Goal: Information Seeking & Learning: Learn about a topic

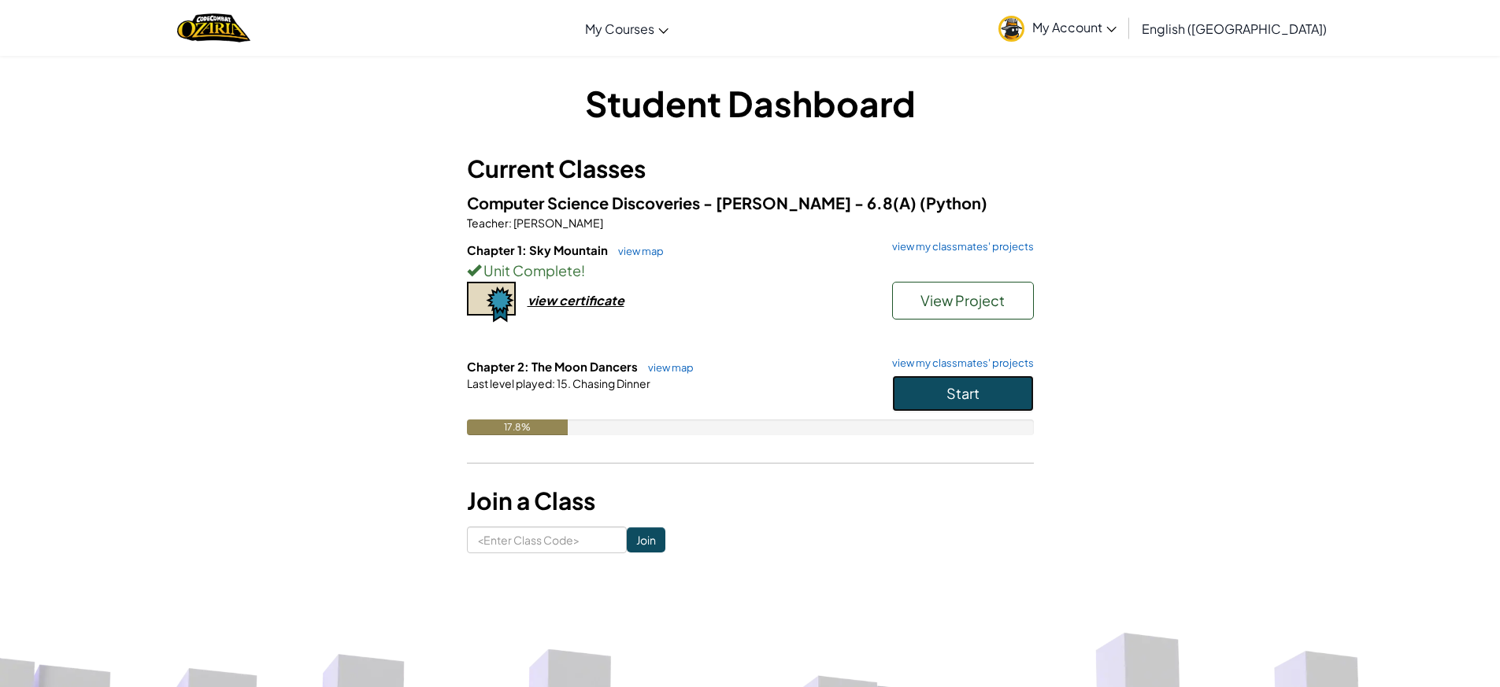
click at [953, 383] on button "Start" at bounding box center [963, 394] width 142 height 36
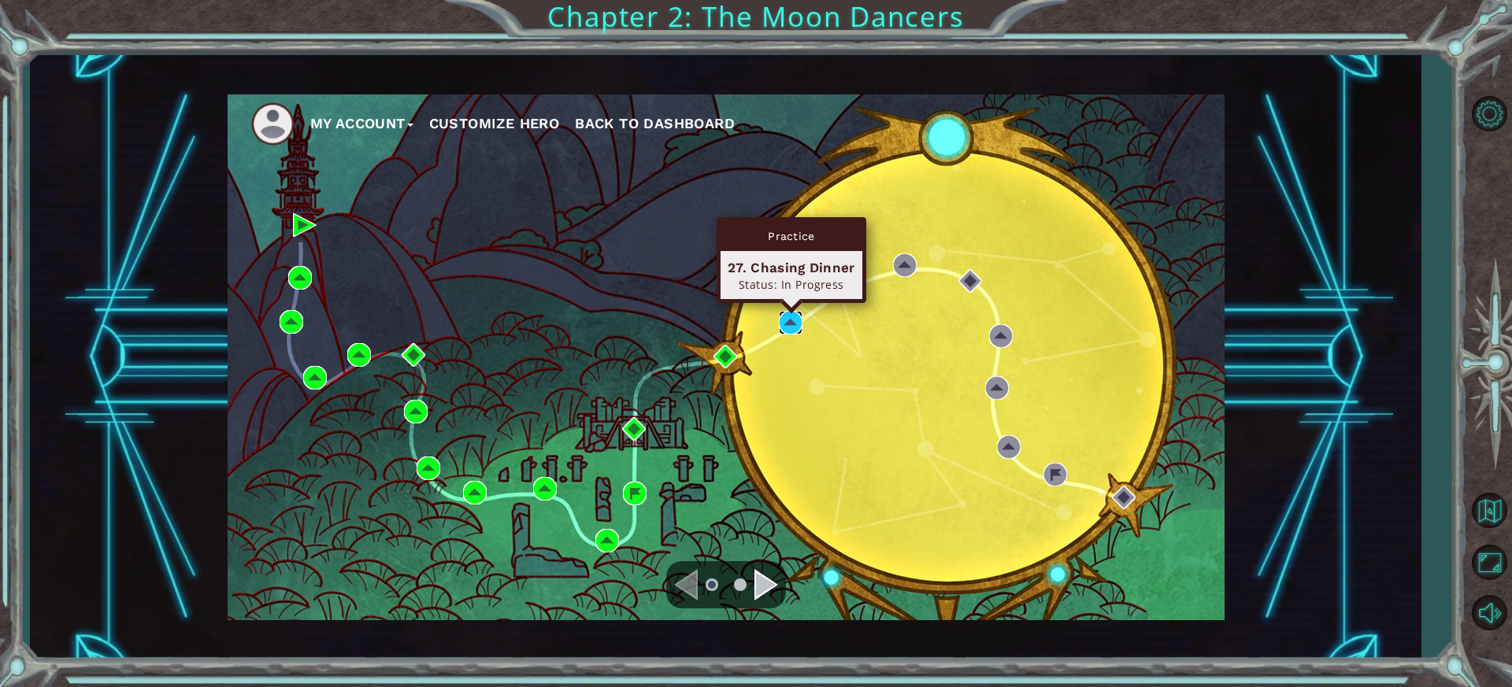
click at [792, 317] on img at bounding box center [791, 323] width 24 height 24
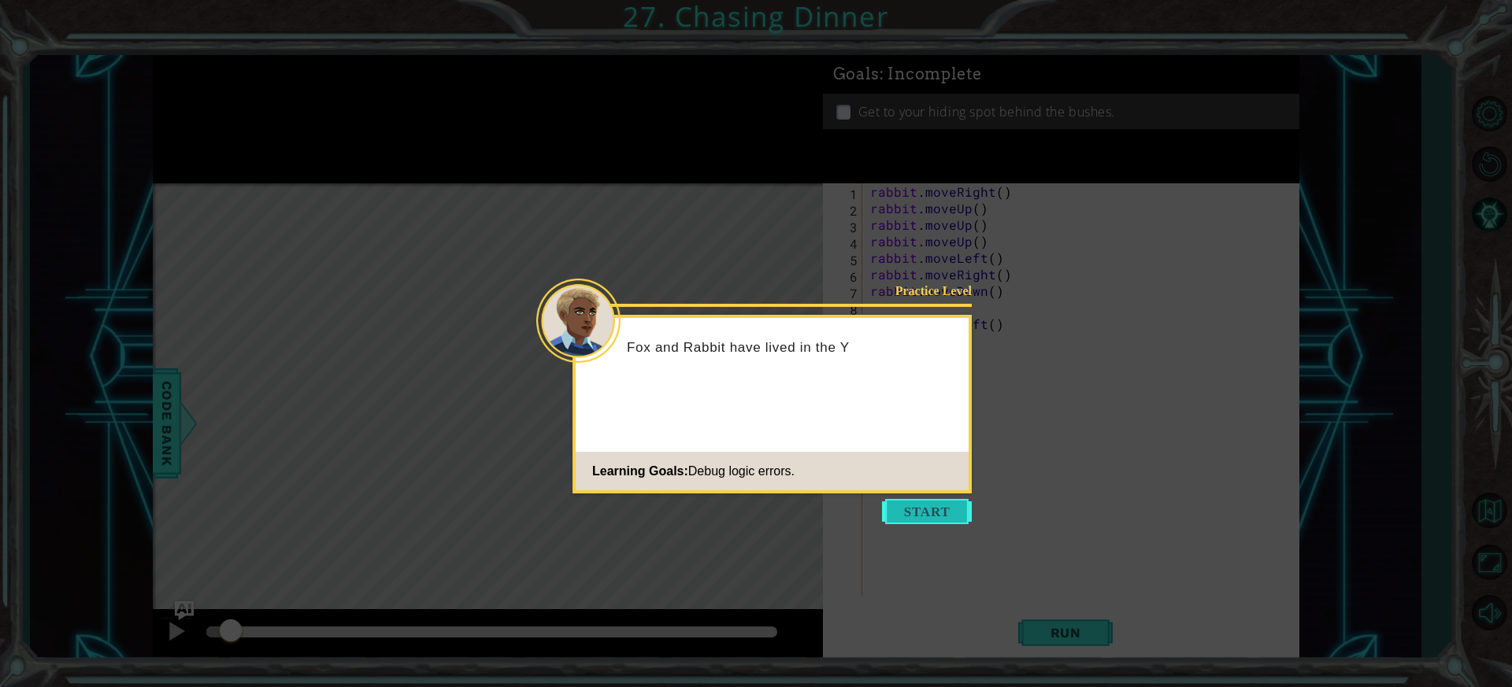
click at [935, 513] on button "Start" at bounding box center [927, 511] width 90 height 25
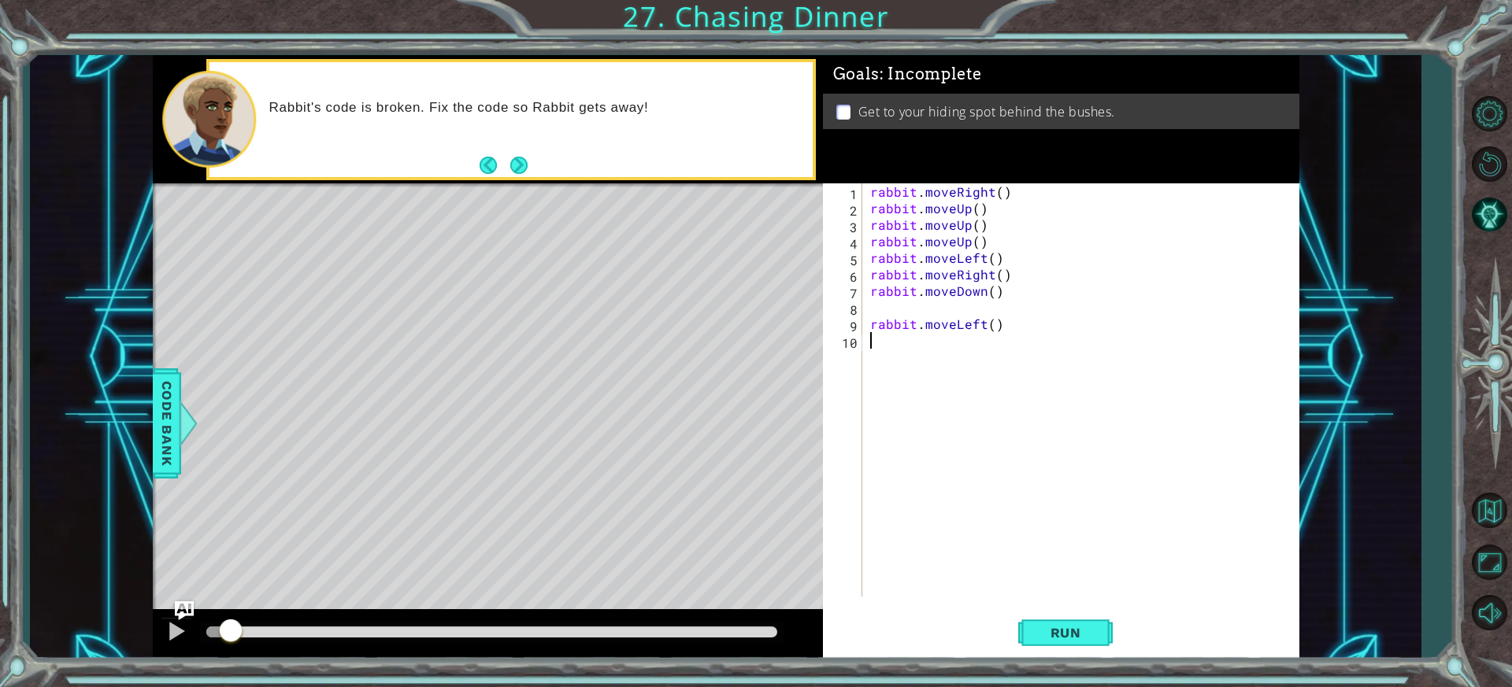
click at [876, 306] on div "rabbit . moveRight ( ) rabbit . moveUp ( ) rabbit . moveUp ( ) rabbit . moveUp …" at bounding box center [1084, 406] width 435 height 447
click at [989, 198] on div "rabbit . moveRight ( ) rabbit . moveUp ( ) rabbit . moveUp ( ) rabbit . moveUp …" at bounding box center [1079, 406] width 443 height 447
click at [965, 208] on div "rabbit . moveRight ( 2 ) rabbit . moveUp ( ) rabbit . moveUp ( ) rabbit . moveU…" at bounding box center [1079, 406] width 443 height 447
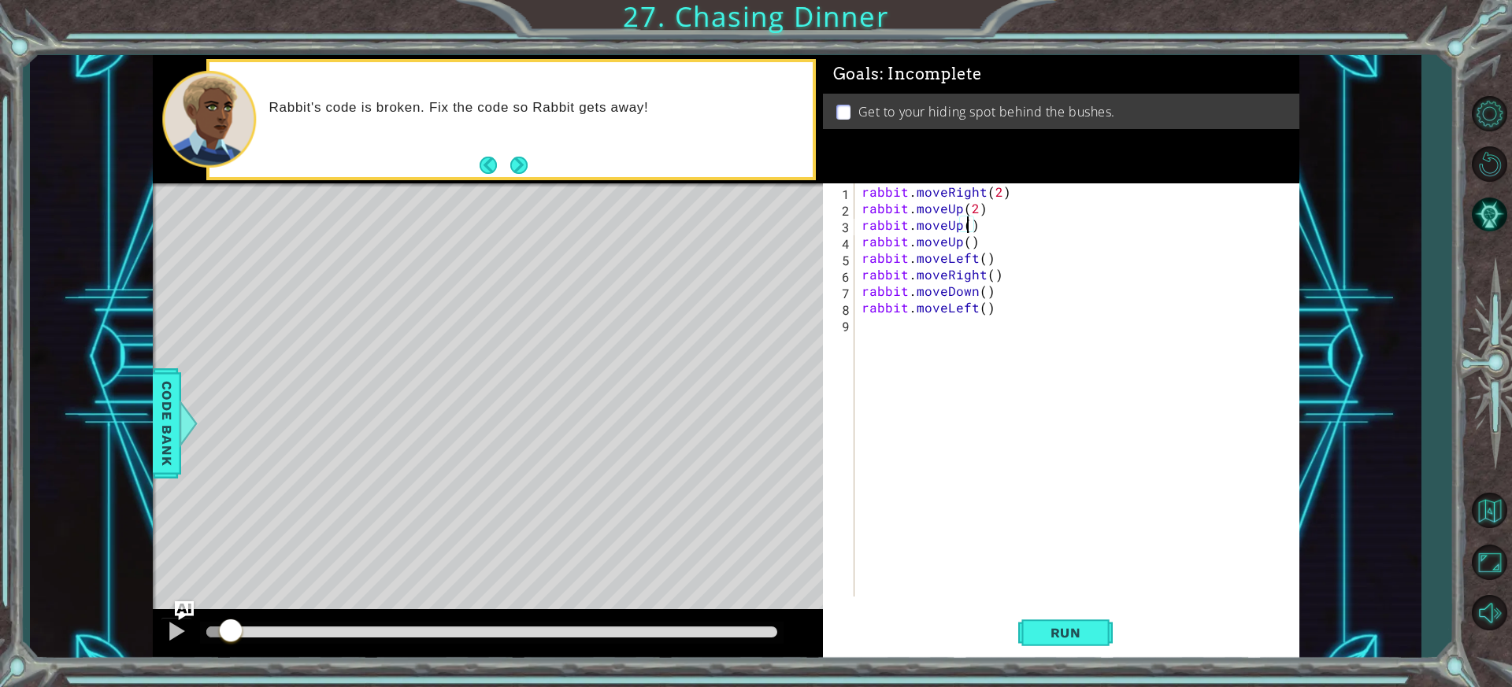
click at [966, 222] on div "rabbit . moveRight ( 2 ) rabbit . moveUp ( 2 ) rabbit . moveUp ( ) rabbit . mov…" at bounding box center [1079, 406] width 443 height 447
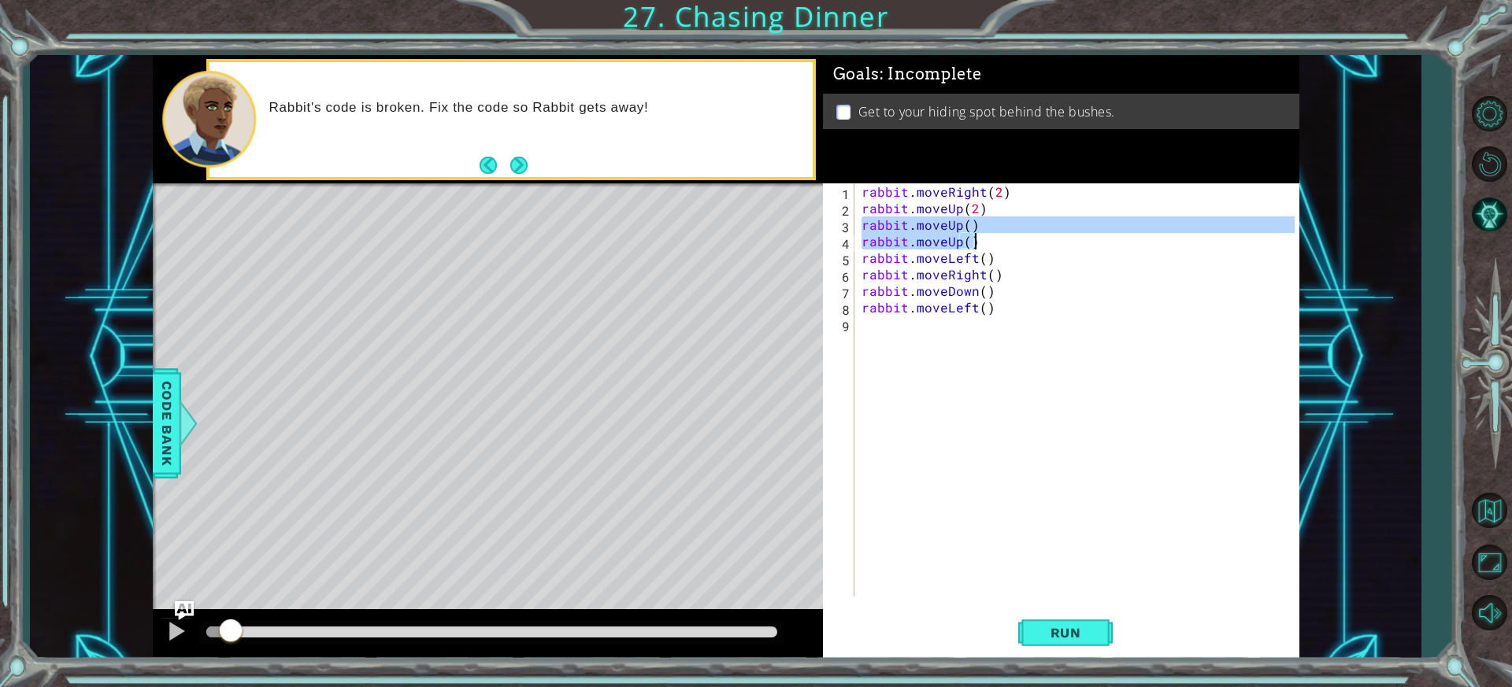
drag, startPoint x: 864, startPoint y: 225, endPoint x: 980, endPoint y: 240, distance: 117.5
click at [980, 240] on div "rabbit . moveRight ( 2 ) rabbit . moveUp ( 2 ) rabbit . moveUp ( ) rabbit . mov…" at bounding box center [1079, 406] width 443 height 447
type textarea "rabbit.moveUp() rabbit.moveUp()"
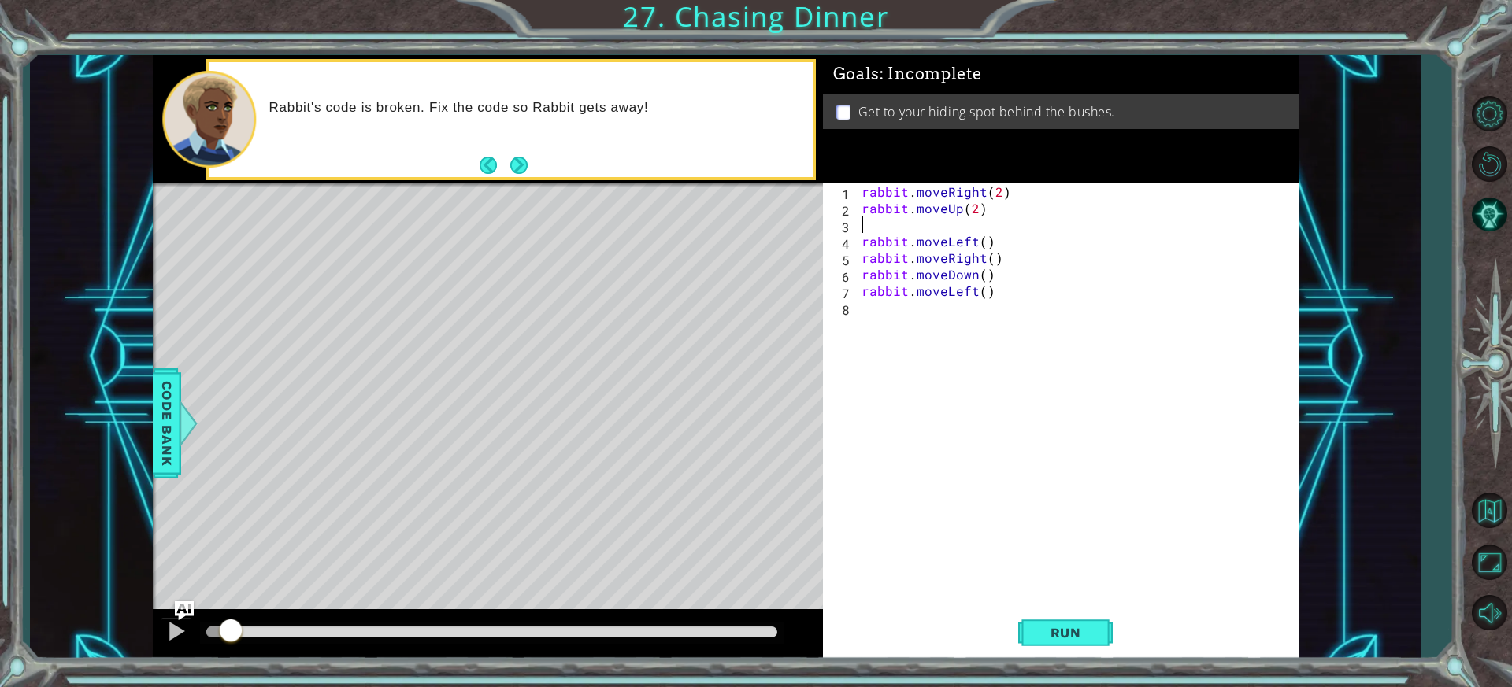
scroll to position [0, 0]
click at [984, 223] on div "rabbit . moveRight ( 2 ) rabbit . moveUp ( 2 ) rabbit . moveLeft ( ) rabbit . m…" at bounding box center [1079, 406] width 443 height 447
drag, startPoint x: 1009, startPoint y: 246, endPoint x: 857, endPoint y: 247, distance: 152.0
click at [857, 247] on div "rabbit.moveLeft(2) 1 2 3 4 5 6 7 rabbit . moveRight ( 2 ) rabbit . moveUp ( 2 )…" at bounding box center [1059, 389] width 472 height 413
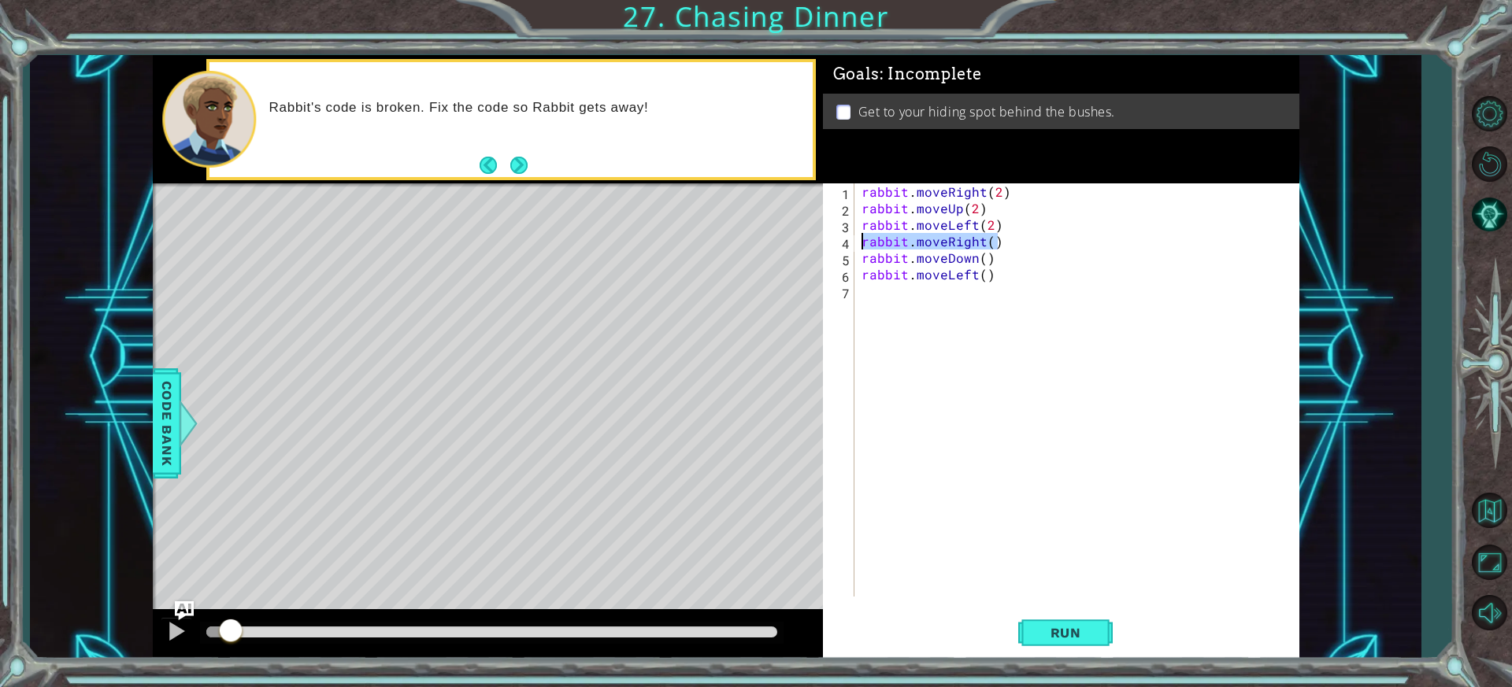
type textarea "rabbit.moveRight()"
click at [861, 258] on div "rabbit . moveRight ( 2 ) rabbit . moveUp ( 2 ) rabbit . moveLeft ( 2 ) rabbit .…" at bounding box center [1079, 406] width 443 height 447
click at [984, 240] on div "rabbit . moveRight ( 2 ) rabbit . moveUp ( 2 ) rabbit . moveLeft ( 2 ) rabbit .…" at bounding box center [1079, 406] width 443 height 447
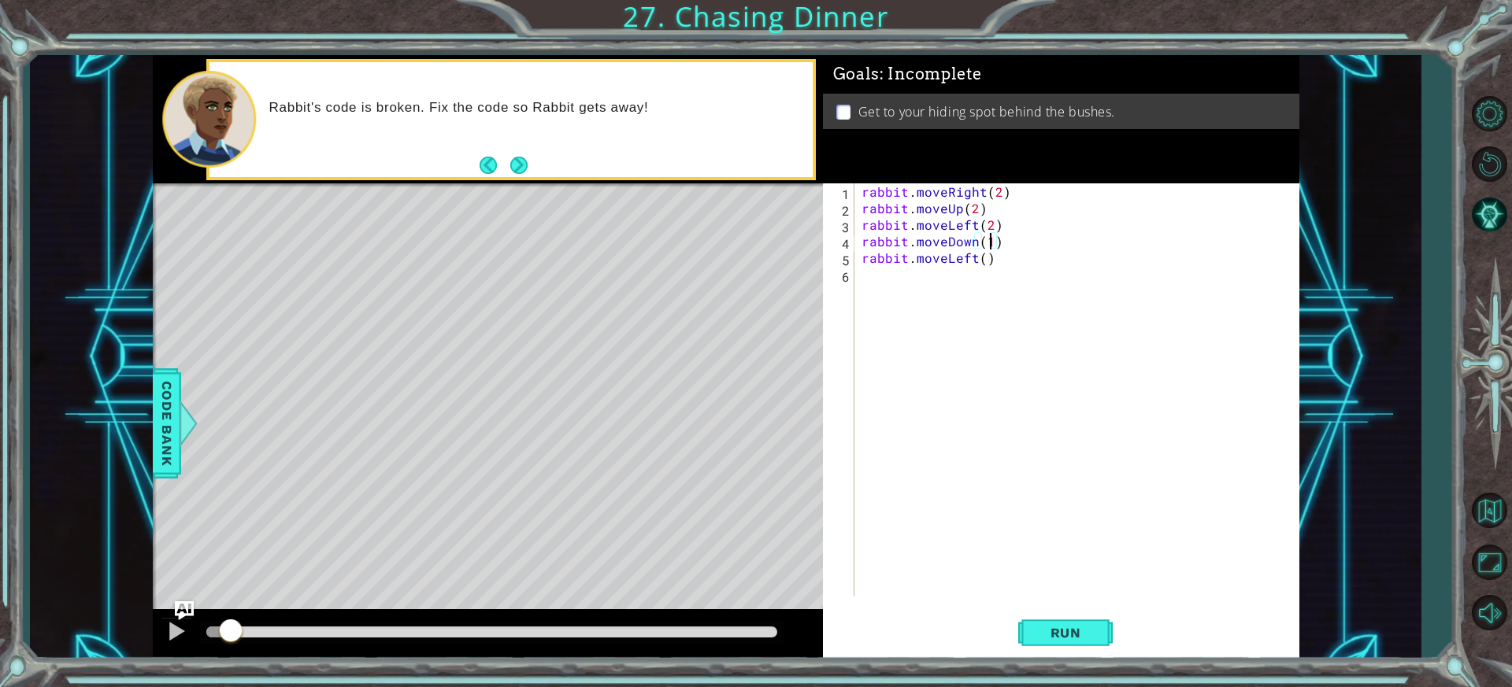
click at [988, 258] on div "rabbit . moveRight ( 2 ) rabbit . moveUp ( 2 ) rabbit . moveLeft ( 2 ) rabbit .…" at bounding box center [1079, 406] width 443 height 447
click at [981, 260] on div "rabbit . moveRight ( 2 ) rabbit . moveUp ( 2 ) rabbit . moveLeft ( 2 ) rabbit .…" at bounding box center [1079, 406] width 443 height 447
type textarea "rabbit.moveLeft(1)"
click at [1047, 624] on button "Run" at bounding box center [1065, 633] width 94 height 47
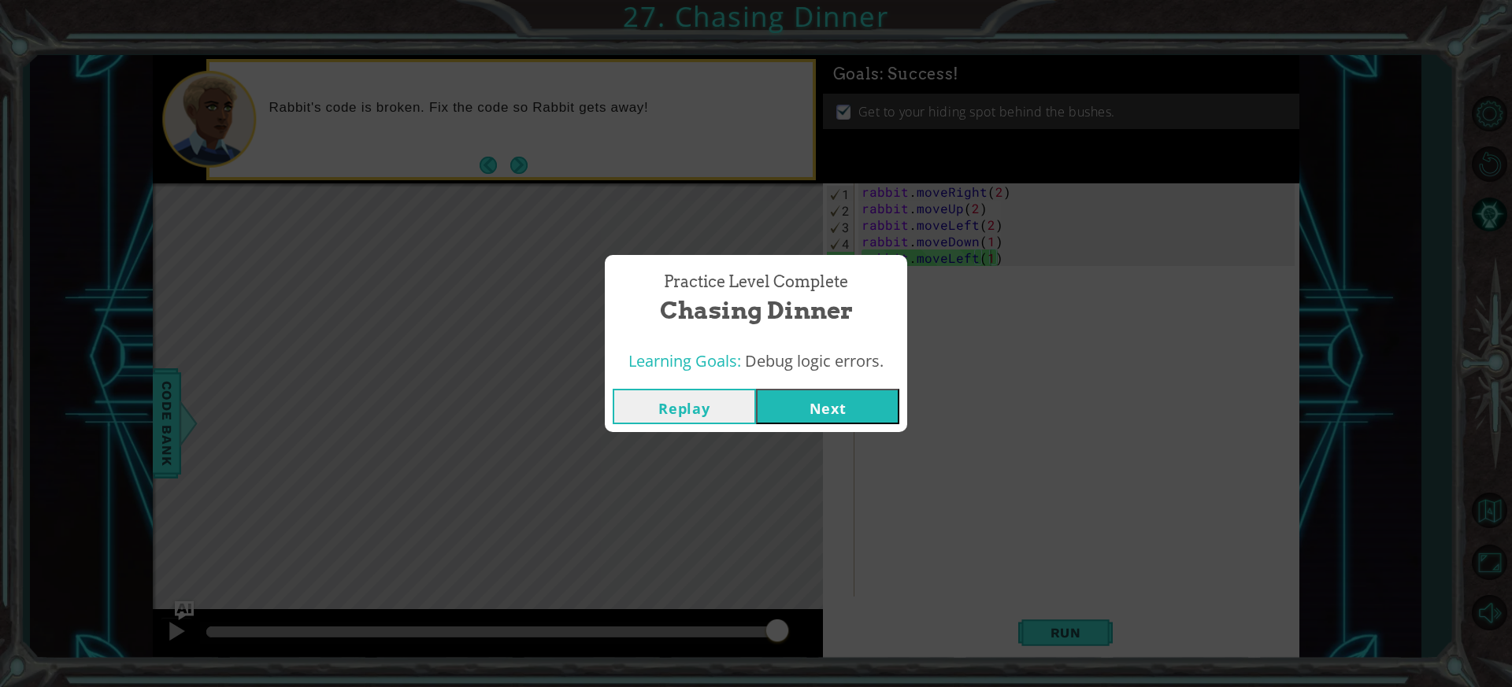
click at [824, 411] on button "Next" at bounding box center [827, 406] width 143 height 35
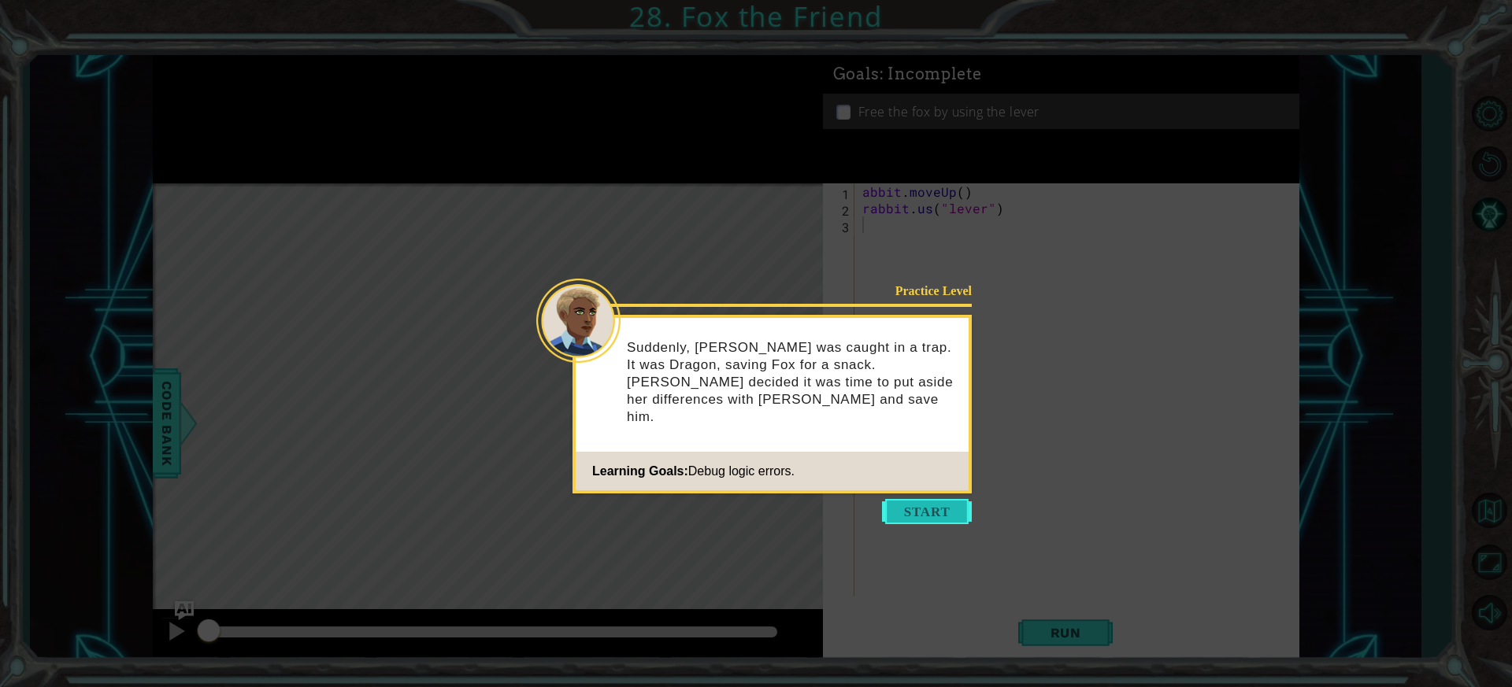
click at [944, 506] on button "Start" at bounding box center [927, 511] width 90 height 25
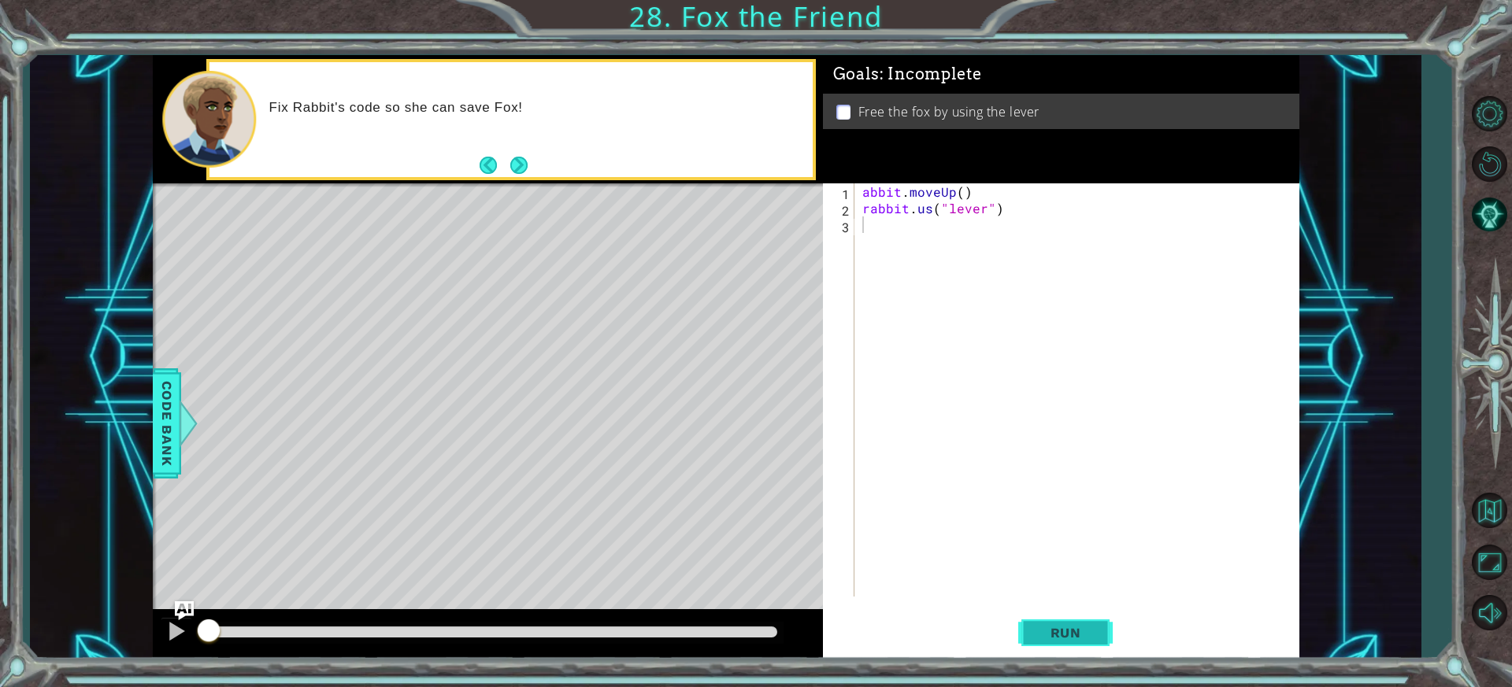
click at [1032, 644] on button "Run" at bounding box center [1065, 633] width 94 height 47
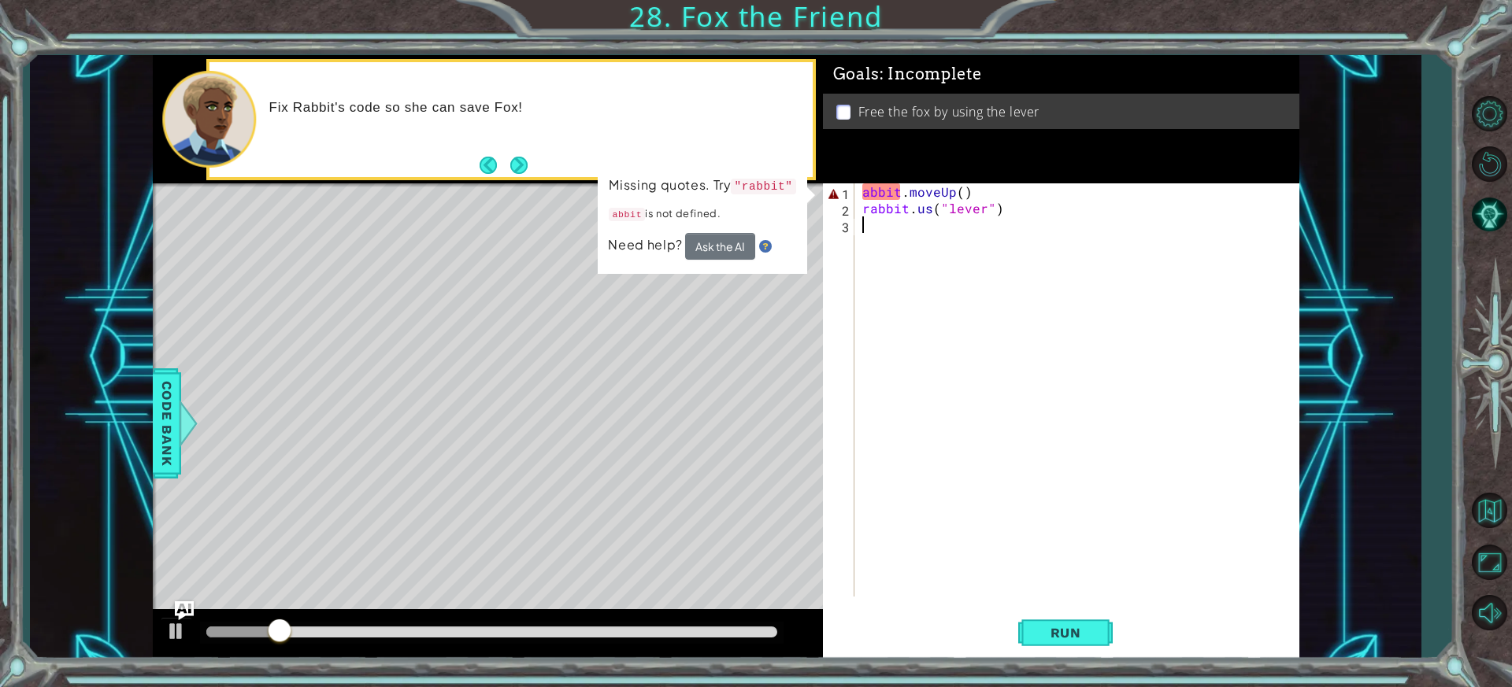
click at [883, 265] on div "abbit . moveUp ( ) rabbit . us ( "lever" )" at bounding box center [1080, 406] width 443 height 447
click at [862, 194] on div "abbit . moveUp ( ) rabbit . us ( "lever" )" at bounding box center [1080, 406] width 443 height 447
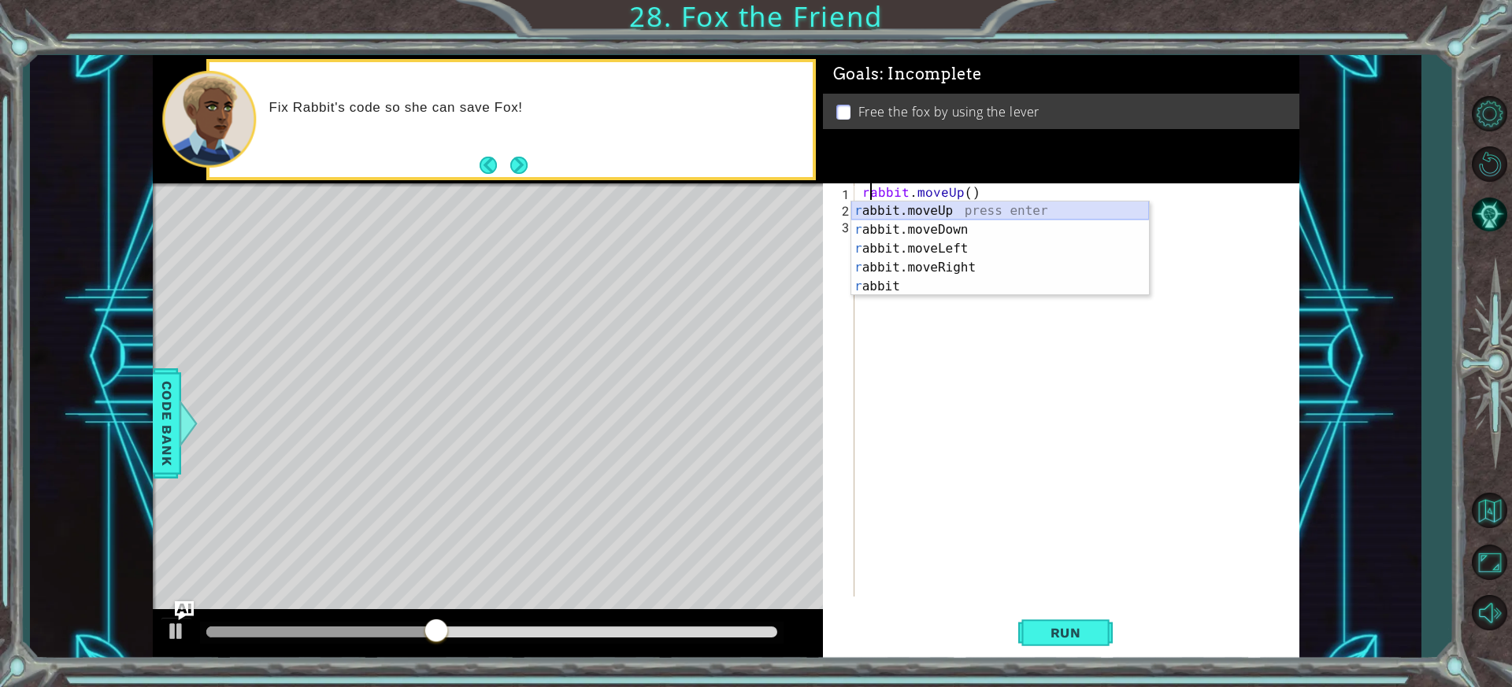
click at [943, 211] on div "r abbit.moveUp press enter r abbit.moveDown press enter r abbit.moveLeft press …" at bounding box center [1000, 268] width 298 height 132
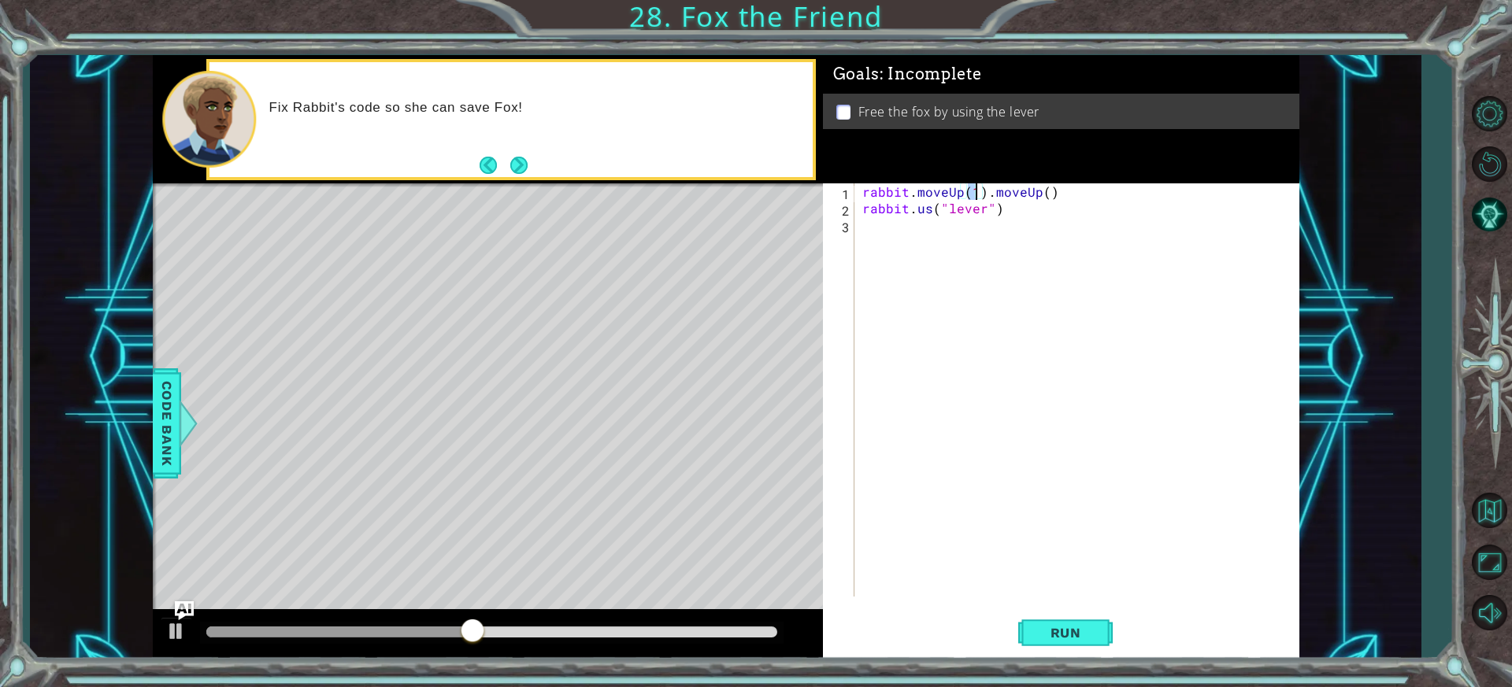
click at [1051, 188] on div "rabbit . moveUp ( 1 ) . moveUp ( ) rabbit . us ( "lever" )" at bounding box center [1080, 406] width 443 height 447
click at [1067, 632] on span "Run" at bounding box center [1066, 633] width 62 height 16
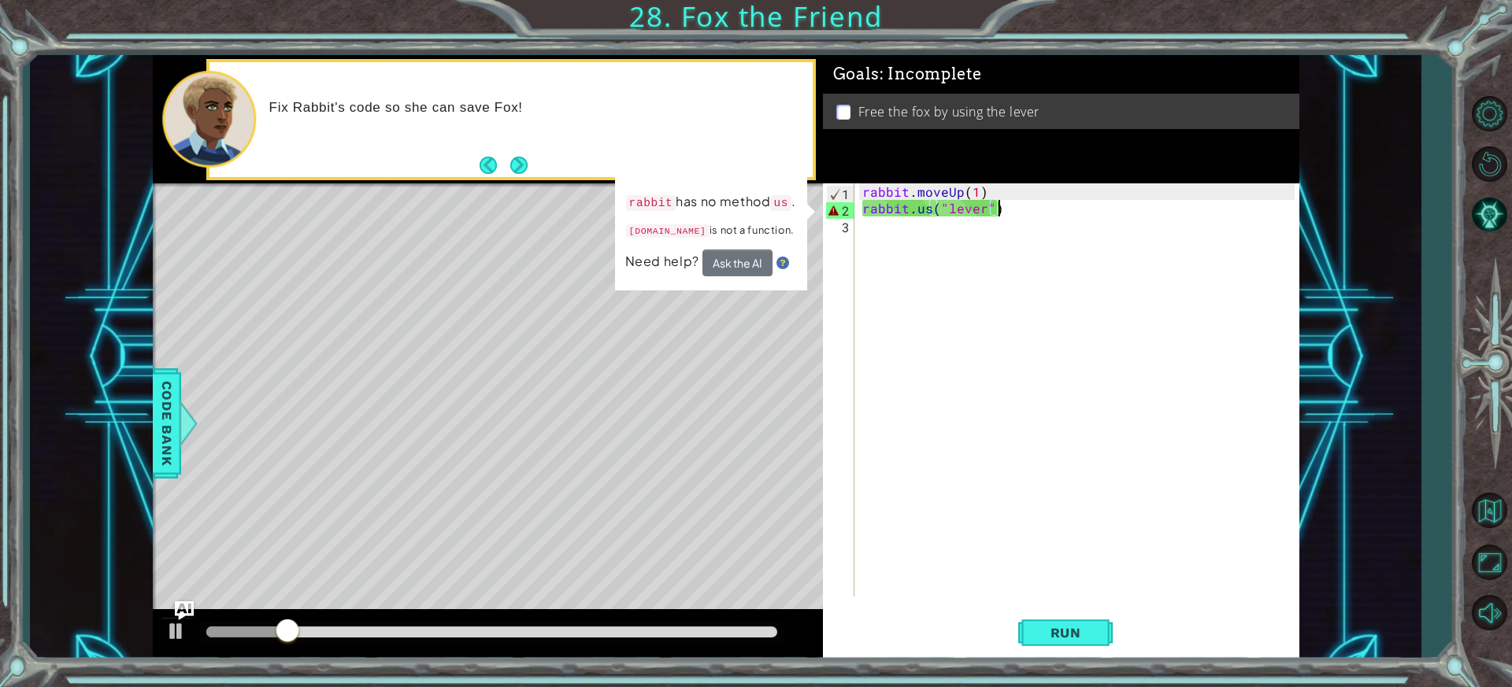
click at [1010, 213] on div "rabbit . moveUp ( 1 ) rabbit . us ( "lever" )" at bounding box center [1080, 406] width 443 height 447
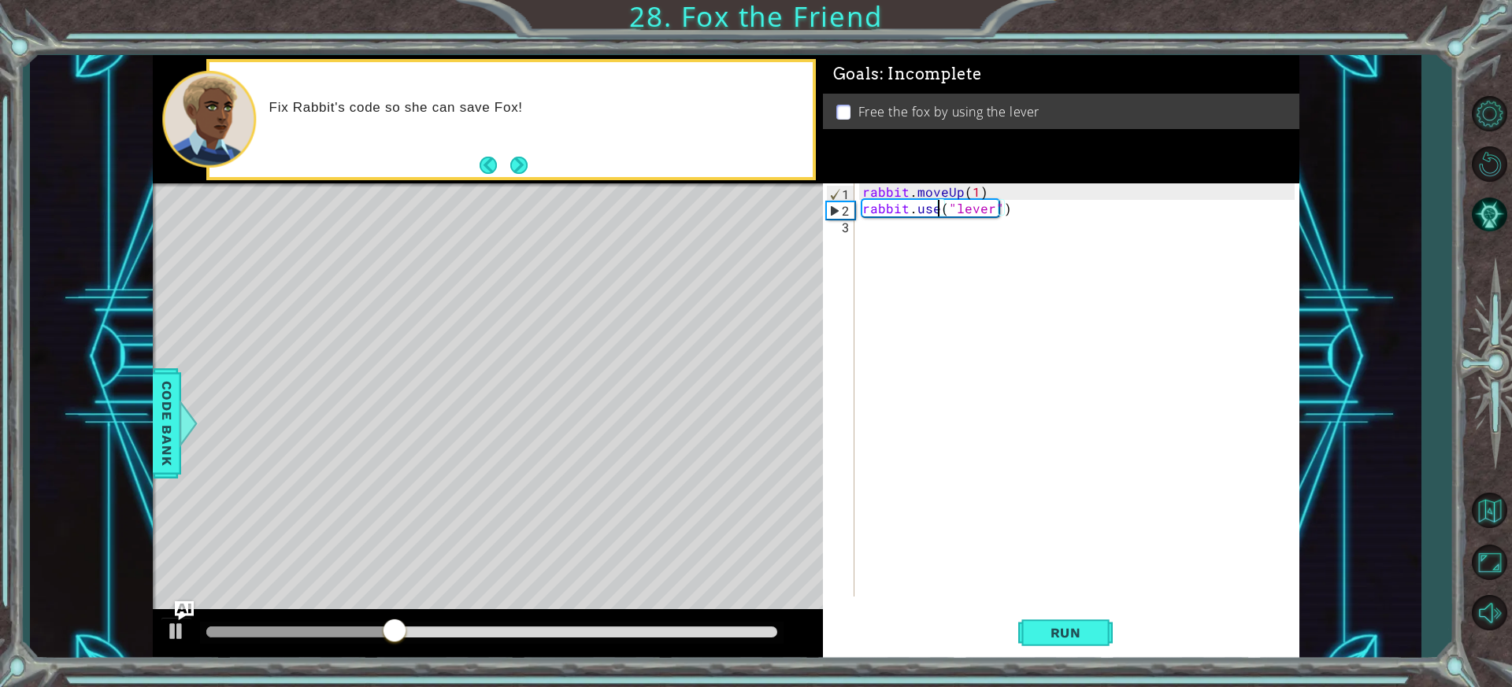
scroll to position [0, 5]
type textarea "rabbit.use("lever")"
click at [1064, 633] on span "Run" at bounding box center [1066, 633] width 62 height 16
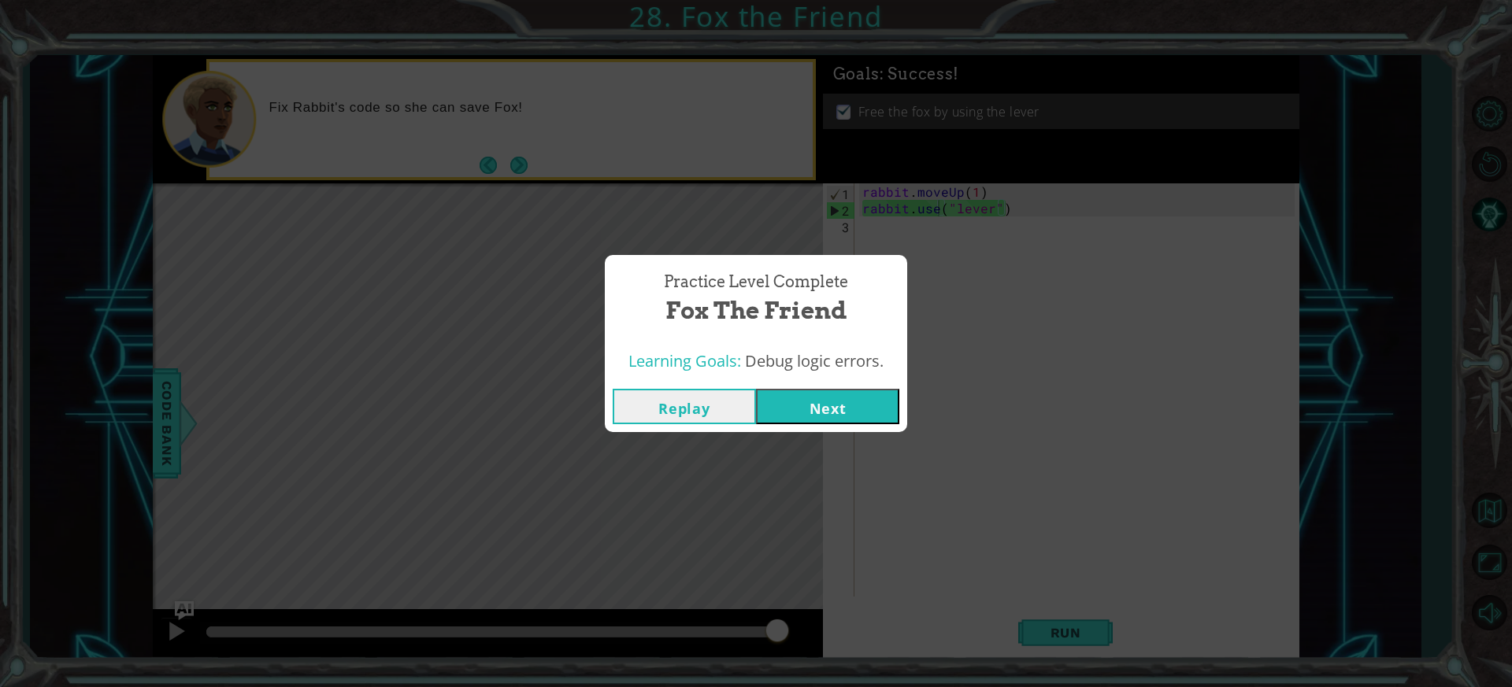
click at [787, 400] on button "Next" at bounding box center [827, 406] width 143 height 35
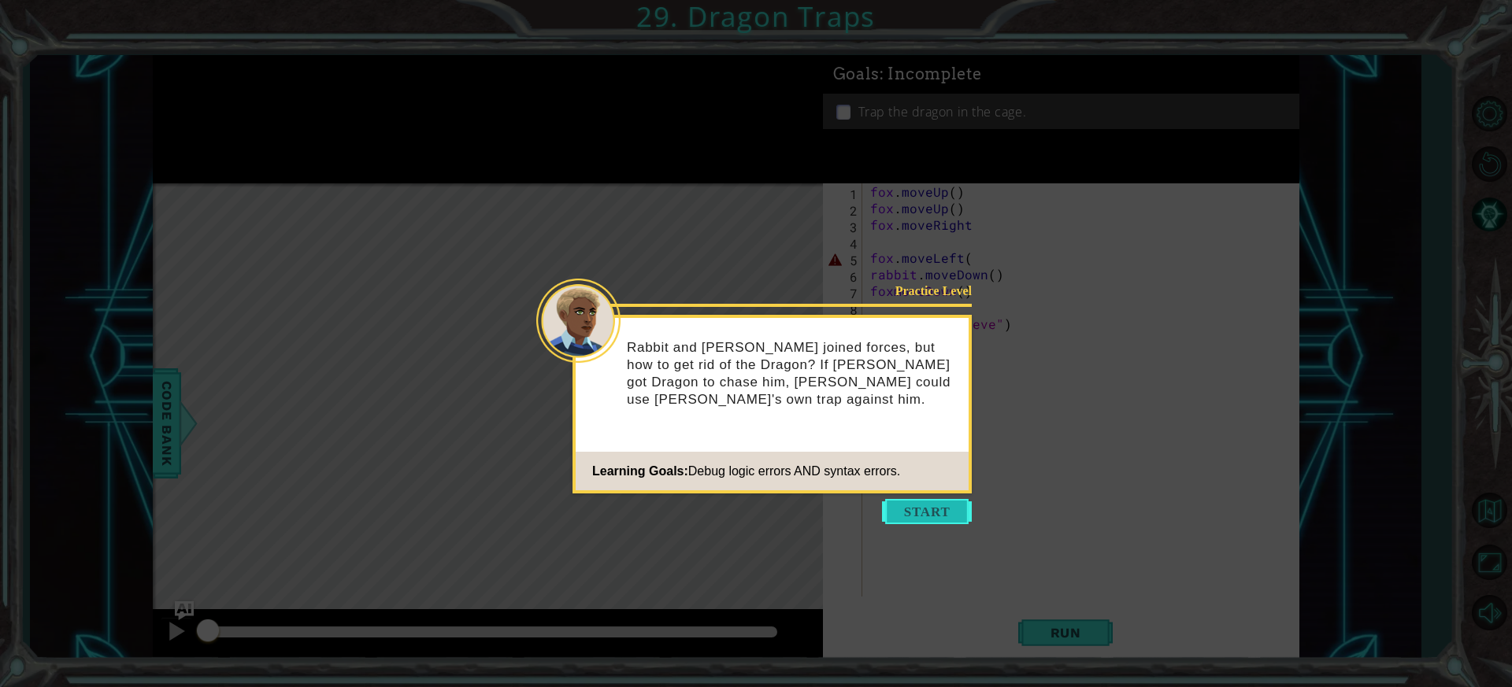
click at [922, 506] on button "Start" at bounding box center [927, 511] width 90 height 25
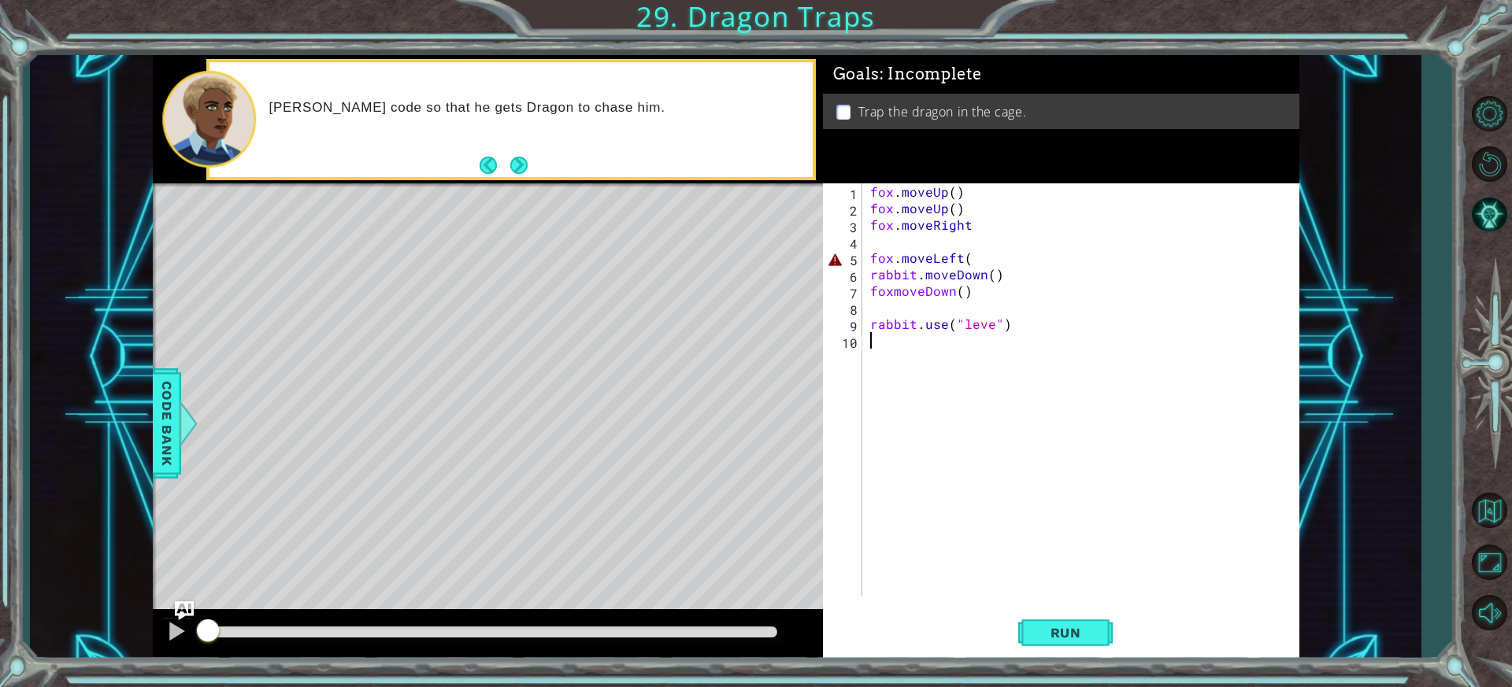
click at [952, 196] on div "fox . moveUp ( ) fox . moveUp ( ) fox . moveRight fox . moveLeft ( rabbit . mov…" at bounding box center [1084, 406] width 435 height 447
drag, startPoint x: 964, startPoint y: 207, endPoint x: 852, endPoint y: 205, distance: 111.8
click at [852, 205] on div "fox.moveUp(1) 1 2 3 4 5 6 7 8 9 10 fox . moveUp ( 1 ) fox . moveUp ( ) fox . mo…" at bounding box center [1059, 389] width 472 height 413
type textarea "fox.moveUp()"
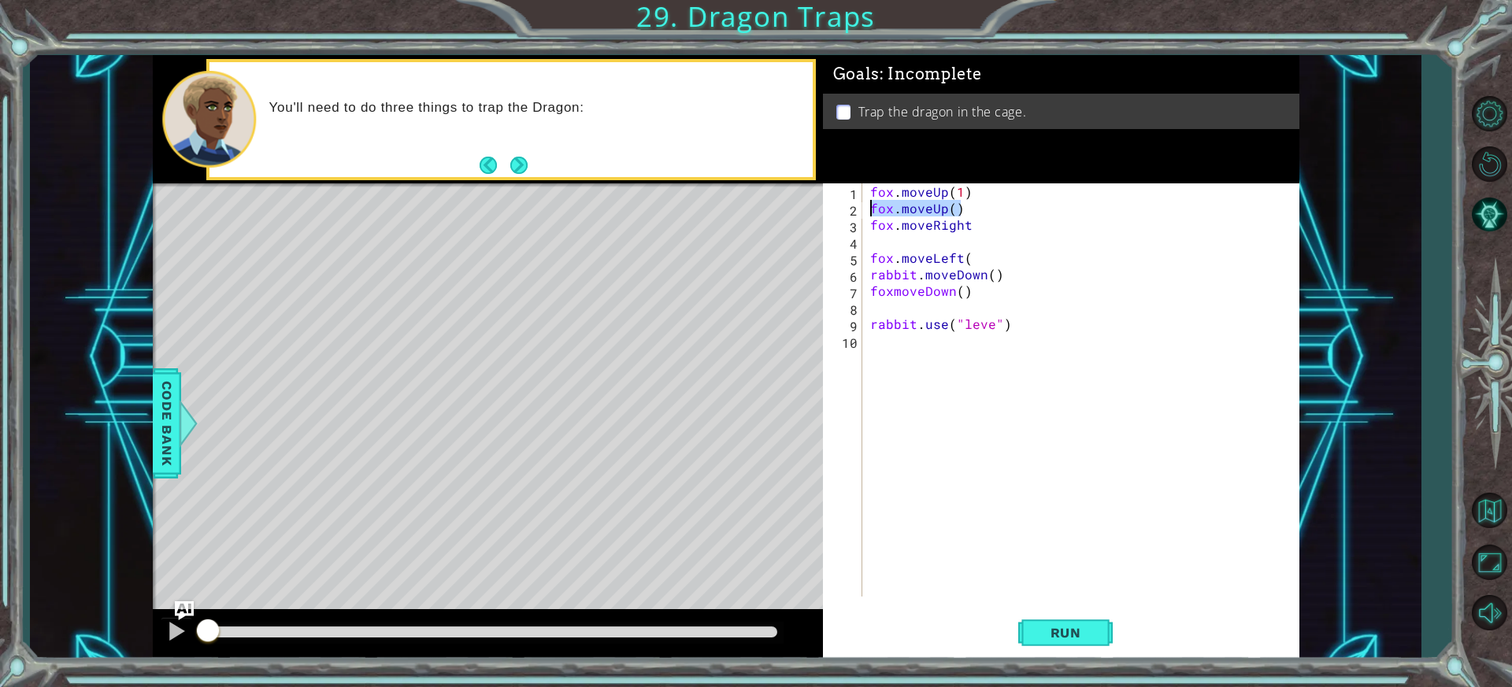
scroll to position [0, 0]
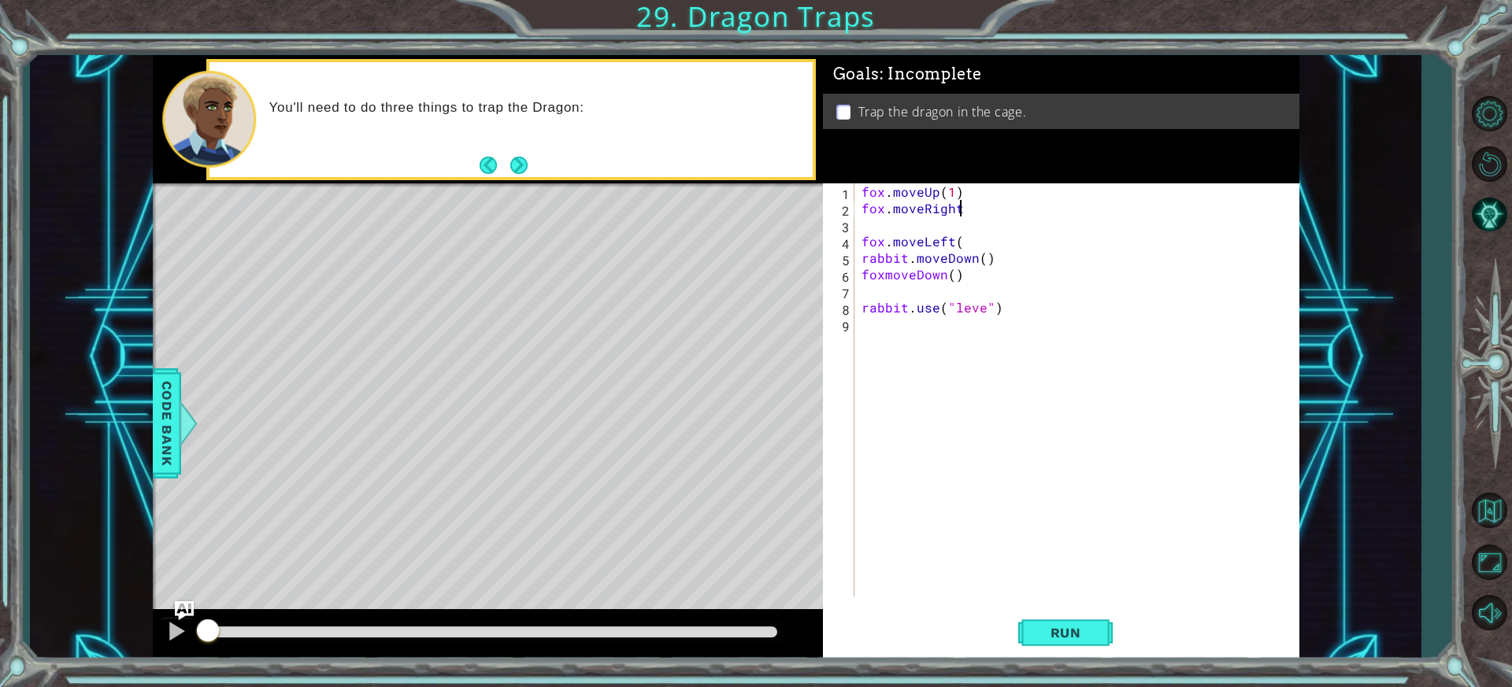
click at [962, 208] on div "fox . moveUp ( 1 ) fox . moveRight fox . moveLeft ( rabbit . moveDown ( ) foxmo…" at bounding box center [1079, 406] width 443 height 447
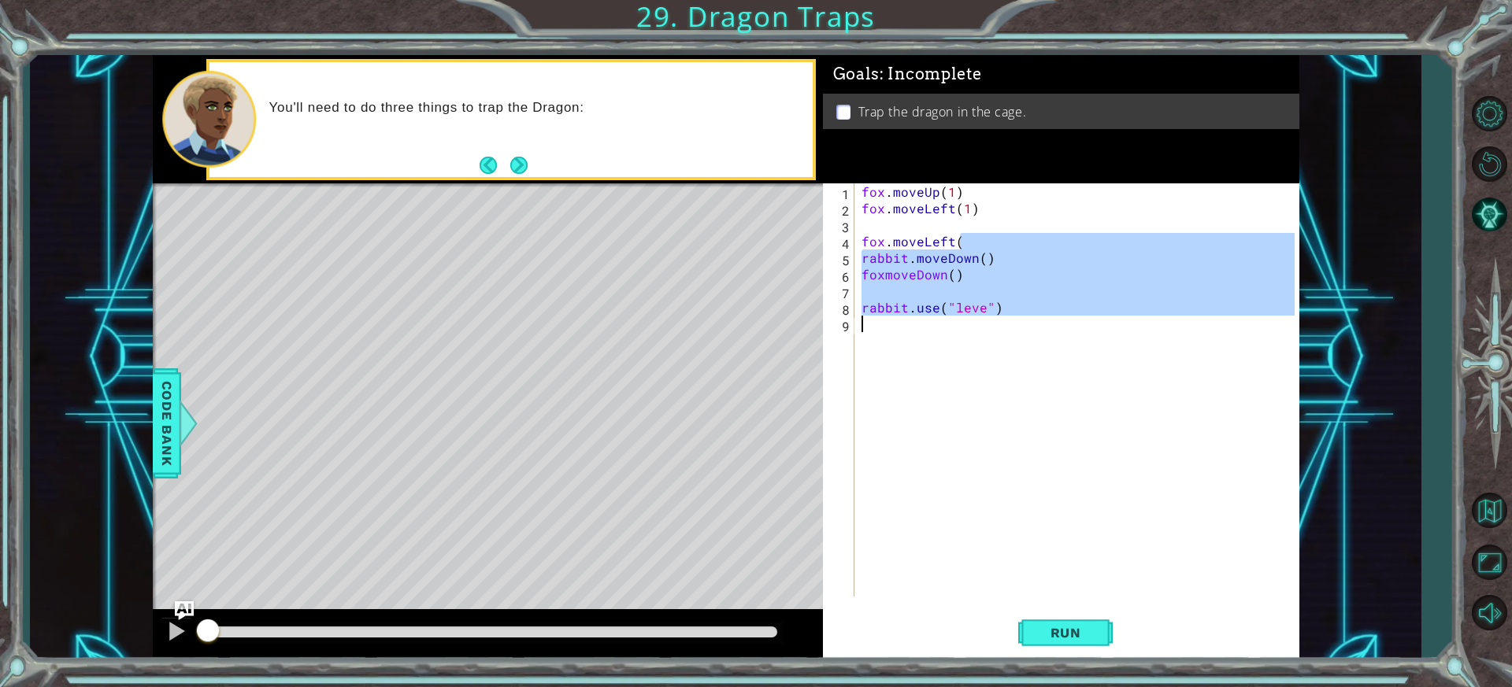
drag, startPoint x: 976, startPoint y: 243, endPoint x: 843, endPoint y: 328, distance: 157.7
click at [843, 328] on div "fox.moveLeft(1) 1 2 3 4 5 6 7 8 9 fox . moveUp ( 1 ) fox . moveLeft ( 1 ) fox .…" at bounding box center [1059, 389] width 472 height 413
type textarea "fox.moveLeft("
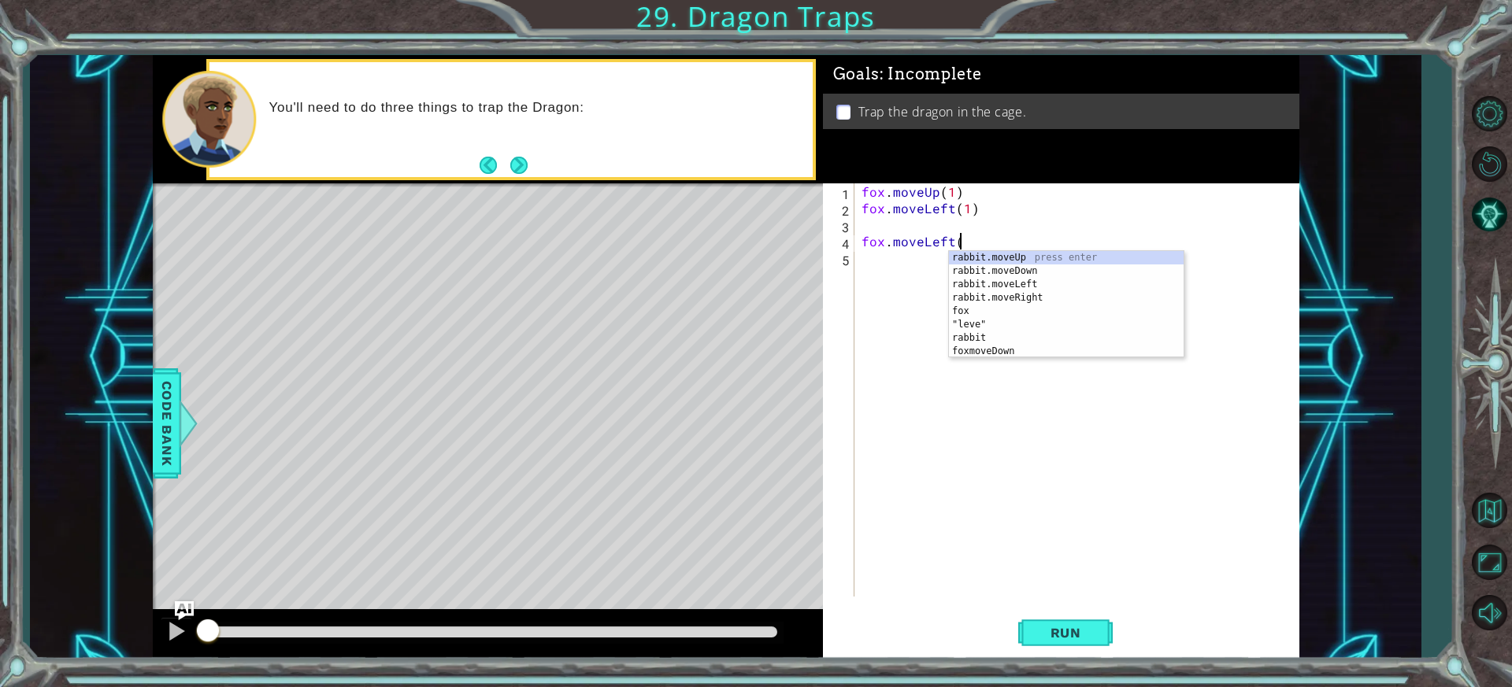
scroll to position [0, 6]
drag, startPoint x: 888, startPoint y: 237, endPoint x: 824, endPoint y: 247, distance: 64.6
click at [824, 247] on div "fox.moveLeft( 1 2 3 4 5 fox . moveUp ( 1 ) fox . moveLeft ( 1 ) fox . moveLeft …" at bounding box center [1059, 389] width 472 height 413
click at [872, 217] on div "fox . moveUp ( 1 ) fox . moveLeft ( 1 )" at bounding box center [1079, 406] width 443 height 447
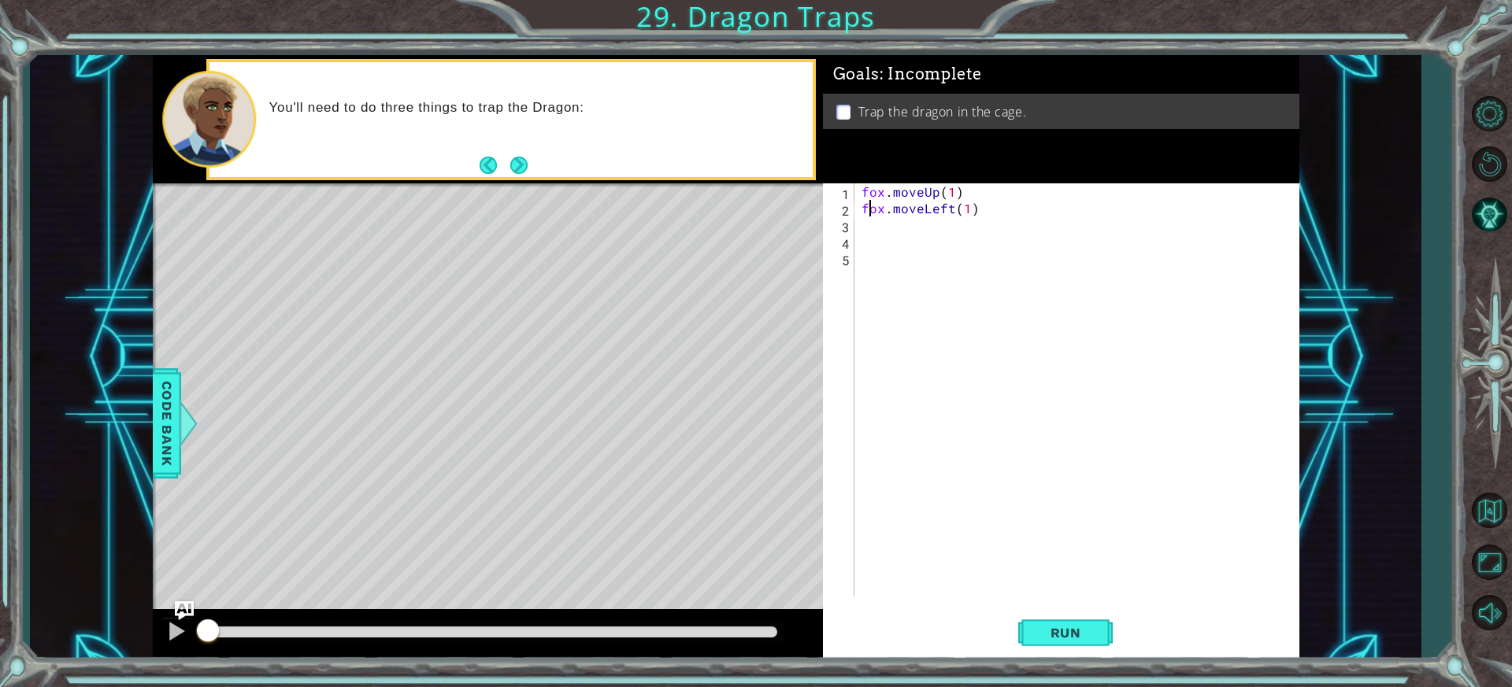
click at [857, 221] on div "fox.moveLeft(1) 1 2 3 4 5 fox . moveUp ( 1 ) fox . moveLeft ( 1 ) ההההההההההההה…" at bounding box center [1059, 389] width 472 height 413
click at [1055, 628] on span "Run" at bounding box center [1066, 633] width 62 height 16
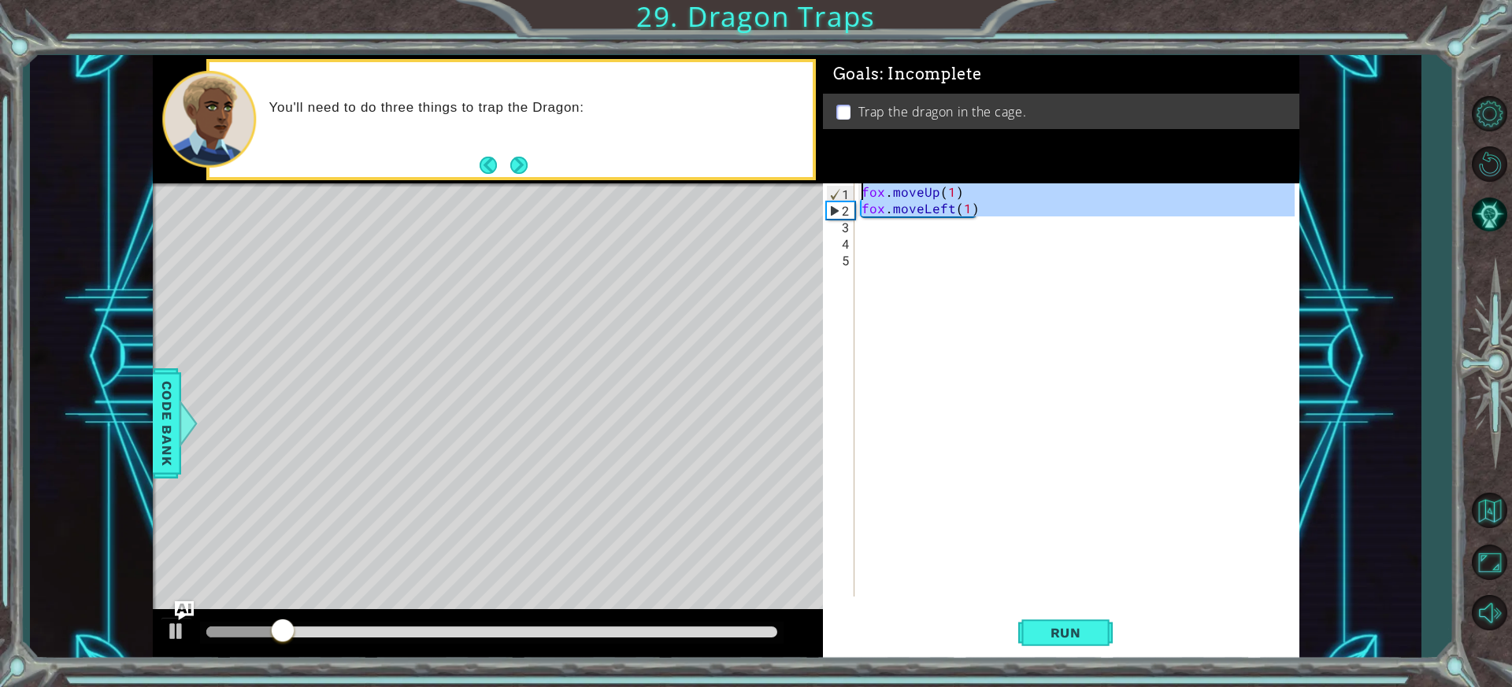
drag, startPoint x: 961, startPoint y: 206, endPoint x: 804, endPoint y: 154, distance: 165.4
click at [804, 154] on div "1 ההההההההההההההההההההההההההההההההההההההההההההההההההההההההההההההההההההההההההההה…" at bounding box center [726, 357] width 1147 height 605
type textarea "fox.moveUp(1) fox.moveLeft(1)"
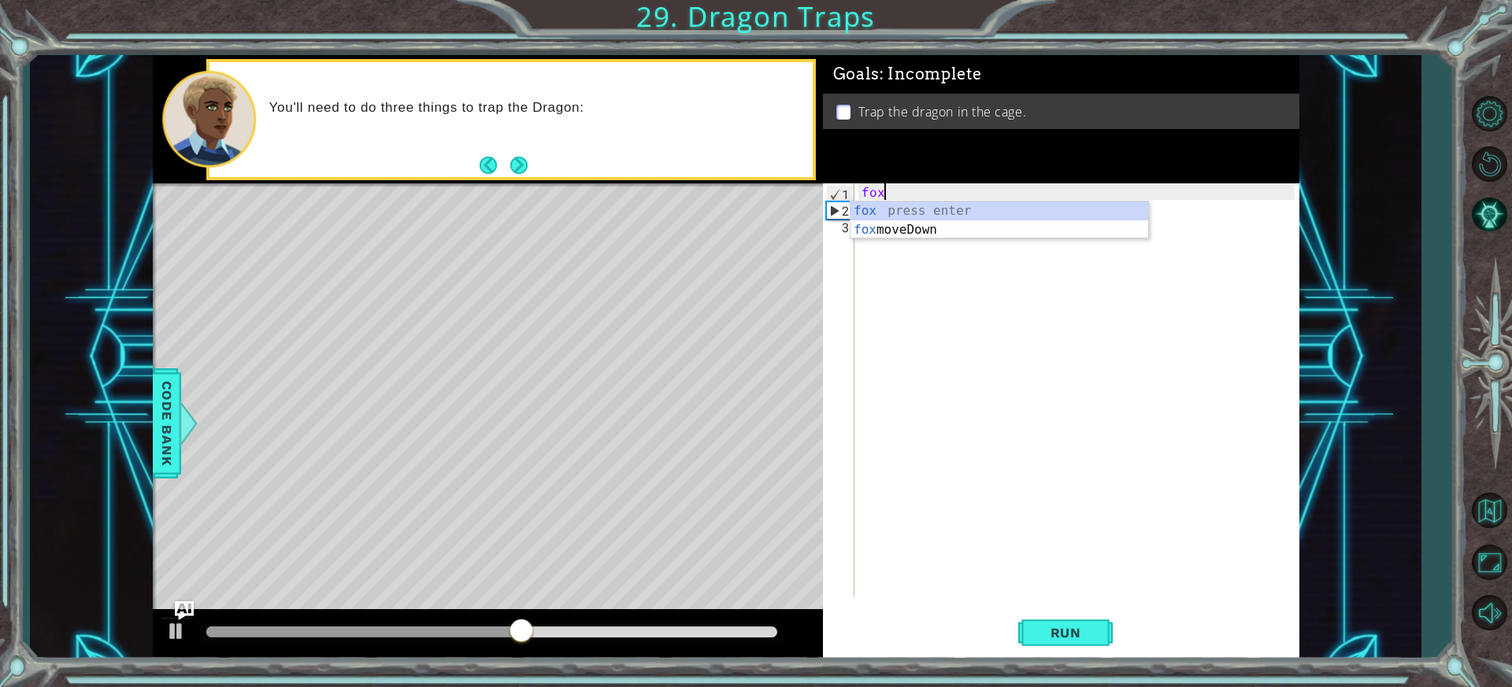
type textarea "f"
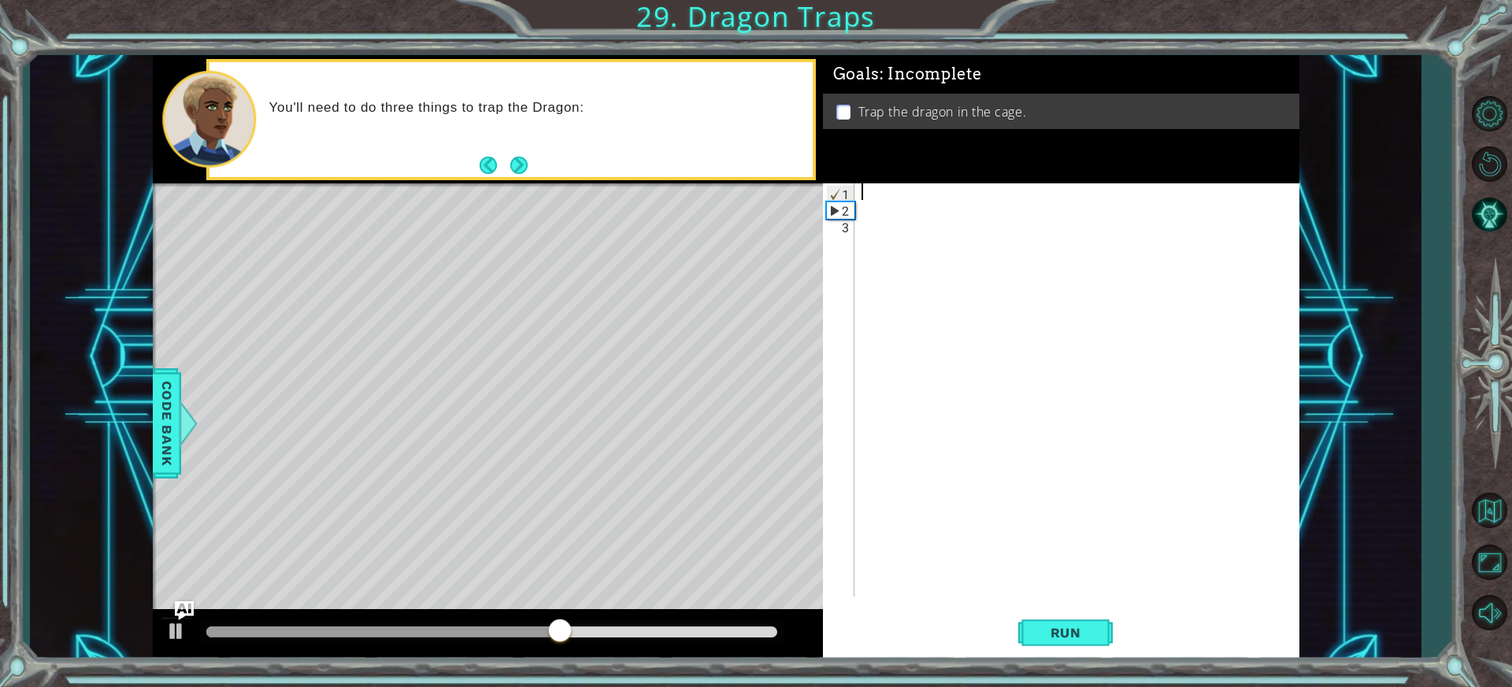
click at [828, 189] on div "1" at bounding box center [841, 194] width 28 height 17
click at [865, 209] on div at bounding box center [1079, 406] width 443 height 447
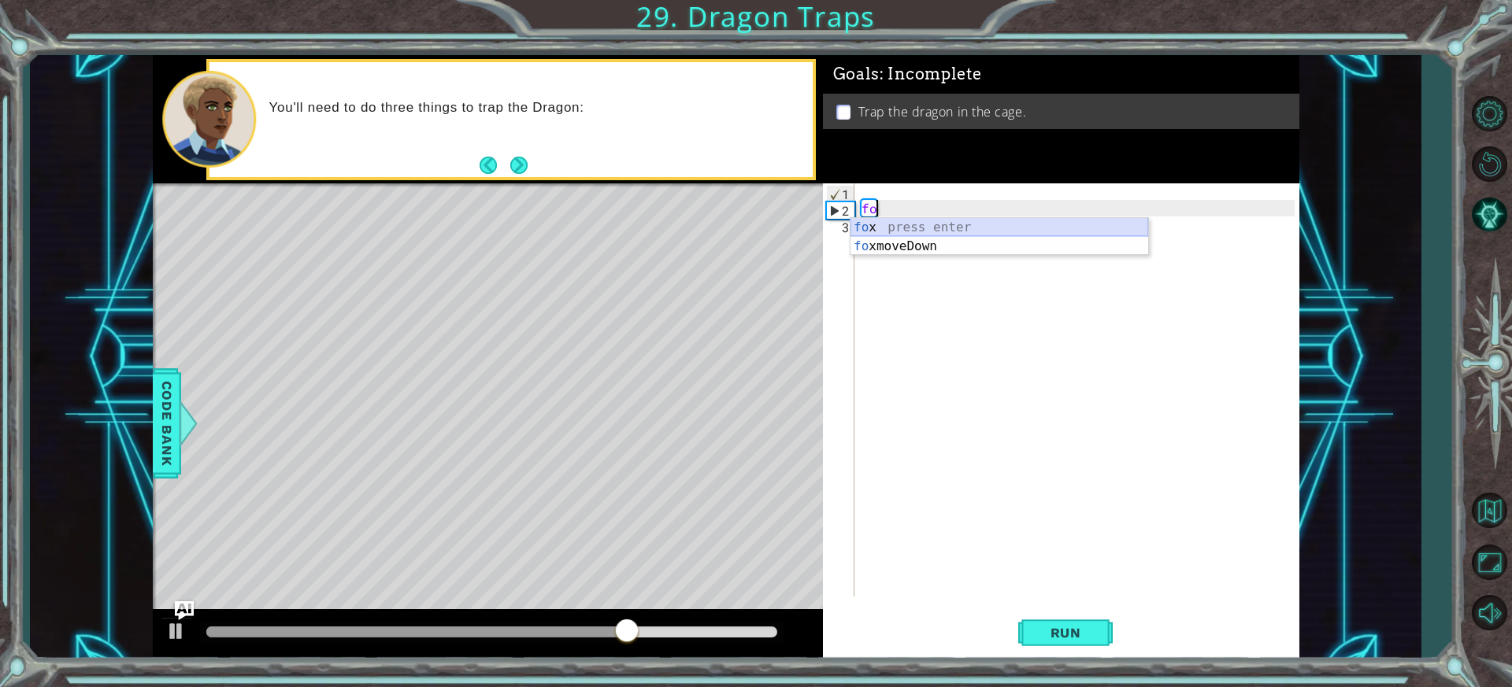
type textarea "f"
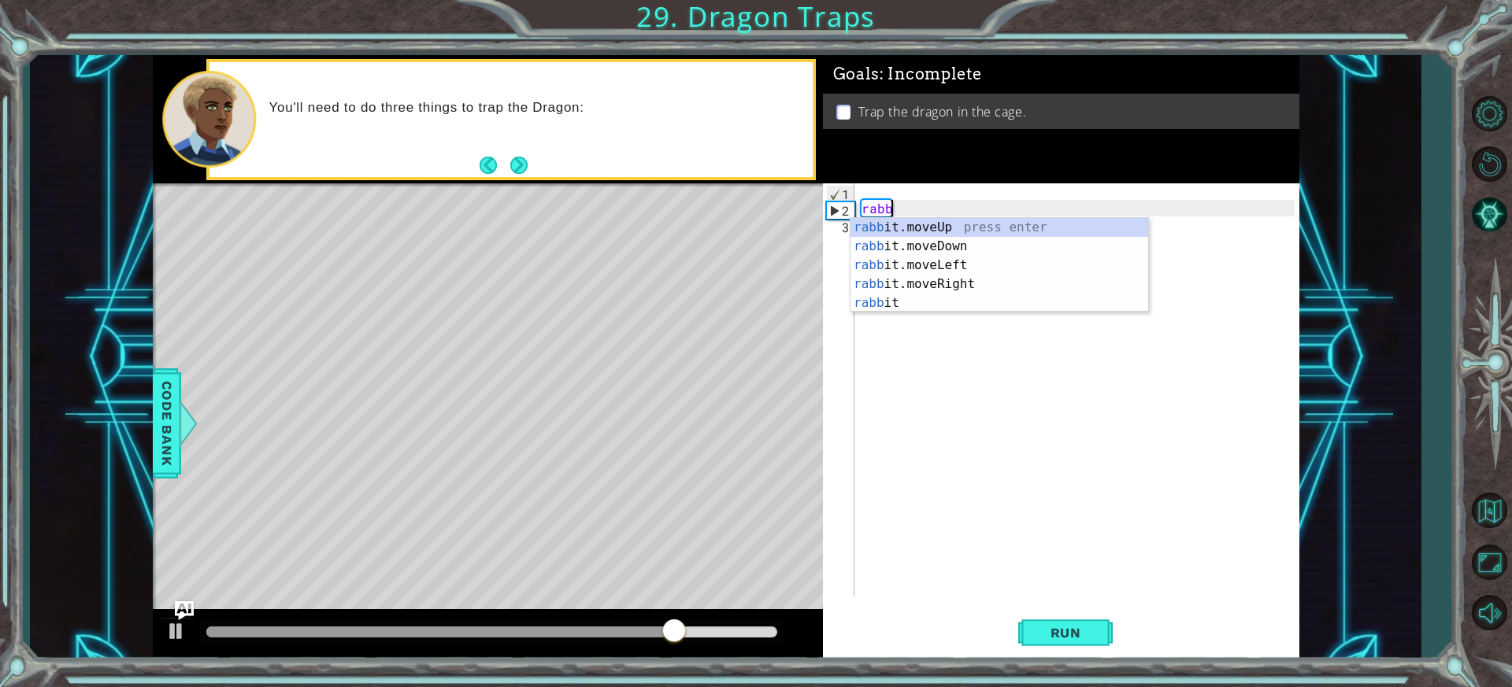
scroll to position [0, 2]
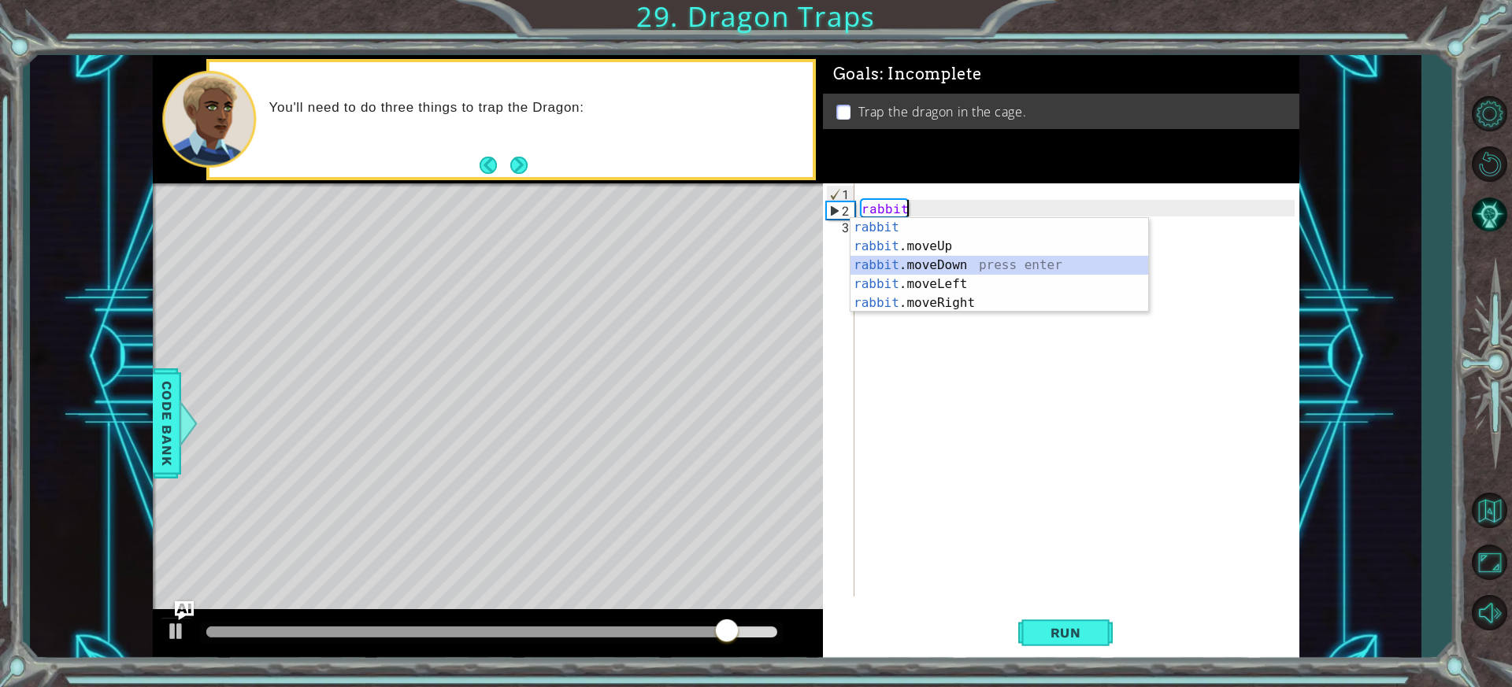
click at [957, 264] on div "rabbit press enter rabbit .moveUp press enter rabbit .moveDown press enter rabb…" at bounding box center [999, 284] width 298 height 132
type textarea "rabbit.moveDown(1)"
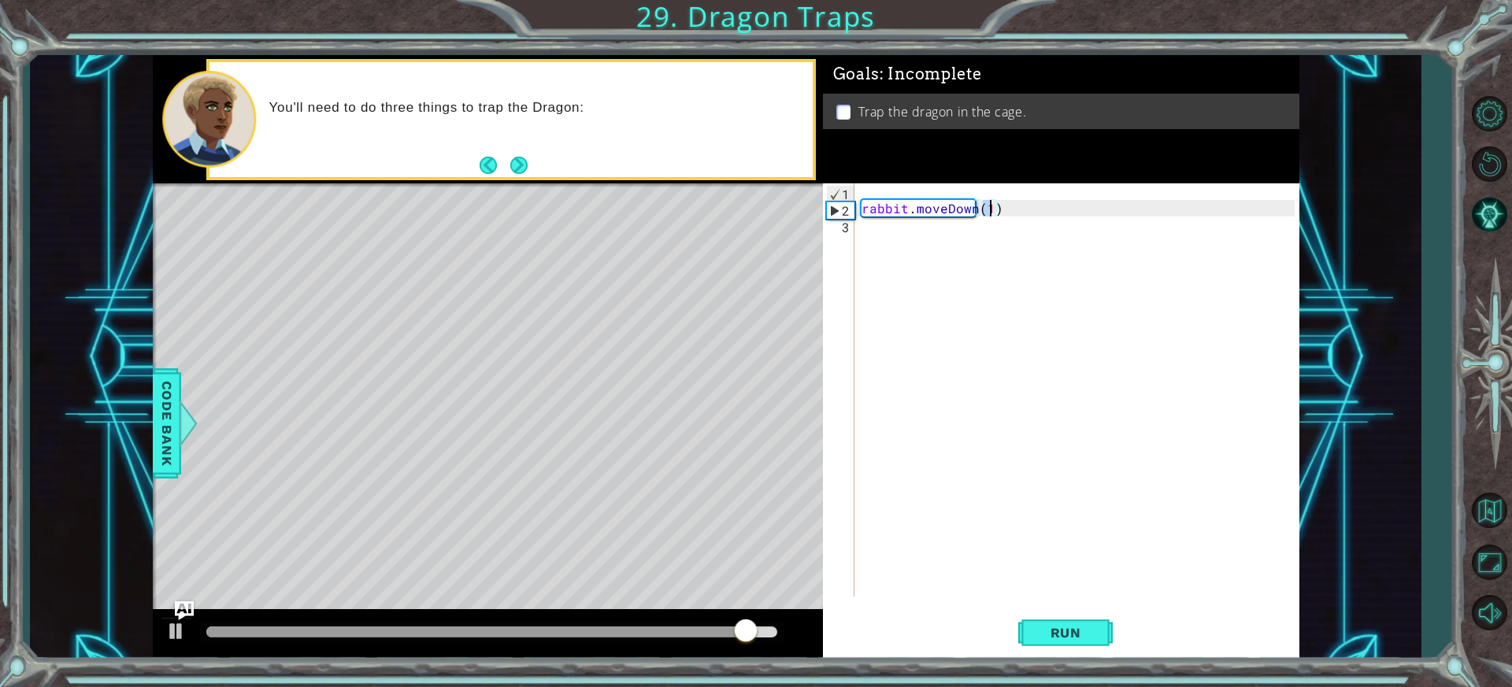
click at [940, 230] on div "rabbit . moveDown ( 1 )" at bounding box center [1079, 406] width 443 height 447
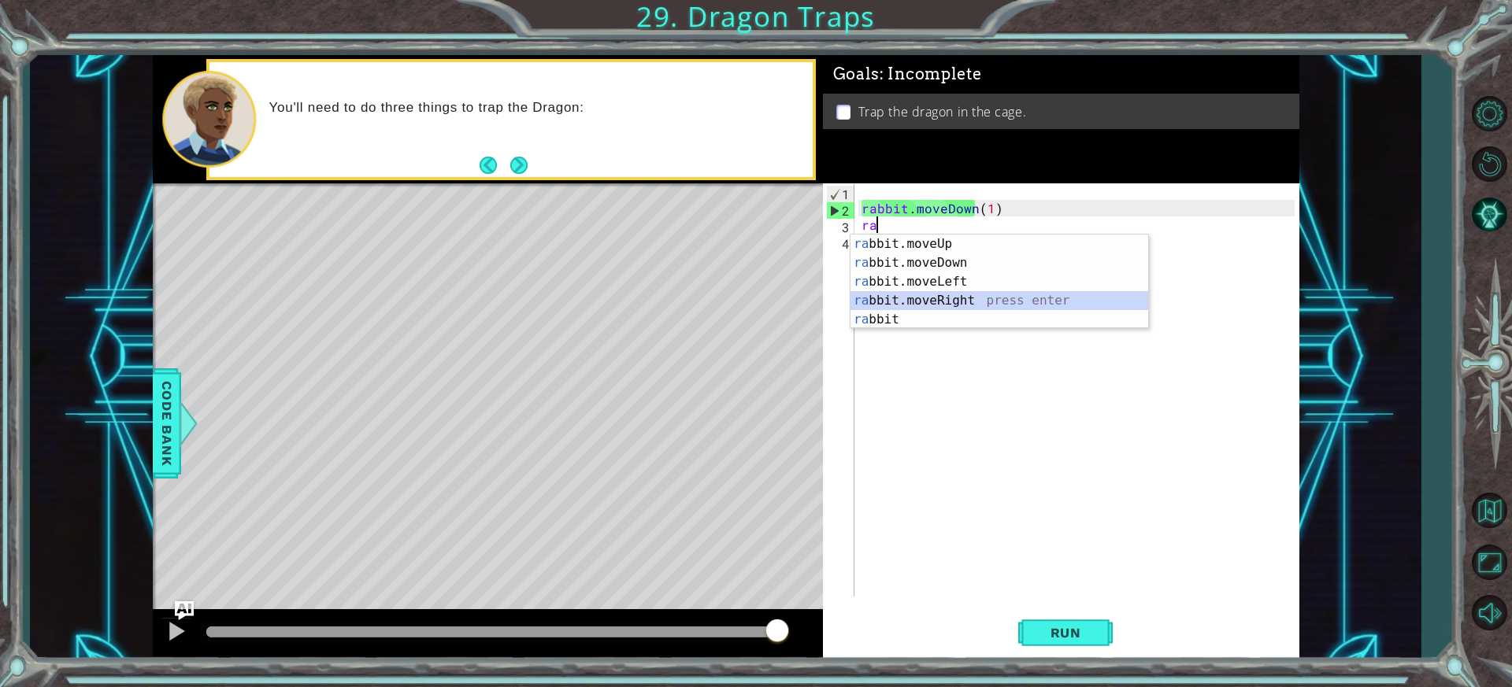
click at [962, 295] on div "ra bbit.moveUp press enter ra bbit.moveDown press enter ra bbit.moveLeft press …" at bounding box center [999, 301] width 298 height 132
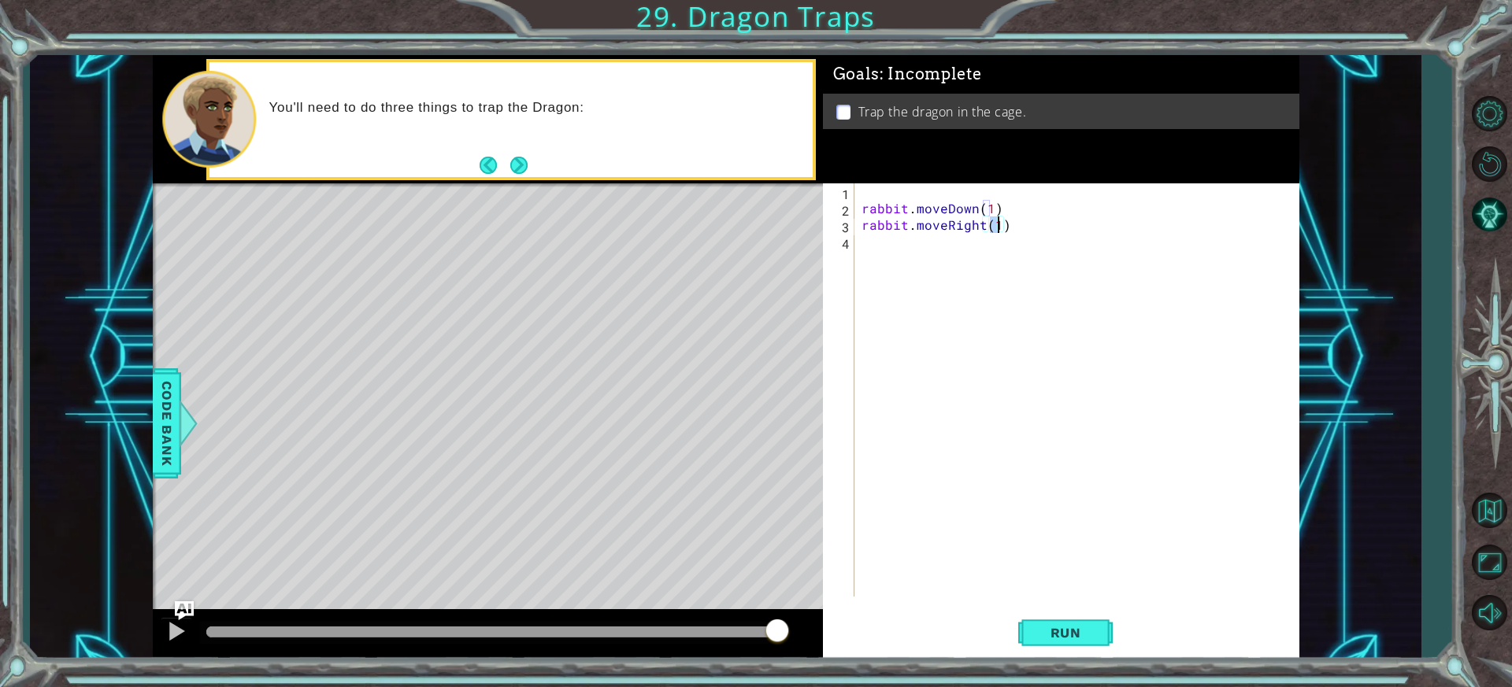
click at [939, 248] on div "rabbit . moveDown ( 1 ) rabbit . moveRight ( 1 )" at bounding box center [1079, 406] width 443 height 447
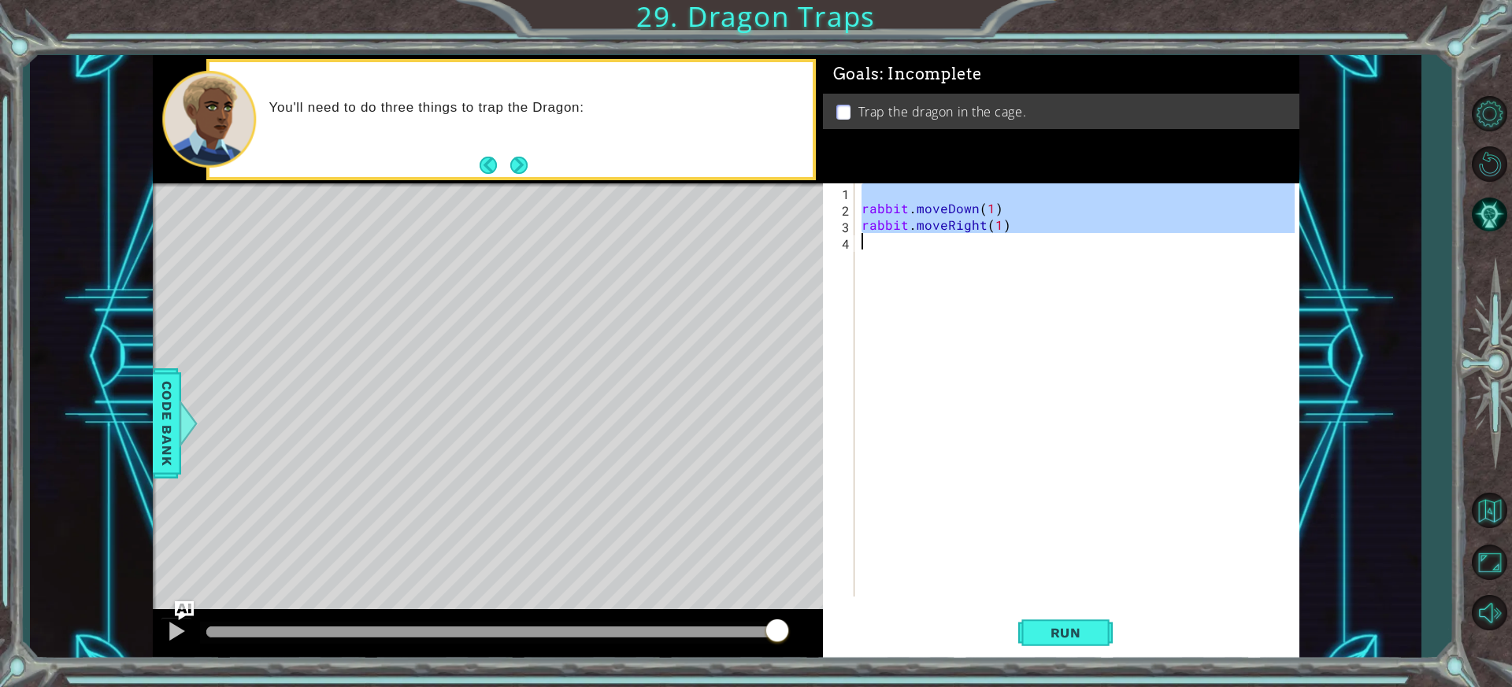
type textarea "rabbit.moveRight(1)"
click at [939, 248] on div "rabbit . moveDown ( 1 ) rabbit . moveRight ( 1 )" at bounding box center [1075, 389] width 435 height 413
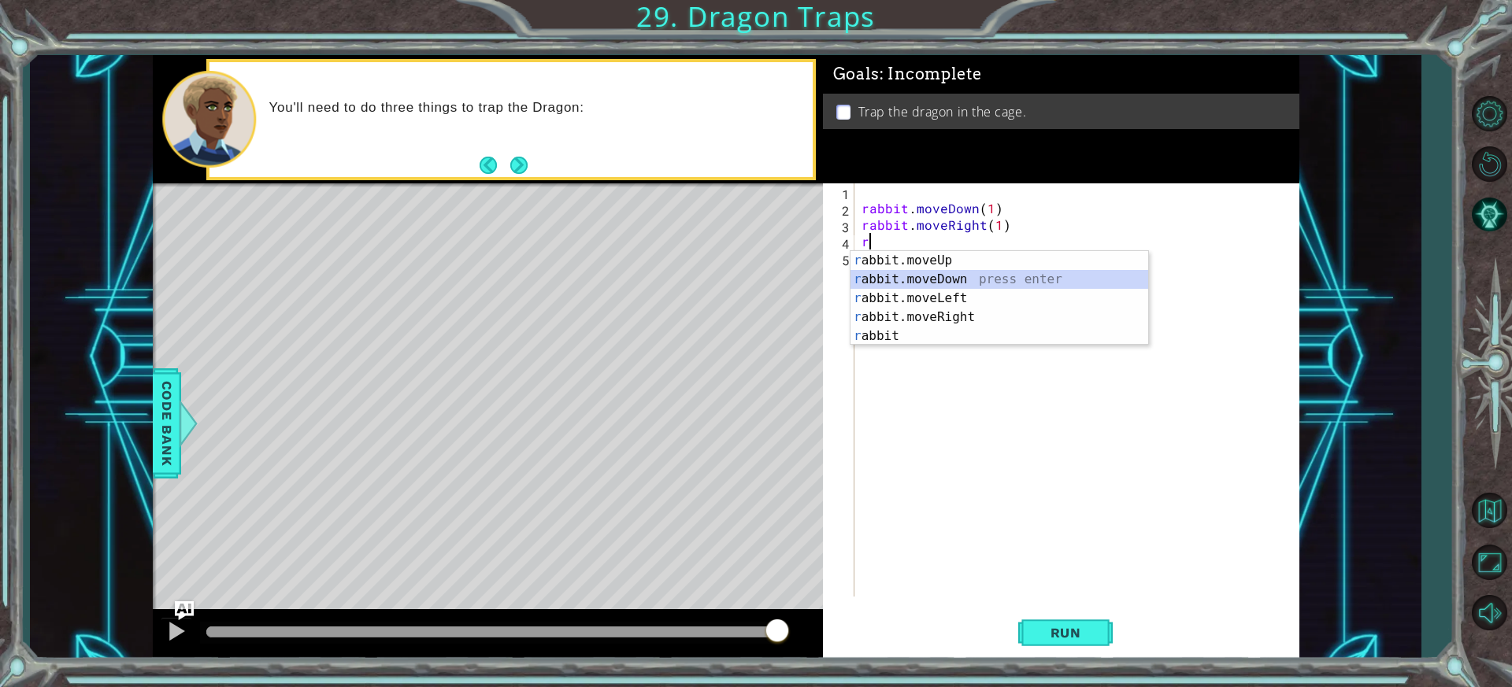
click at [962, 282] on div "r abbit.moveUp press enter r abbit.moveDown press enter r abbit.moveLeft press …" at bounding box center [999, 317] width 298 height 132
type textarea "rabbit.moveDown(1)"
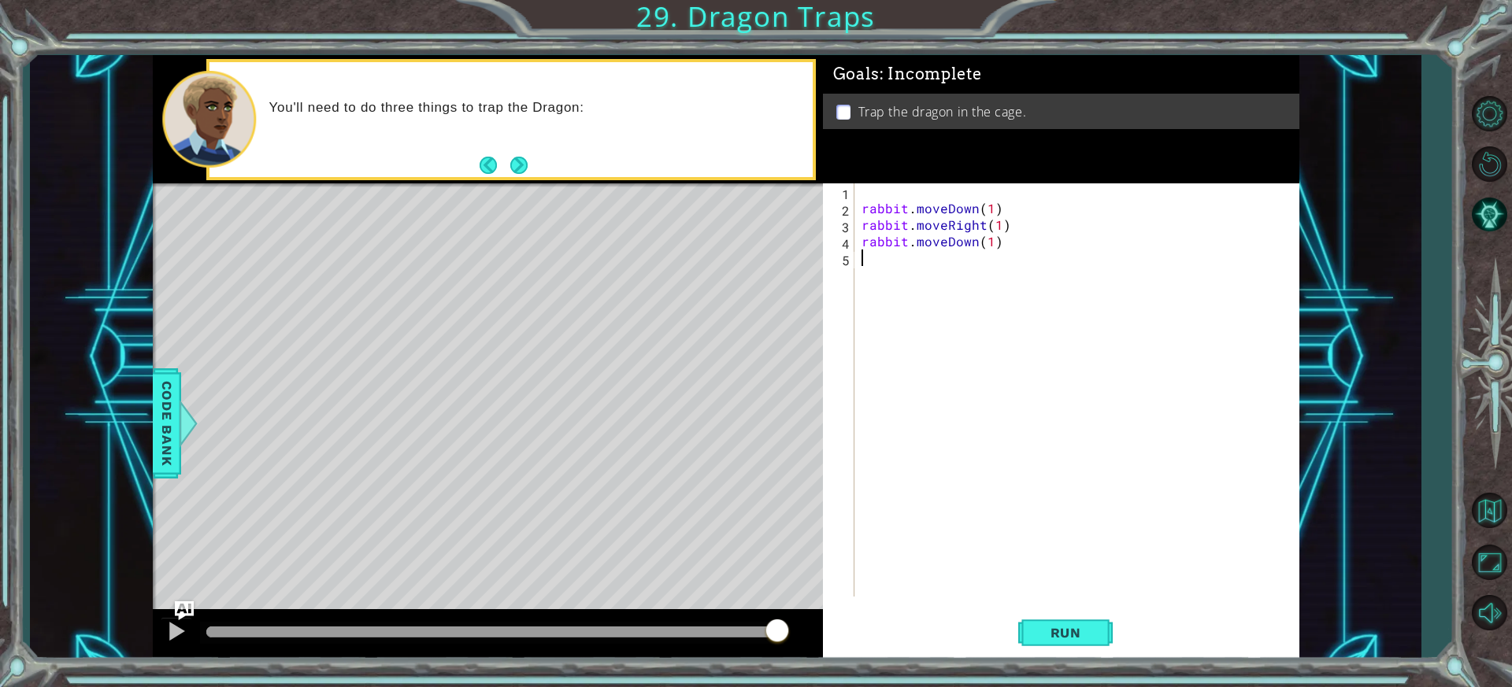
click at [947, 279] on div "rabbit . moveDown ( 1 ) rabbit . moveRight ( 1 ) rabbit . moveDown ( 1 )" at bounding box center [1079, 406] width 443 height 447
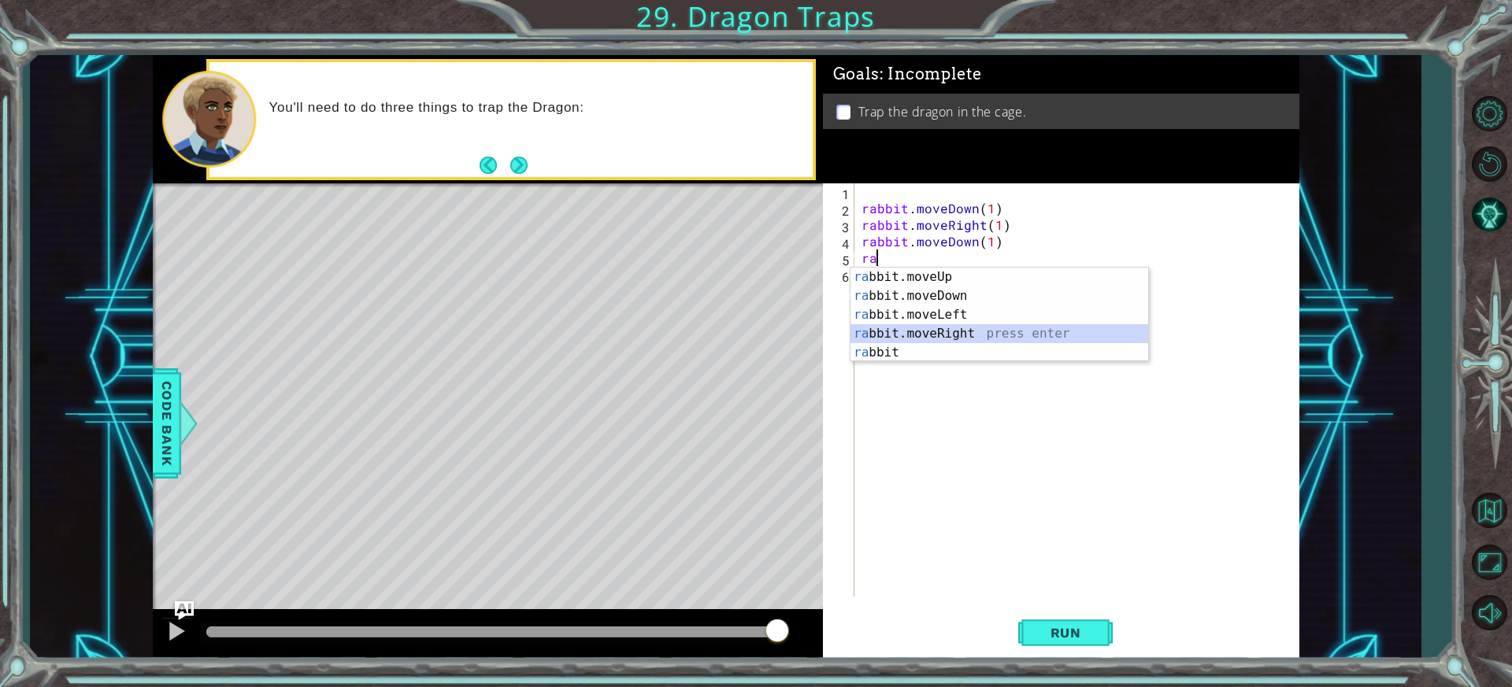
click at [960, 334] on div "ra bbit.moveUp press enter ra bbit.moveDown press enter ra bbit.moveLeft press …" at bounding box center [999, 334] width 298 height 132
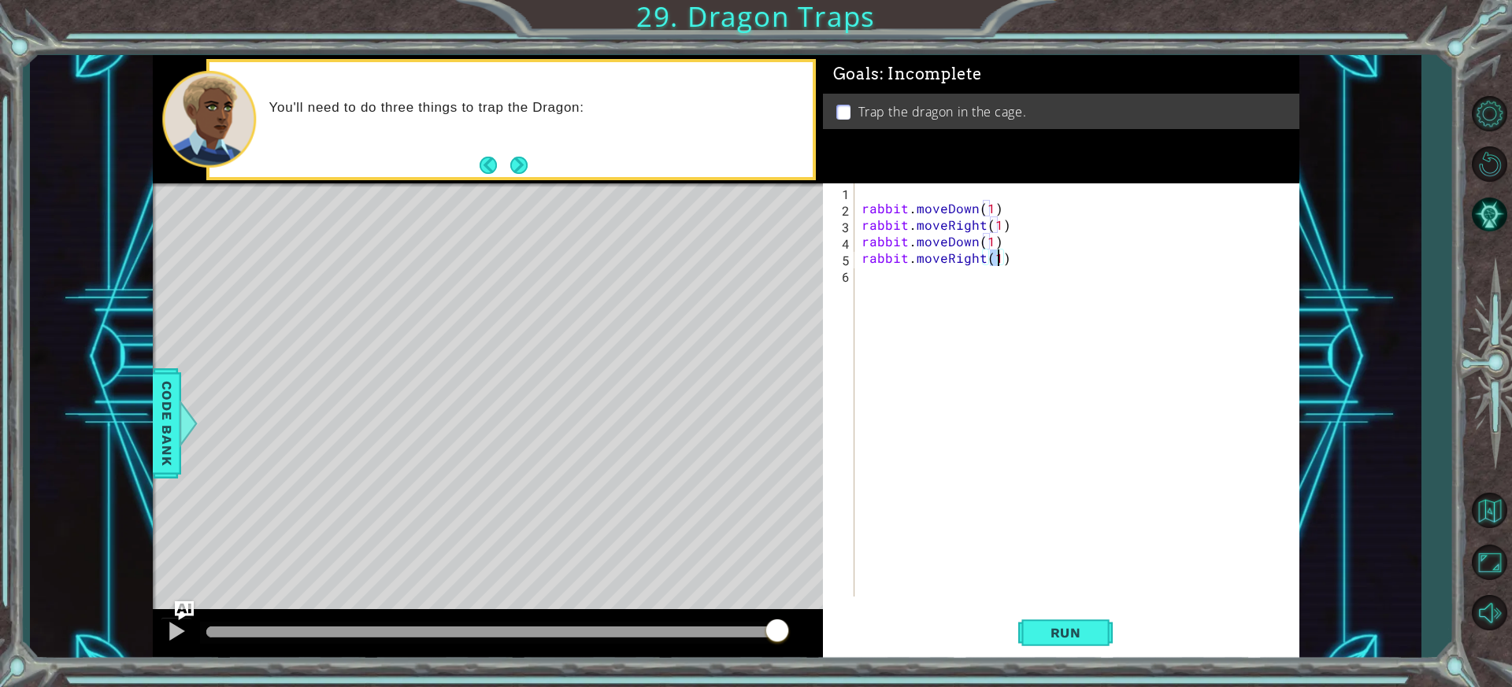
scroll to position [0, 8]
click at [913, 272] on div "rabbit . moveDown ( 1 ) rabbit . moveRight ( 1 ) rabbit . moveDown ( 1 ) rabbit…" at bounding box center [1079, 406] width 443 height 447
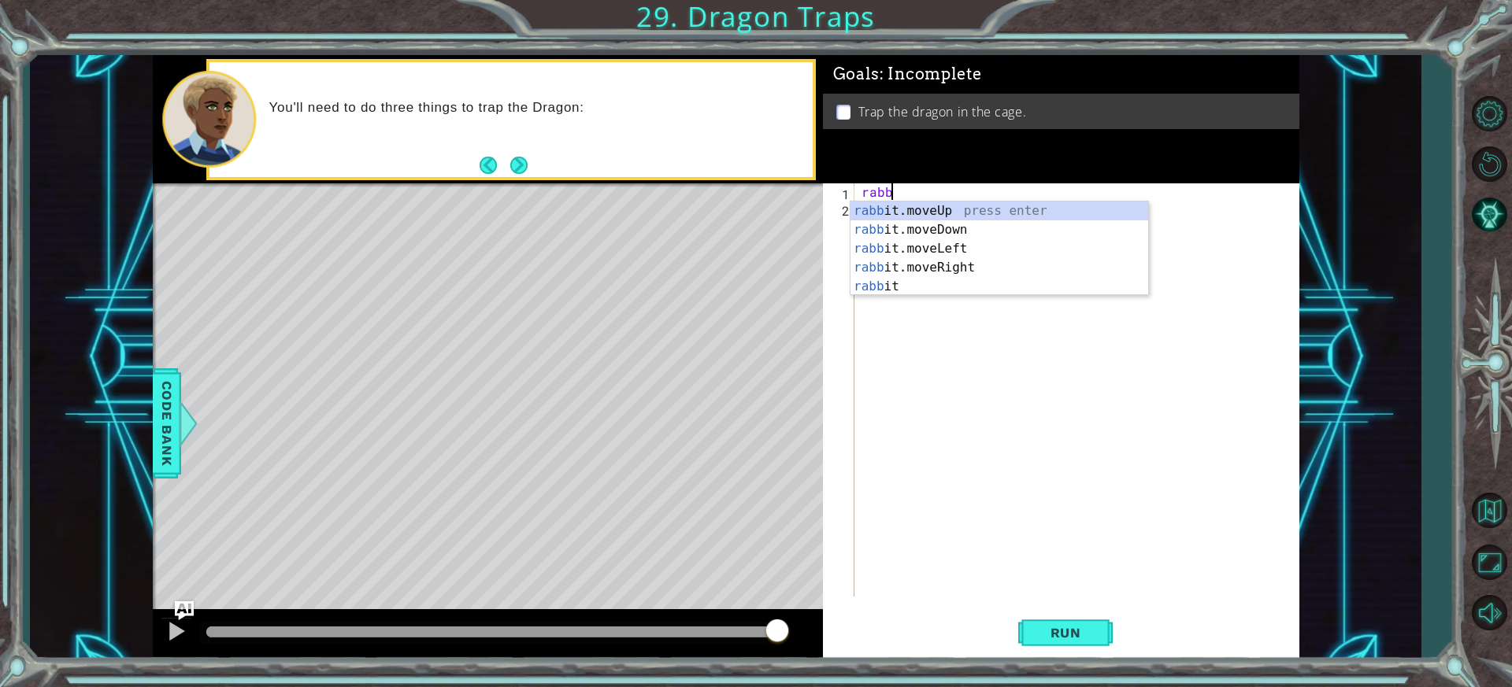
scroll to position [0, 1]
click at [954, 209] on div "[PERSON_NAME] it.moveUp press enter [PERSON_NAME] it.moveDown press enter [PERS…" at bounding box center [999, 268] width 298 height 132
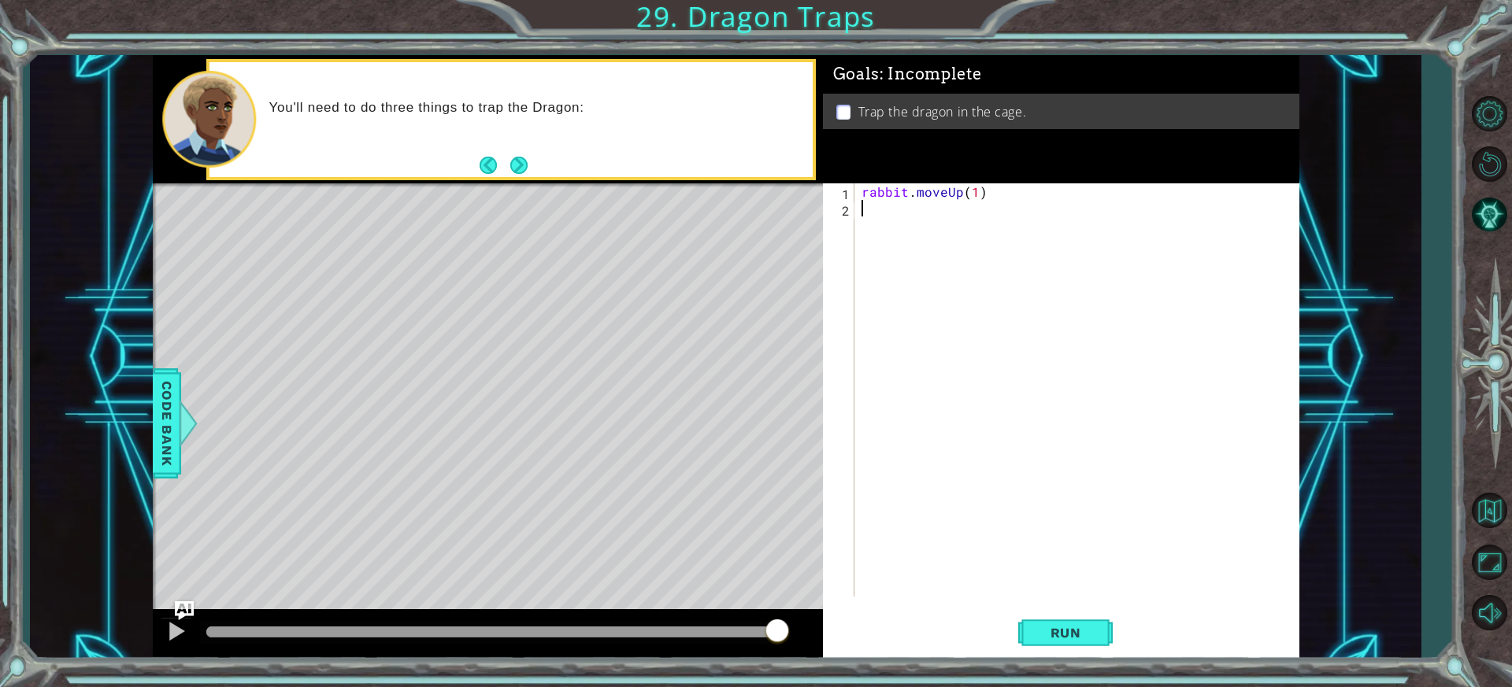
drag, startPoint x: 1002, startPoint y: 214, endPoint x: 613, endPoint y: 191, distance: 389.7
click at [639, 200] on div "1 ההההההההההההההההההההההההההההההההההההההההההההההההההההההההההההההההההההההההההההה…" at bounding box center [726, 357] width 1147 height 605
click at [341, 105] on p "You'll need to do three things to trap the Dragon:" at bounding box center [535, 107] width 533 height 17
drag, startPoint x: 340, startPoint y: 104, endPoint x: 363, endPoint y: 97, distance: 23.9
click at [337, 100] on p "You'll need to do three things to trap the Dragon:" at bounding box center [535, 107] width 533 height 17
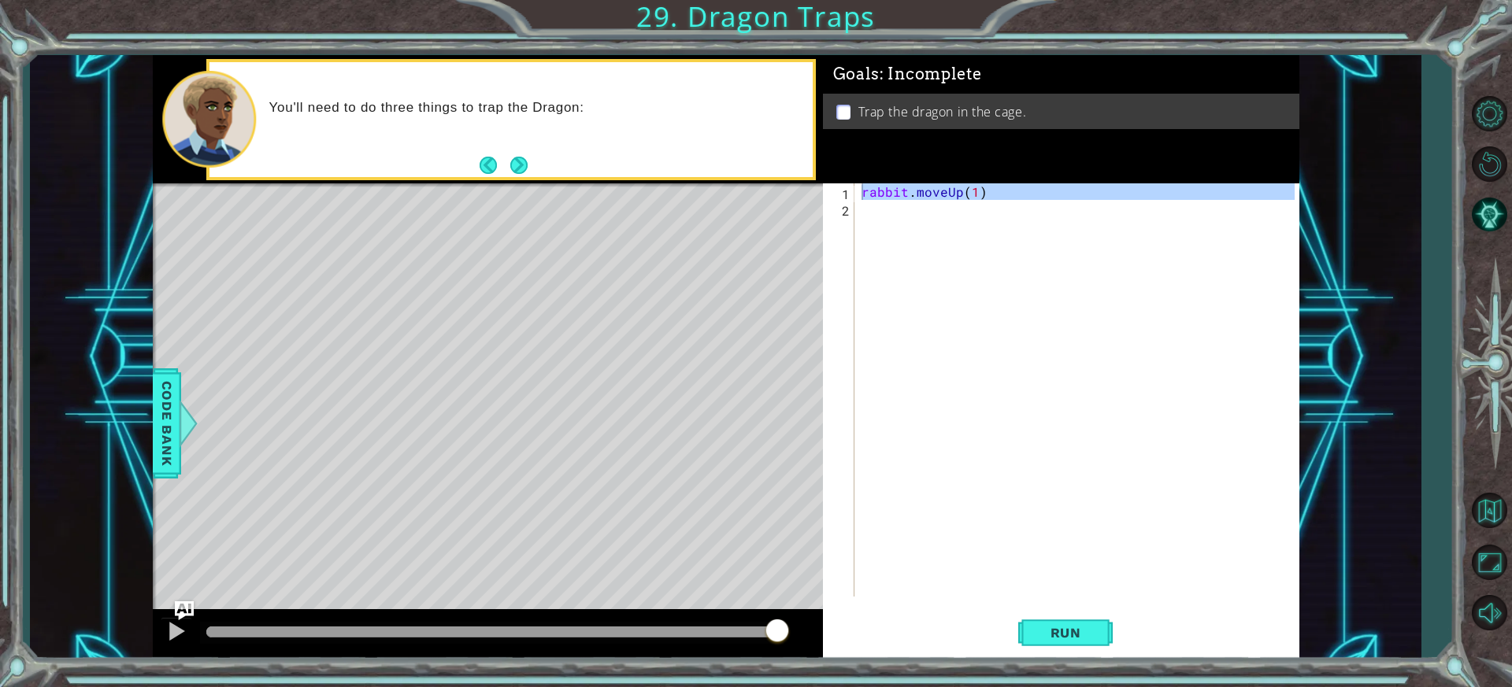
drag, startPoint x: 375, startPoint y: 102, endPoint x: 665, endPoint y: 169, distance: 297.6
click at [513, 149] on div "You'll need to do three things to trap the Dragon:" at bounding box center [510, 119] width 603 height 115
drag, startPoint x: 665, startPoint y: 169, endPoint x: 587, endPoint y: 150, distance: 79.5
click at [587, 150] on div "You'll need to do three things to trap the Dragon:" at bounding box center [511, 119] width 610 height 121
click at [665, 68] on div "1 ההההההההההההההההההההההההההההההההההההההההההההההההההההההההההההההההההההההההההההה…" at bounding box center [725, 357] width 1391 height 605
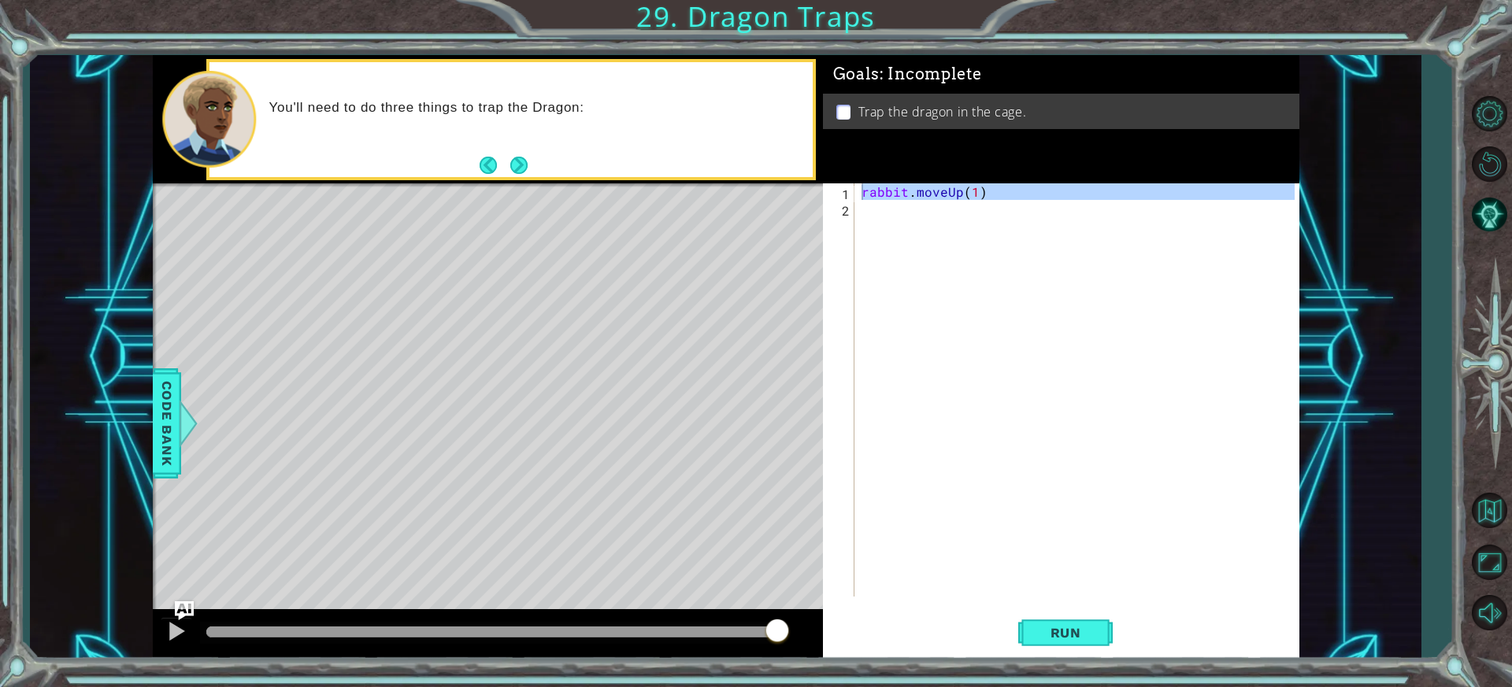
drag, startPoint x: 810, startPoint y: 105, endPoint x: 826, endPoint y: 125, distance: 25.8
drag, startPoint x: 826, startPoint y: 125, endPoint x: 563, endPoint y: 146, distance: 263.8
click at [575, 142] on div "You'll need to do three things to trap the Dragon:" at bounding box center [535, 119] width 555 height 56
click at [516, 159] on button "Next" at bounding box center [518, 165] width 17 height 17
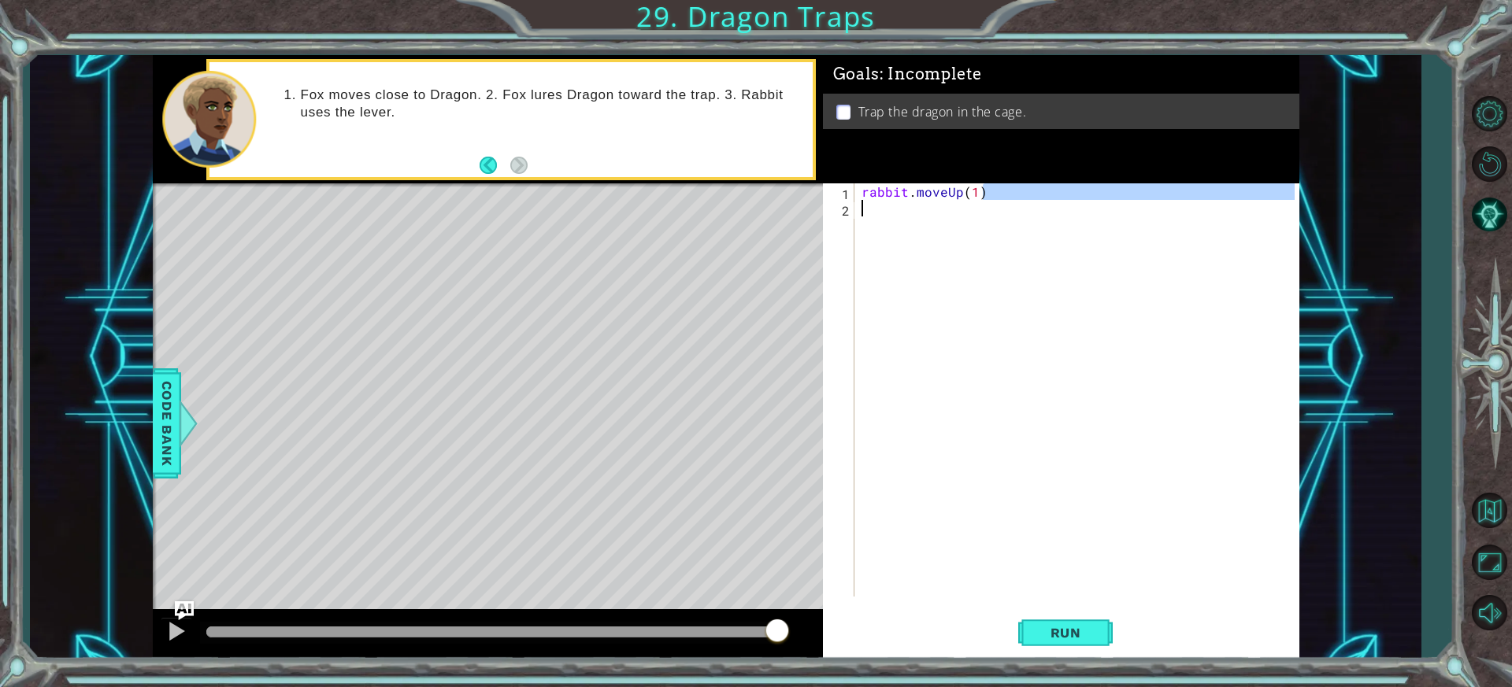
drag, startPoint x: 973, startPoint y: 190, endPoint x: 792, endPoint y: 210, distance: 182.3
click at [793, 209] on div "1 ההההההההההההההההההההההההההההההההההההההההההההההההההההההההההההההההההההההההההההה…" at bounding box center [726, 357] width 1147 height 605
type textarea "rabbit.moveUp(1)"
click at [1061, 230] on div "rabbit . moveUp ( 1 )" at bounding box center [1075, 389] width 435 height 413
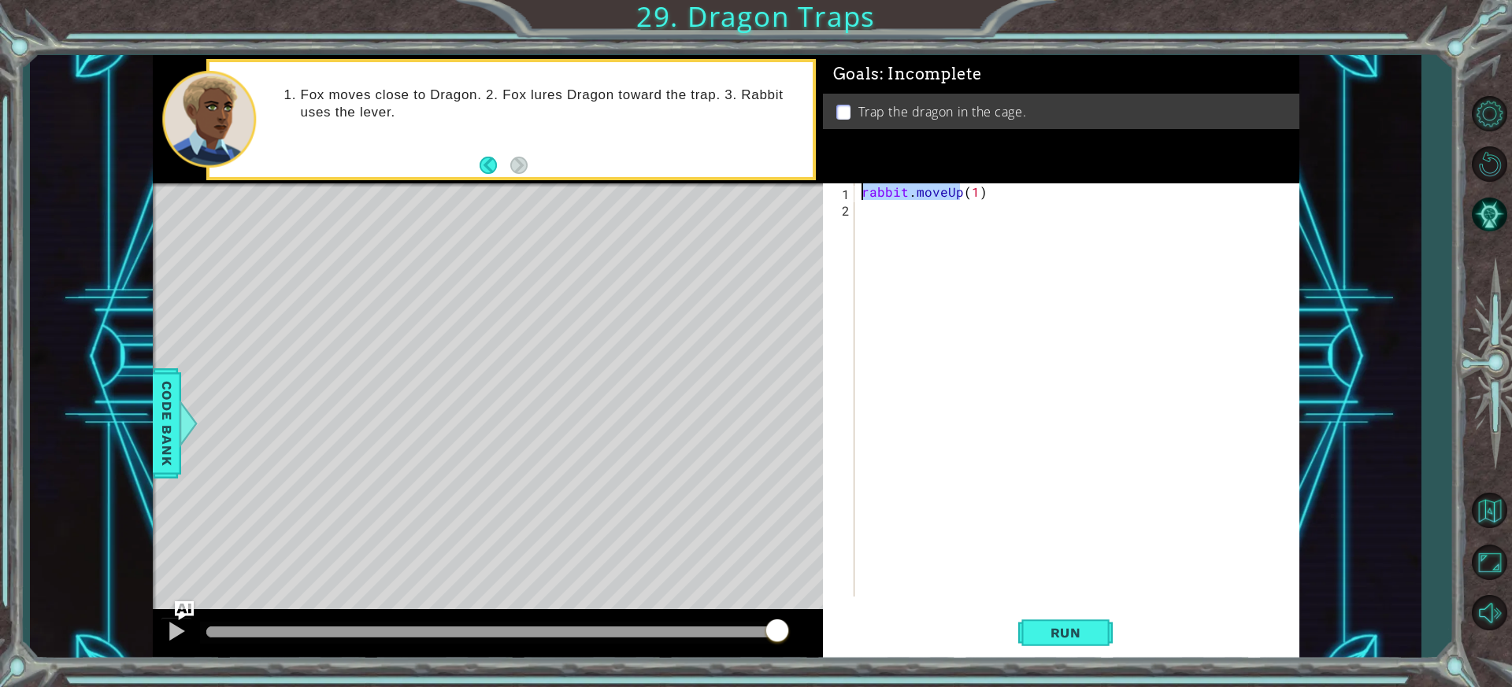
drag, startPoint x: 962, startPoint y: 198, endPoint x: 701, endPoint y: 172, distance: 261.9
click at [701, 172] on div "1 ההההההההההההההההההההההההההההההההההההההההההההההההההההההההההההההההההההההההההההה…" at bounding box center [726, 357] width 1147 height 605
type textarea "("
click at [919, 230] on div "fox press enter fox moveDown press enter" at bounding box center [999, 240] width 298 height 76
type textarea "foxmoveDown"
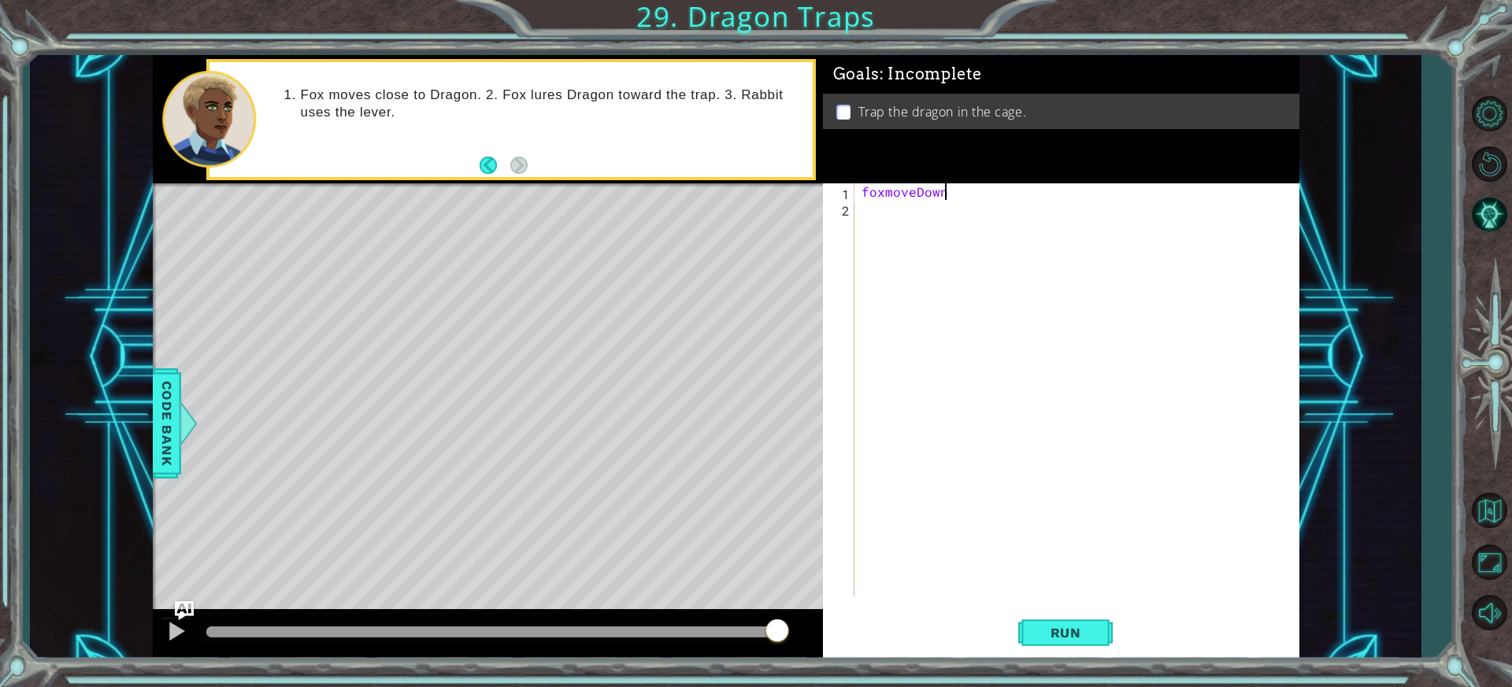
click at [937, 211] on div "foxmoveDown" at bounding box center [1079, 406] width 443 height 447
click at [962, 198] on div "foxmoveDown" at bounding box center [1079, 406] width 443 height 447
type textarea "foxmoveDown(1)"
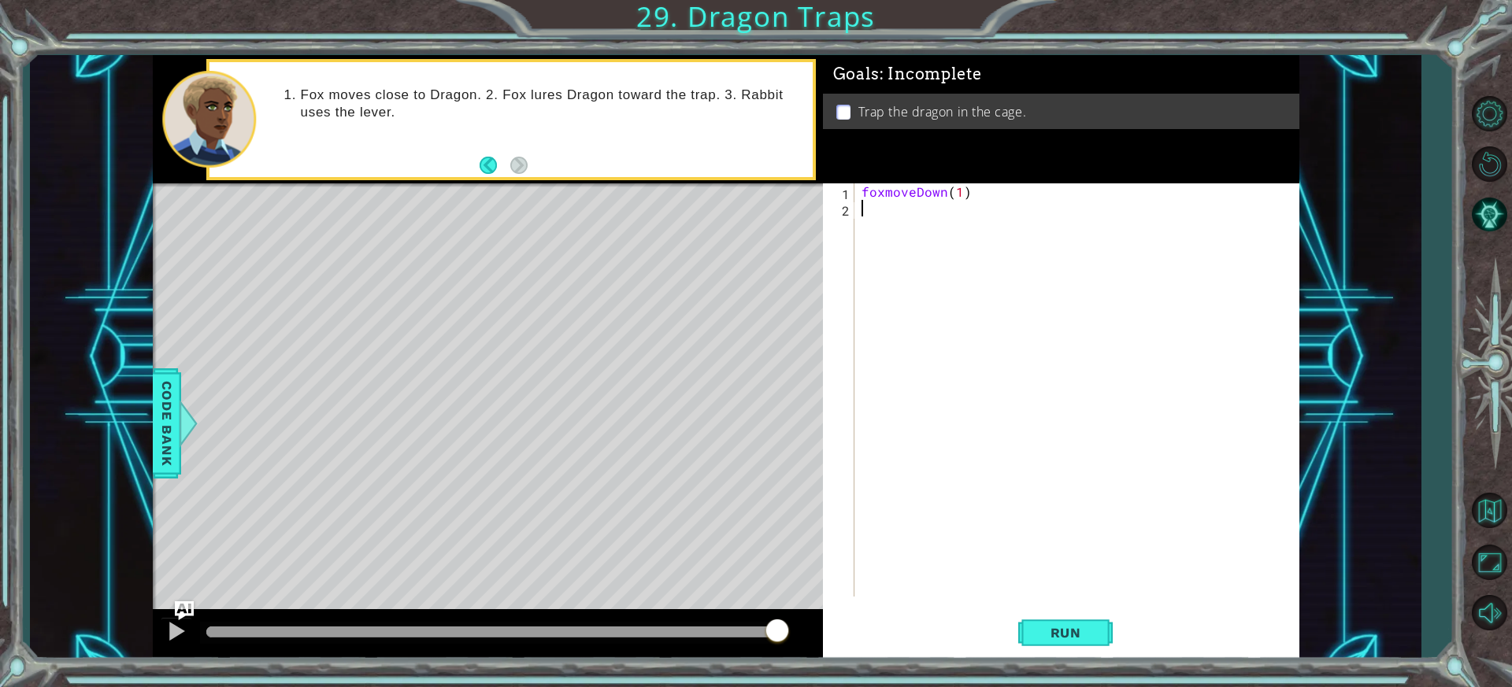
click at [936, 213] on div "foxmoveDown ( 1 )" at bounding box center [1079, 406] width 443 height 447
click at [1076, 633] on span "Run" at bounding box center [1066, 633] width 62 height 16
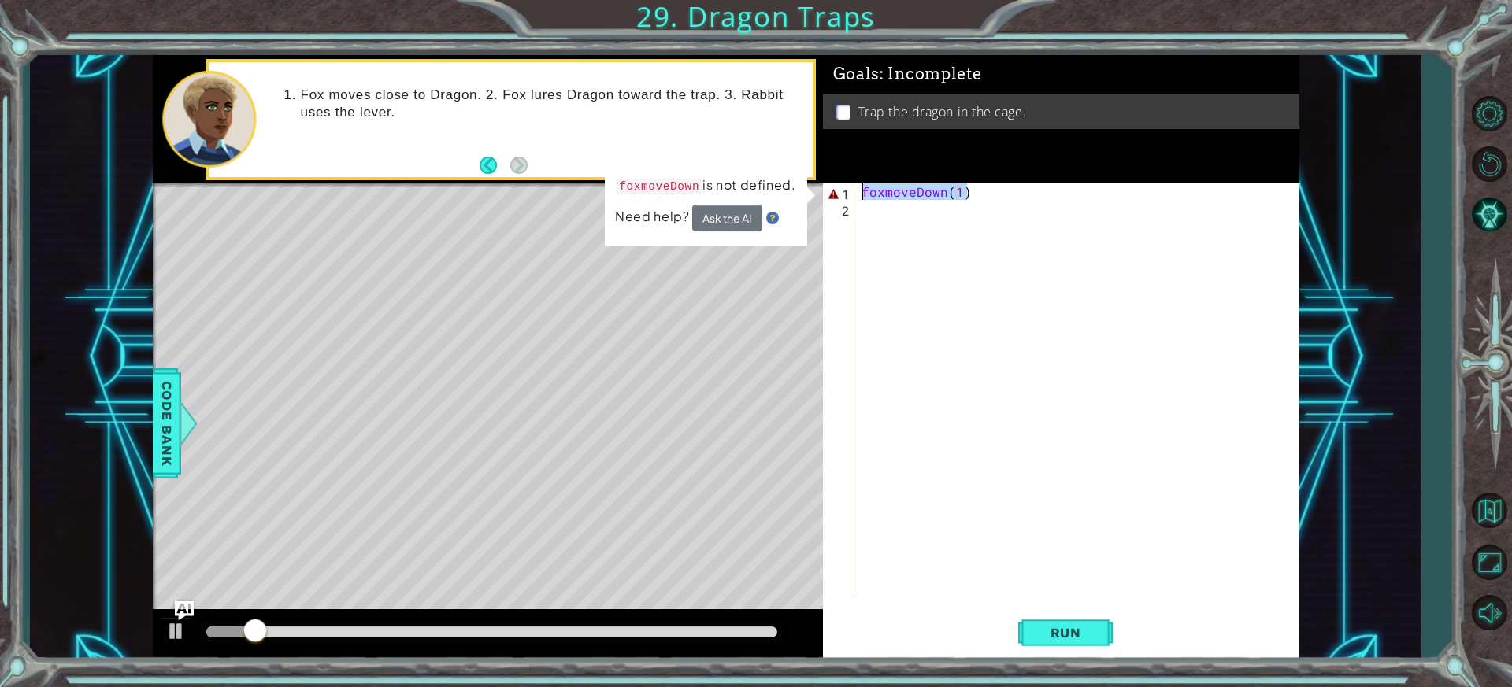
drag, startPoint x: 1046, startPoint y: 198, endPoint x: 804, endPoint y: 198, distance: 241.8
click at [804, 198] on div "1 ההההההההההההההההההההההההההההההההההההההההההההההההההההההההההההההההההההההההההההה…" at bounding box center [726, 357] width 1147 height 605
type textarea "foxmoveDown(1)"
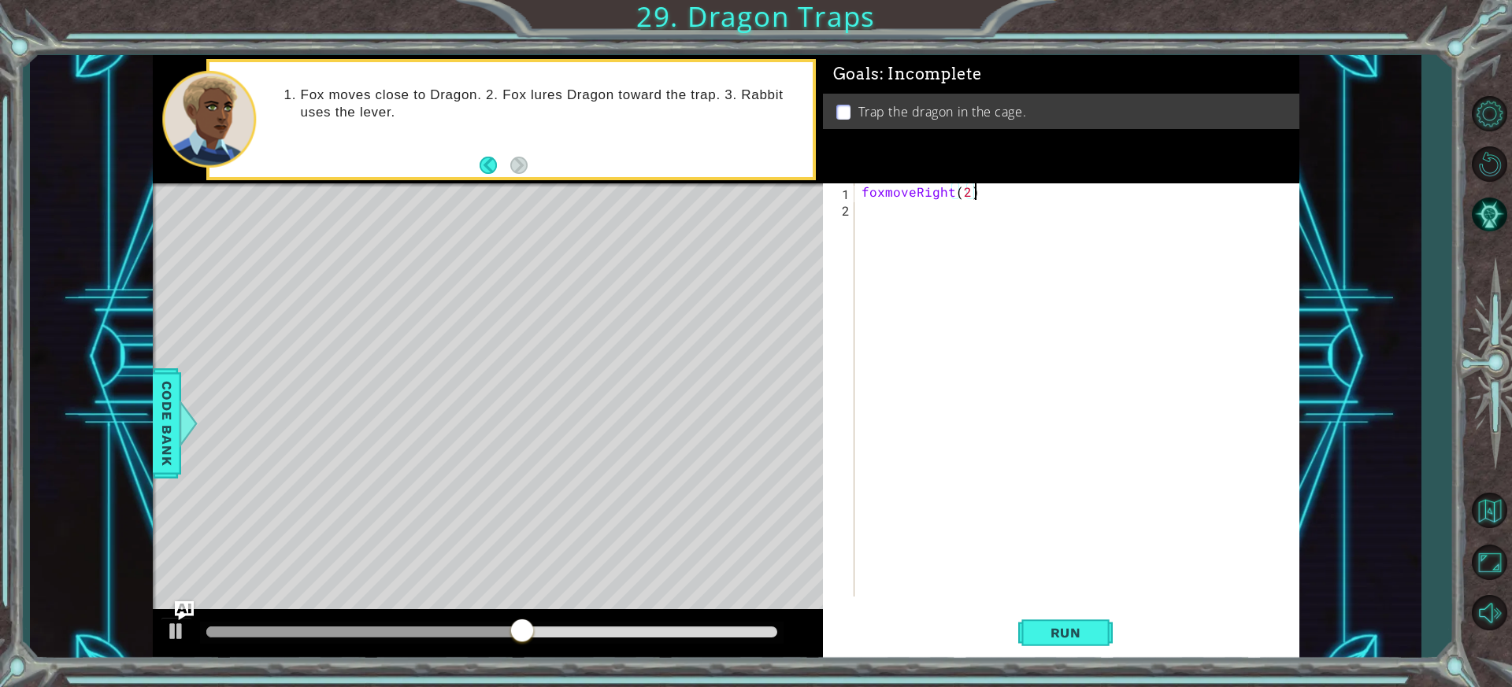
scroll to position [0, 6]
click at [1095, 636] on span "Run" at bounding box center [1066, 633] width 62 height 16
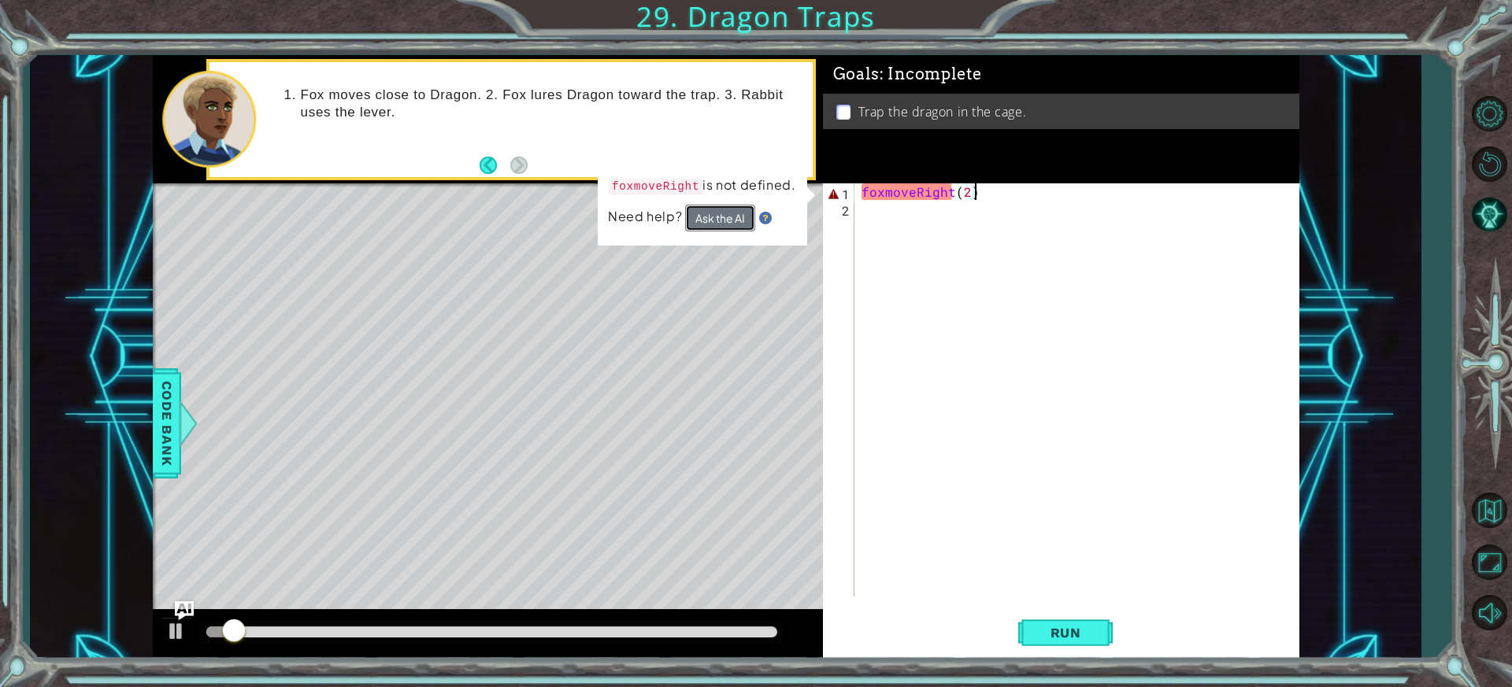
click at [747, 228] on button "Ask the AI" at bounding box center [720, 218] width 70 height 27
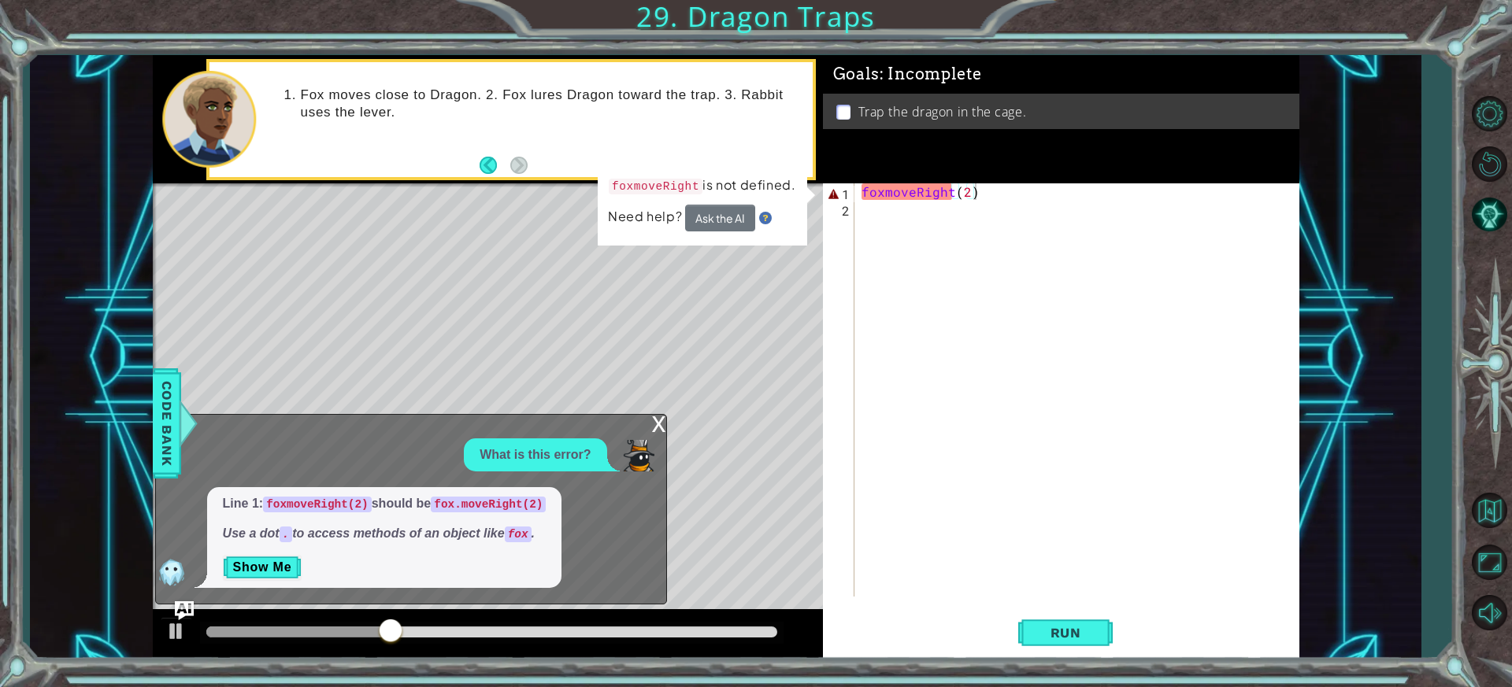
click at [653, 422] on div "x" at bounding box center [659, 423] width 14 height 16
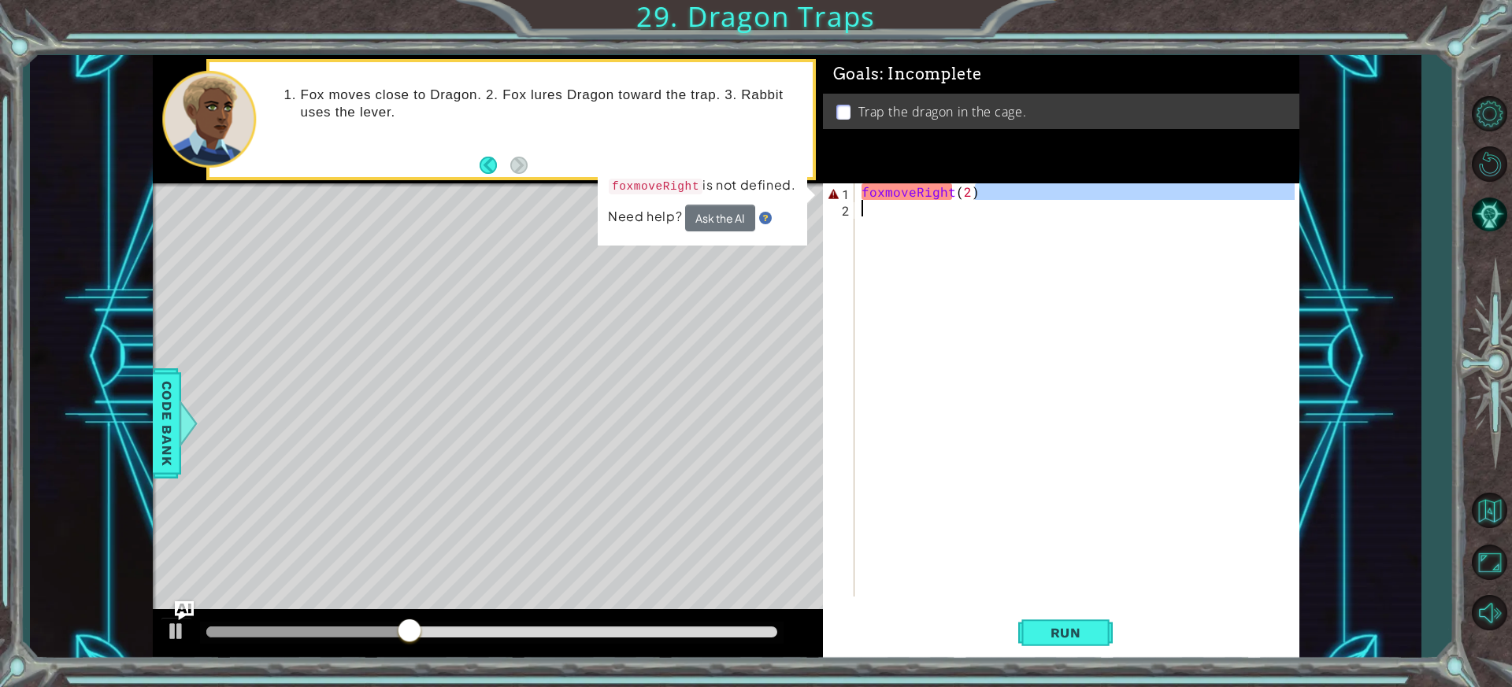
drag, startPoint x: 1000, startPoint y: 198, endPoint x: 773, endPoint y: 220, distance: 227.9
click at [773, 220] on div "1 2 fox . moveRight ( 2 ) ההההההההההההההההההההההההההההההההההההההההההההההההההההה…" at bounding box center [726, 357] width 1147 height 605
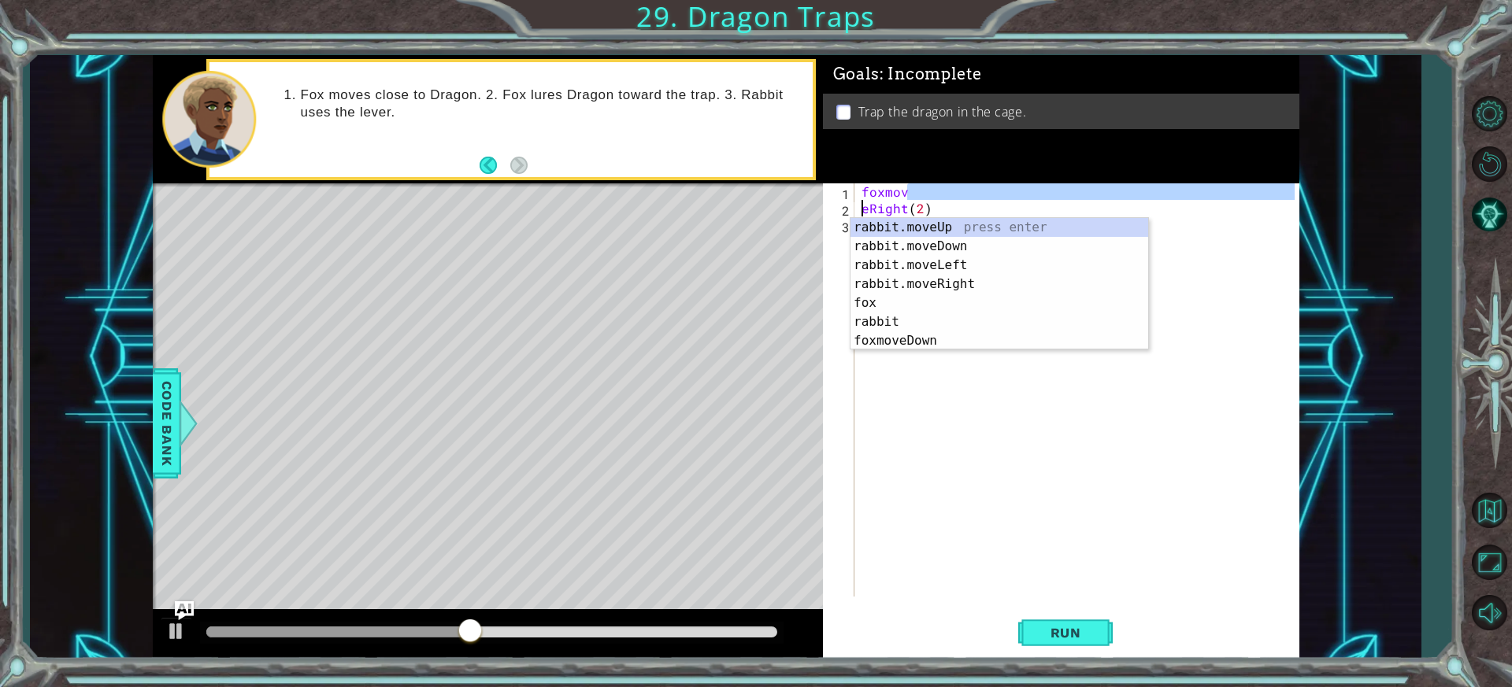
type textarea "eRight(2)"
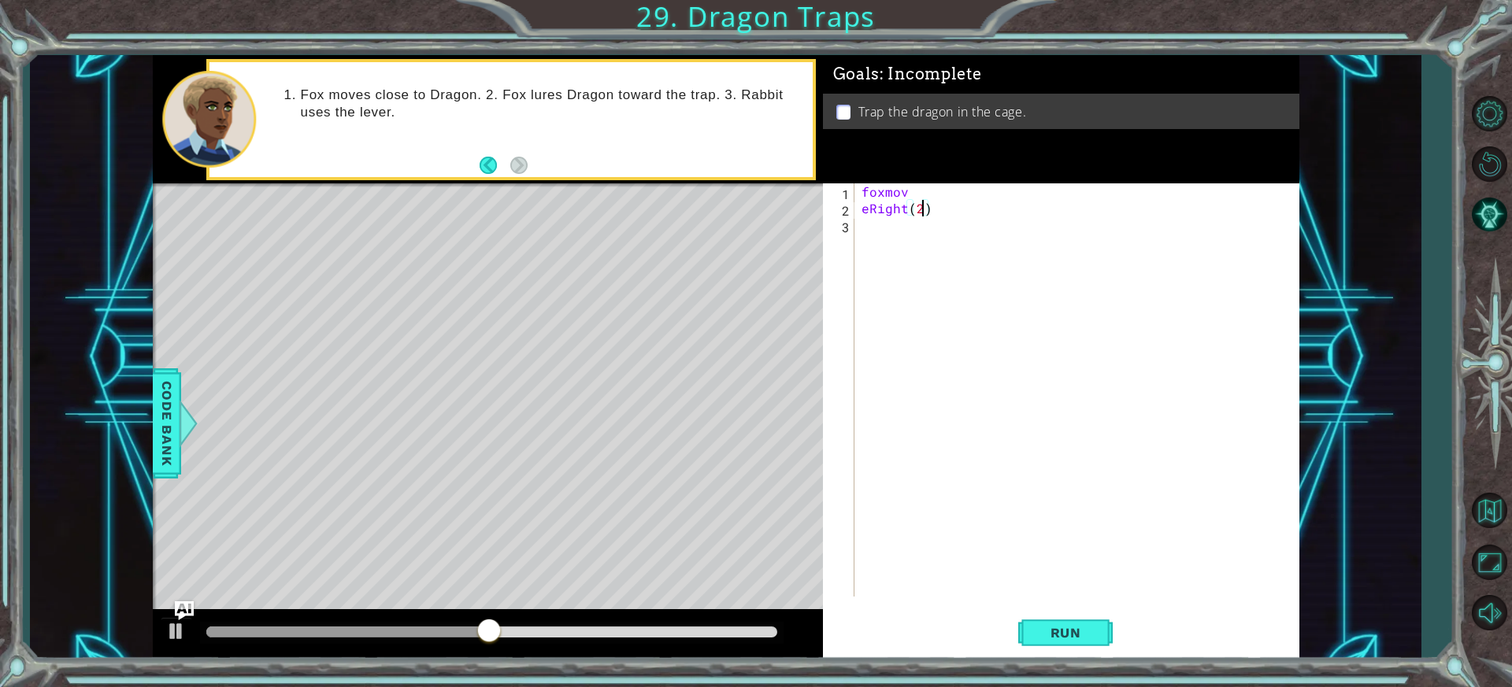
scroll to position [0, 0]
type textarea "e"
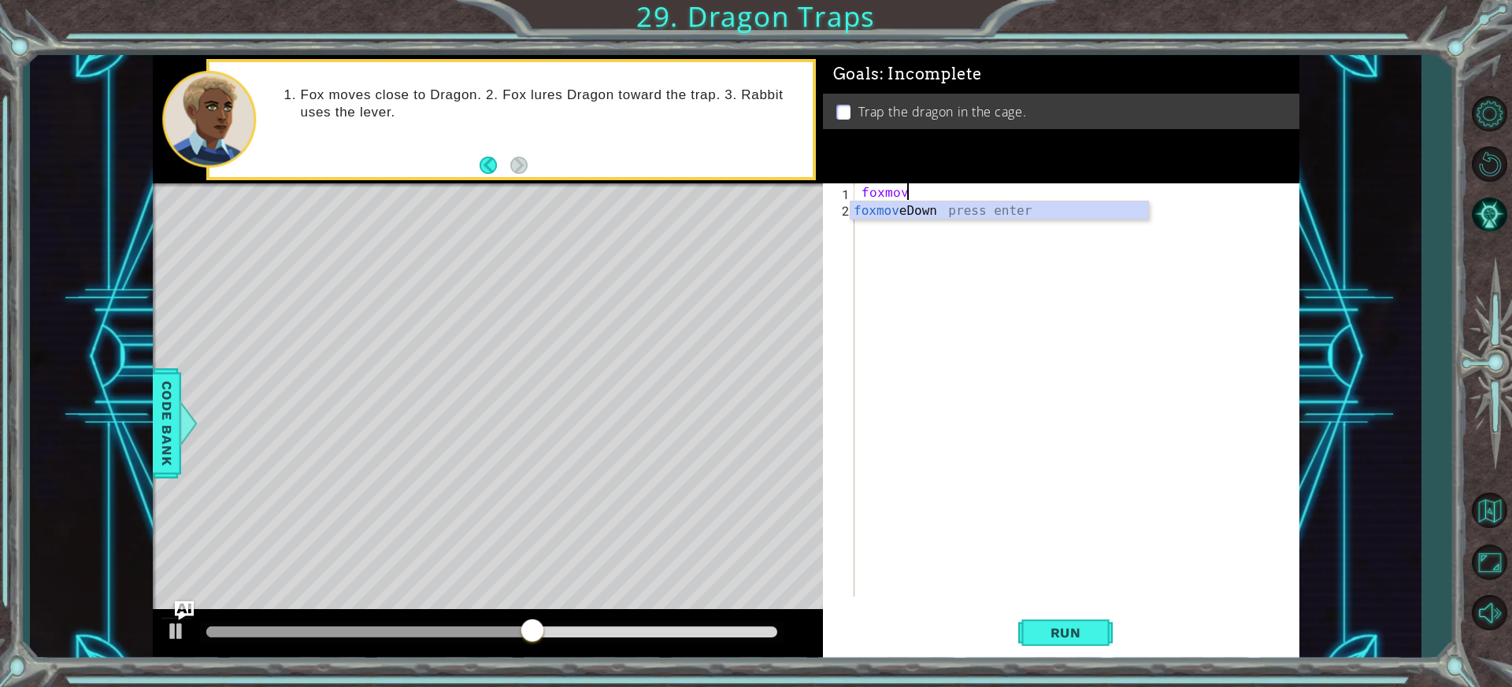
type textarea "f"
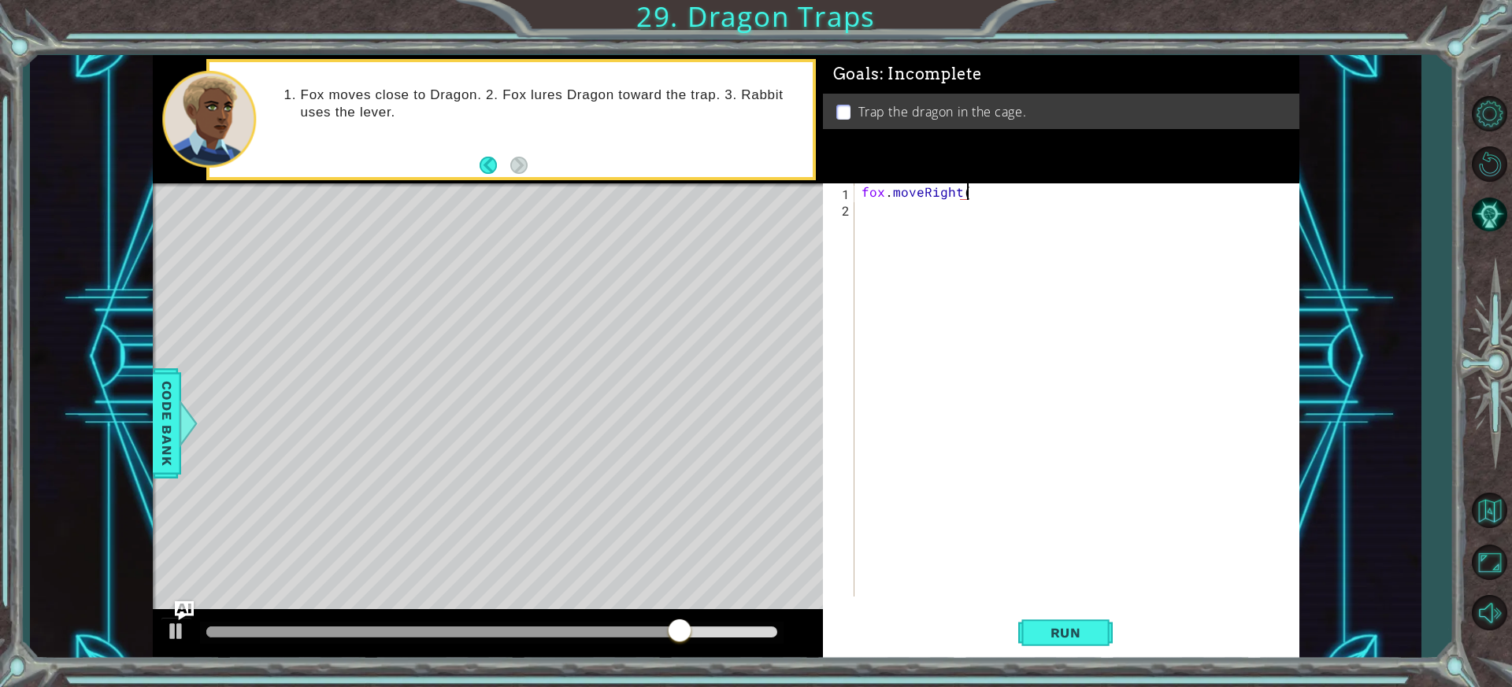
scroll to position [0, 6]
type textarea "fox.moveRight(2)"
click at [1088, 644] on button "Run" at bounding box center [1065, 633] width 94 height 47
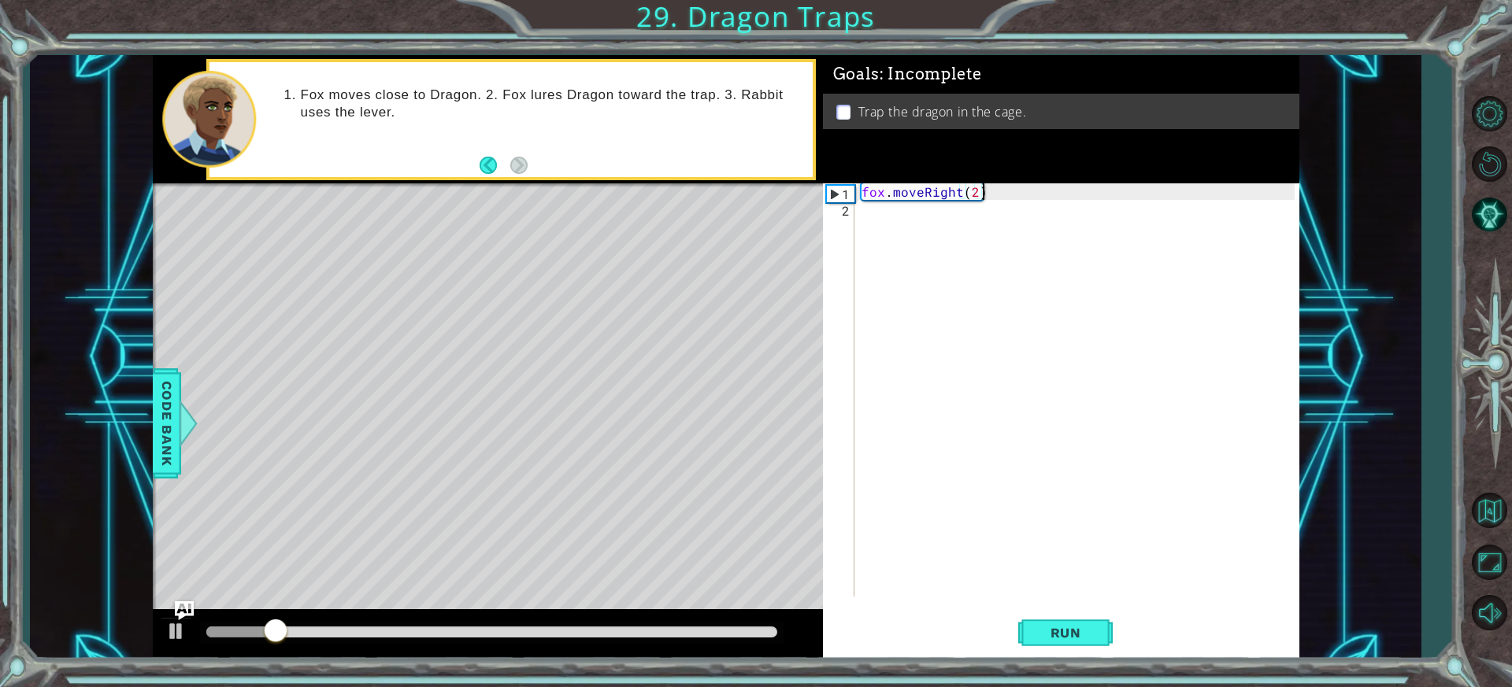
click at [913, 213] on div "fox . moveRight ( 2 )" at bounding box center [1079, 406] width 443 height 447
type textarea "fox.moveUp(2)"
click at [896, 228] on div "fox . moveRight ( 2 ) fox . moveUp ( 2 )" at bounding box center [1079, 406] width 443 height 447
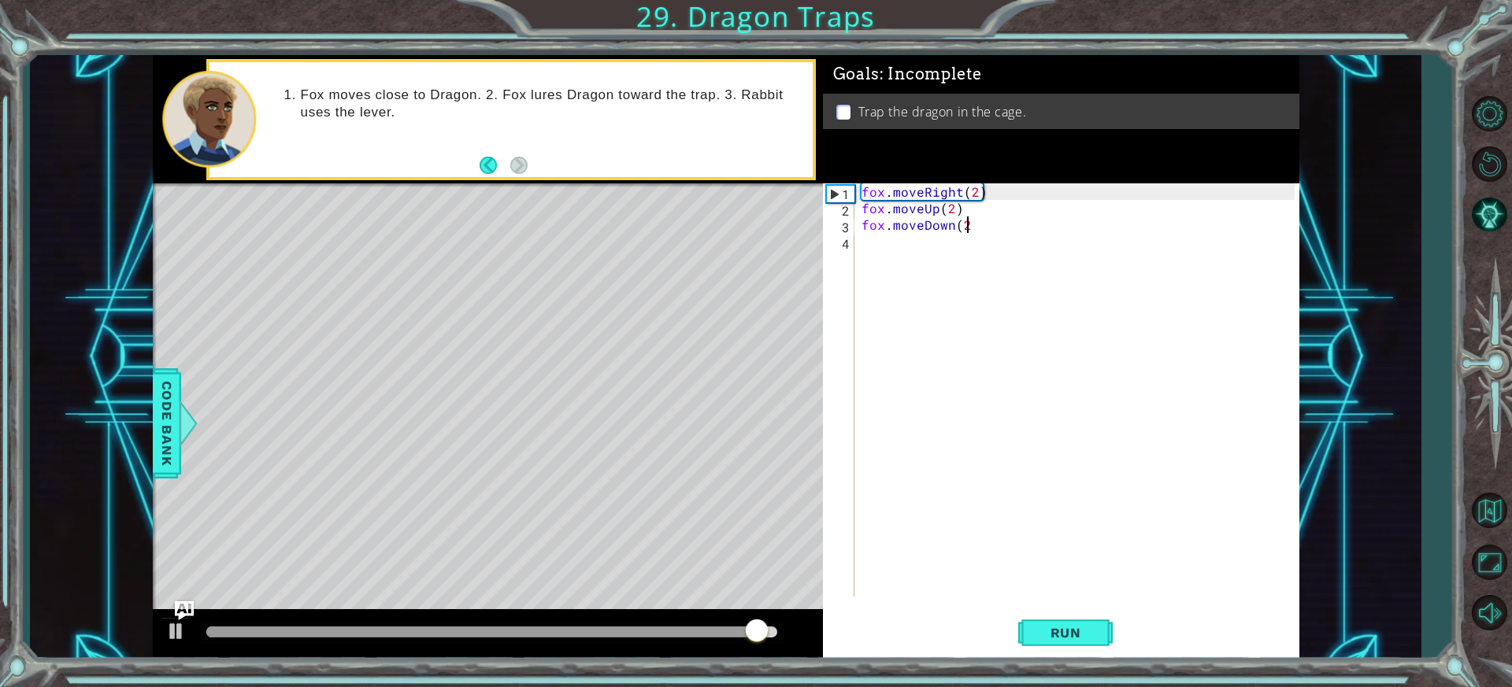
type textarea "fox.moveDown(2)"
click at [891, 246] on div "fox . moveRight ( 2 ) fox . moveUp ( 2 ) fox . moveDown ( 2 )" at bounding box center [1079, 406] width 443 height 447
type textarea "fox.moveLeft(2)"
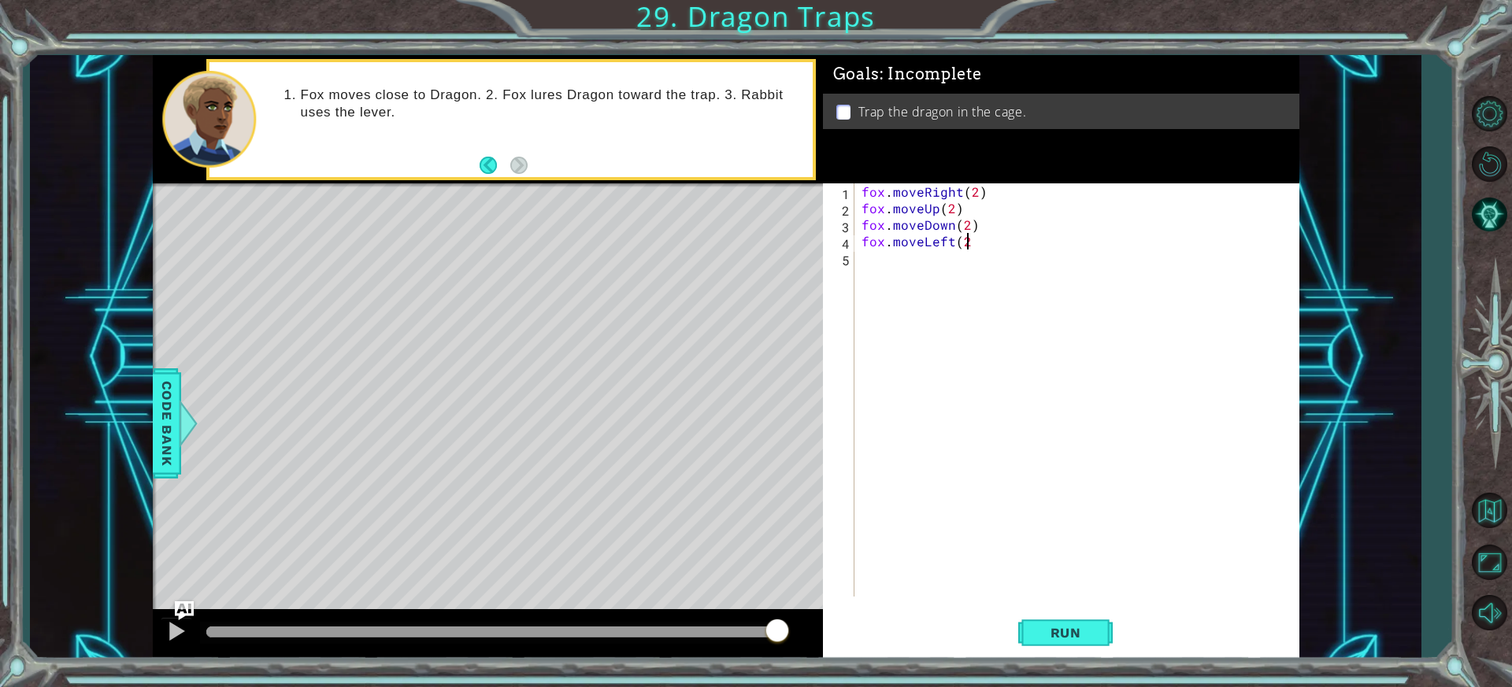
scroll to position [0, 6]
click at [878, 254] on div "fox . moveRight ( 2 ) fox . moveUp ( 2 ) fox . moveDown ( 2 ) fox . moveLeft ( …" at bounding box center [1079, 406] width 443 height 447
type textarea "fox.moveUp(1)"
click at [883, 280] on div "fox . moveRight ( 2 ) fox . moveUp ( 2 ) fox . moveDown ( 2 ) fox . moveLeft ( …" at bounding box center [1079, 406] width 443 height 447
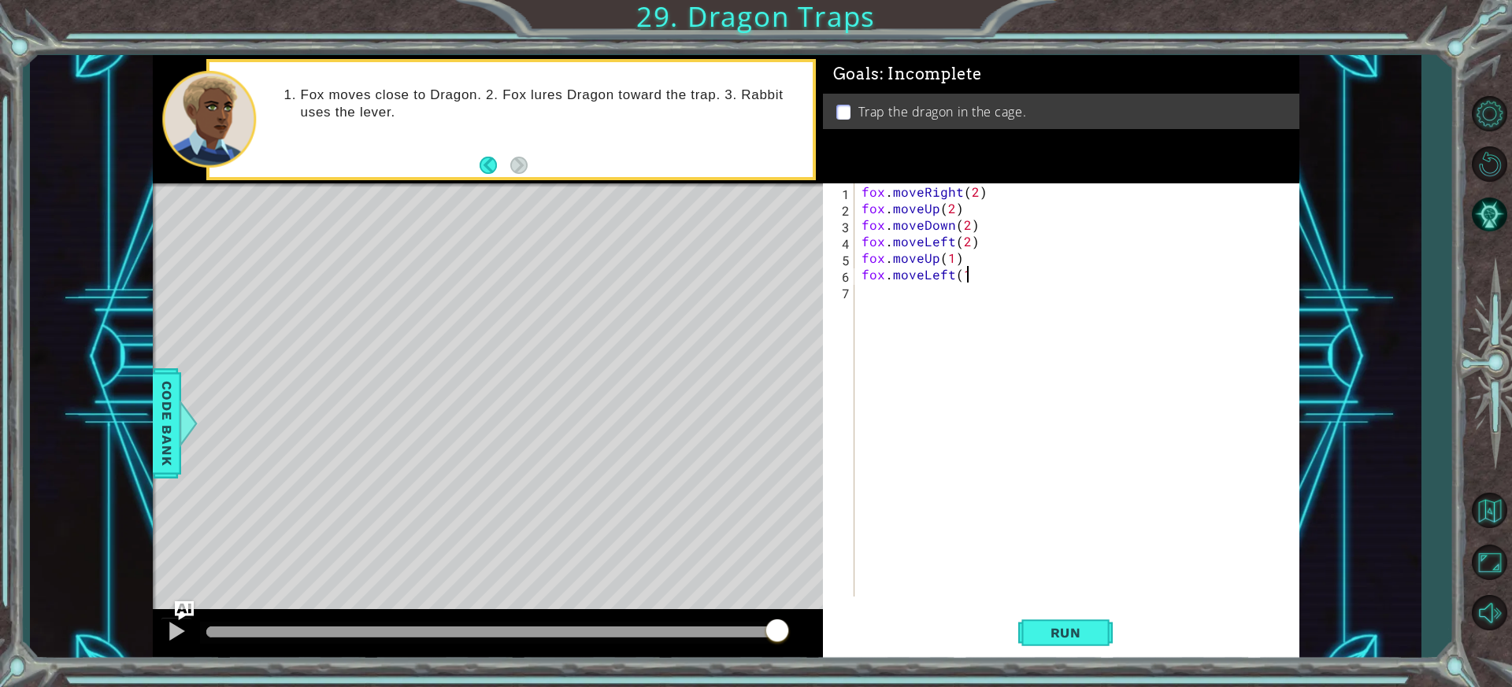
type textarea "fox.moveLeft(1)"
click at [876, 287] on div "fox . moveRight ( 2 ) fox . moveUp ( 2 ) fox . moveDown ( 2 ) fox . moveLeft ( …" at bounding box center [1079, 406] width 443 height 447
click at [1036, 631] on span "Run" at bounding box center [1066, 633] width 62 height 16
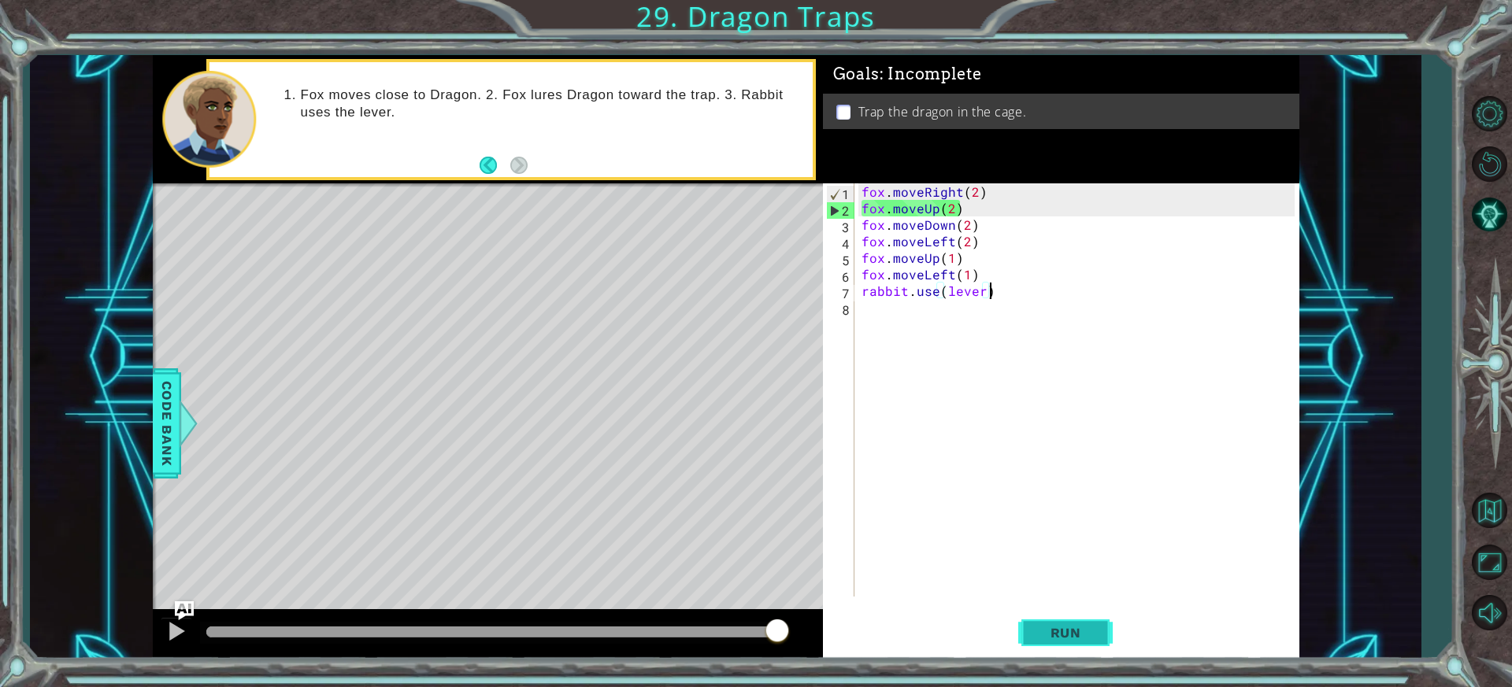
click at [1039, 632] on span "Run" at bounding box center [1066, 633] width 62 height 16
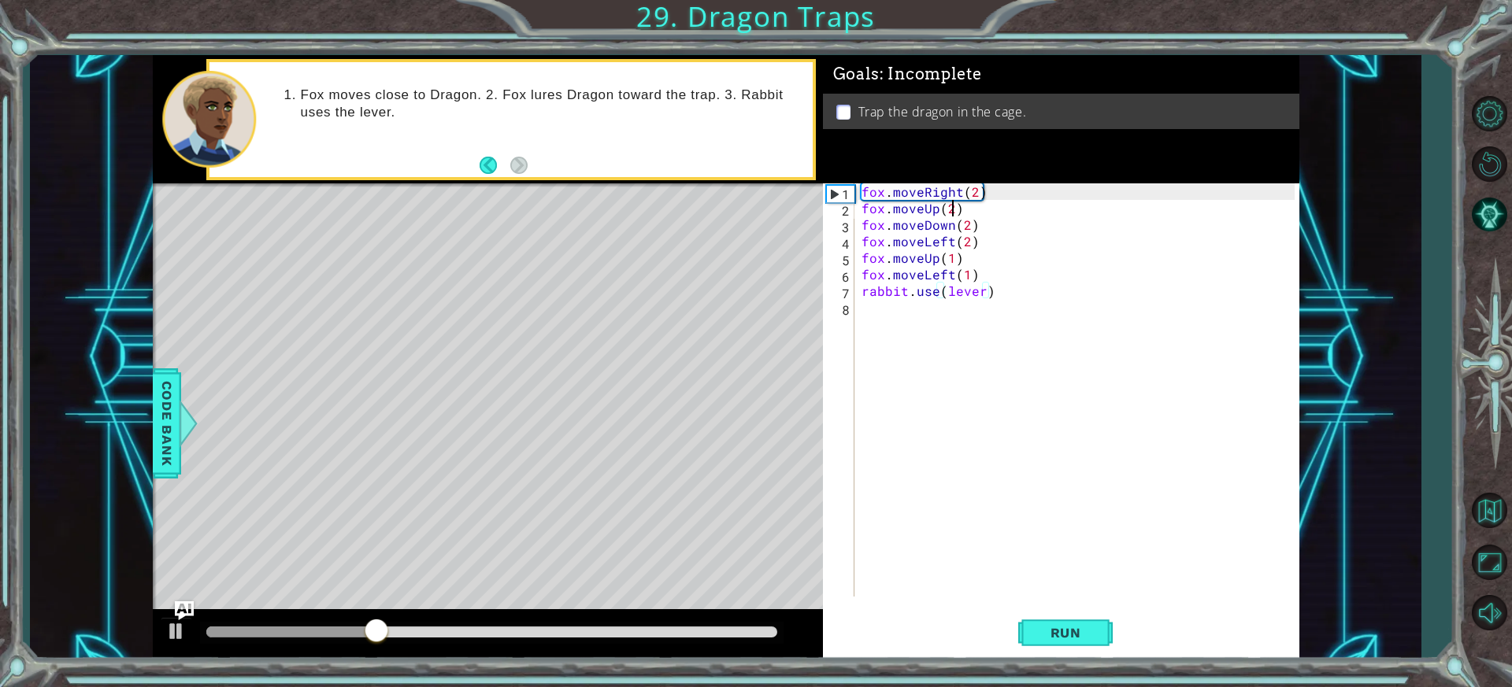
click at [951, 209] on div "fox . moveRight ( 2 ) fox . moveUp ( 2 ) fox . moveDown ( 2 ) fox . moveLeft ( …" at bounding box center [1079, 406] width 443 height 447
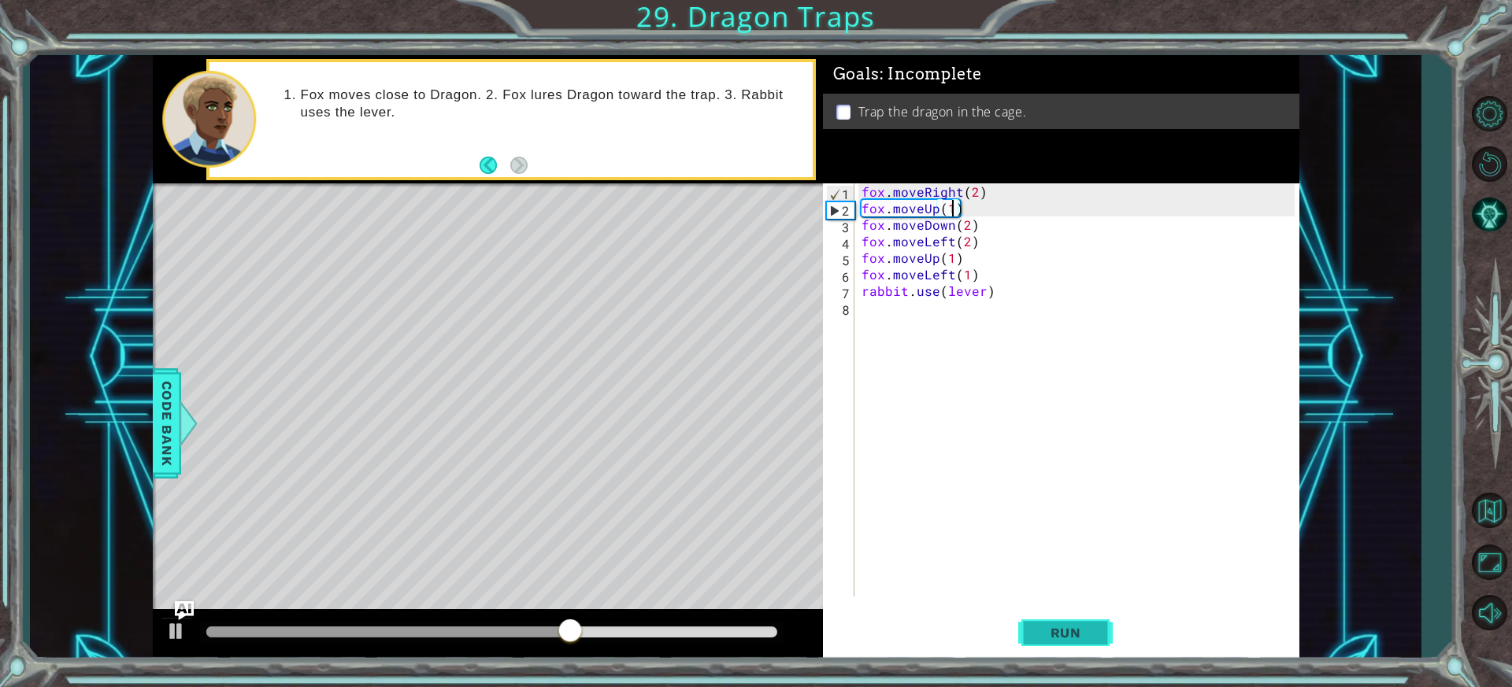
click at [1036, 639] on span "Run" at bounding box center [1066, 633] width 62 height 16
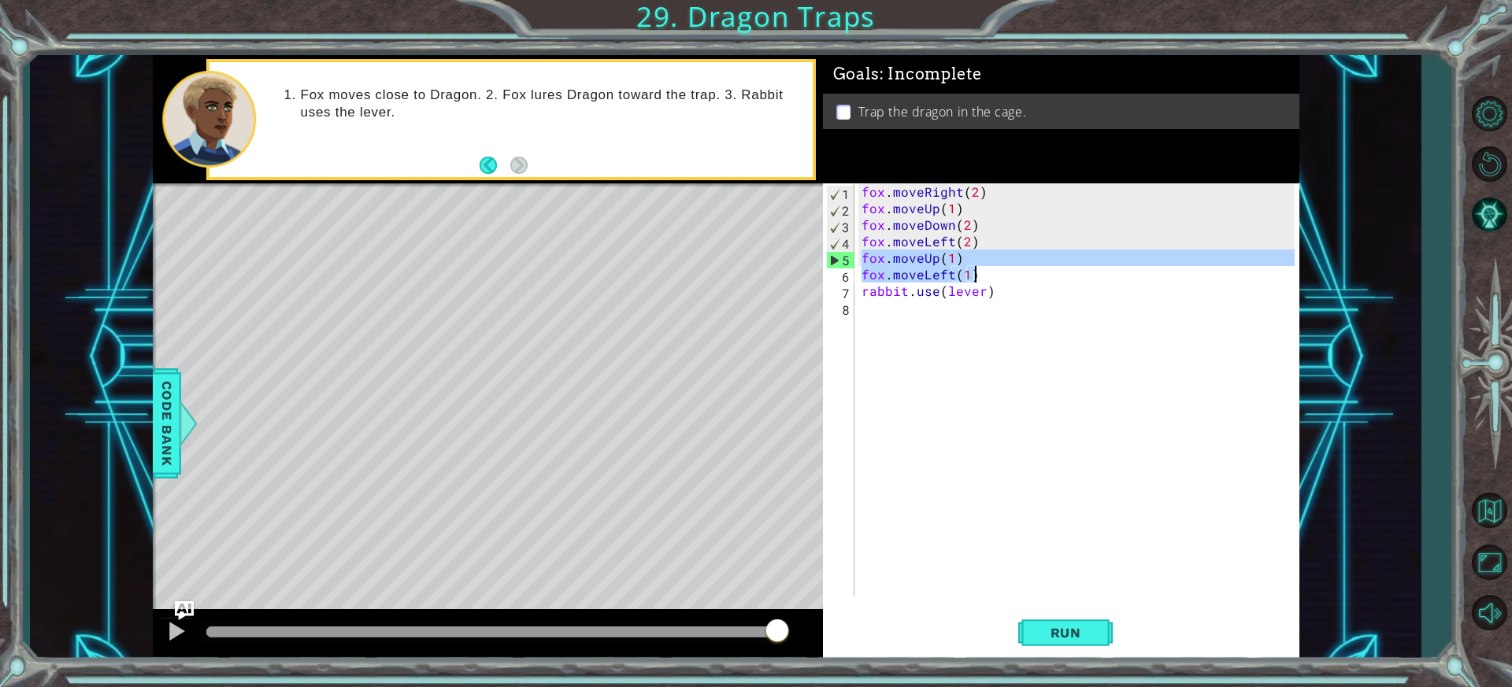
drag, startPoint x: 861, startPoint y: 259, endPoint x: 977, endPoint y: 278, distance: 118.1
click at [977, 278] on div "fox . moveRight ( 2 ) fox . moveUp ( 1 ) fox . moveDown ( 2 ) fox . moveLeft ( …" at bounding box center [1079, 406] width 443 height 447
type textarea "fox.moveUp(1) fox.moveLeft(1)"
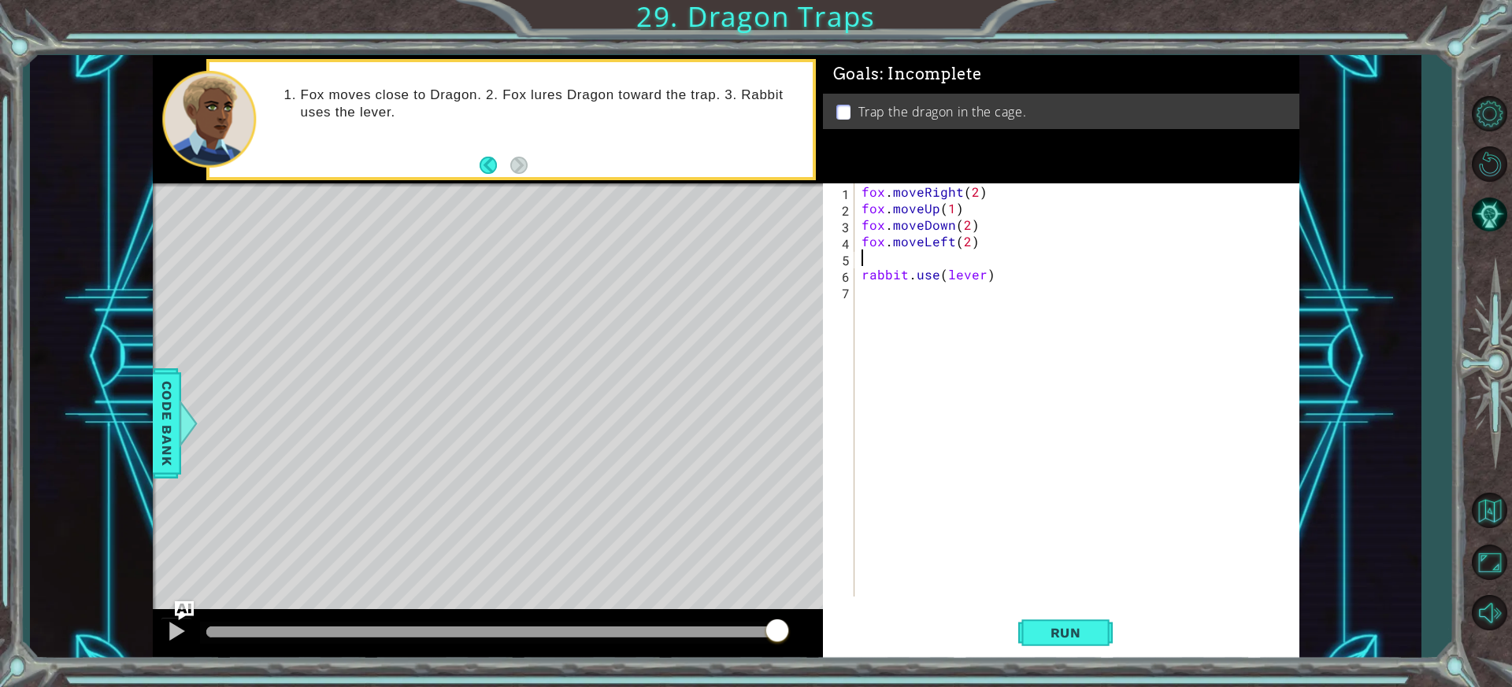
type textarea "rabbit.use(lever)"
click at [1068, 629] on span "Run" at bounding box center [1066, 633] width 62 height 16
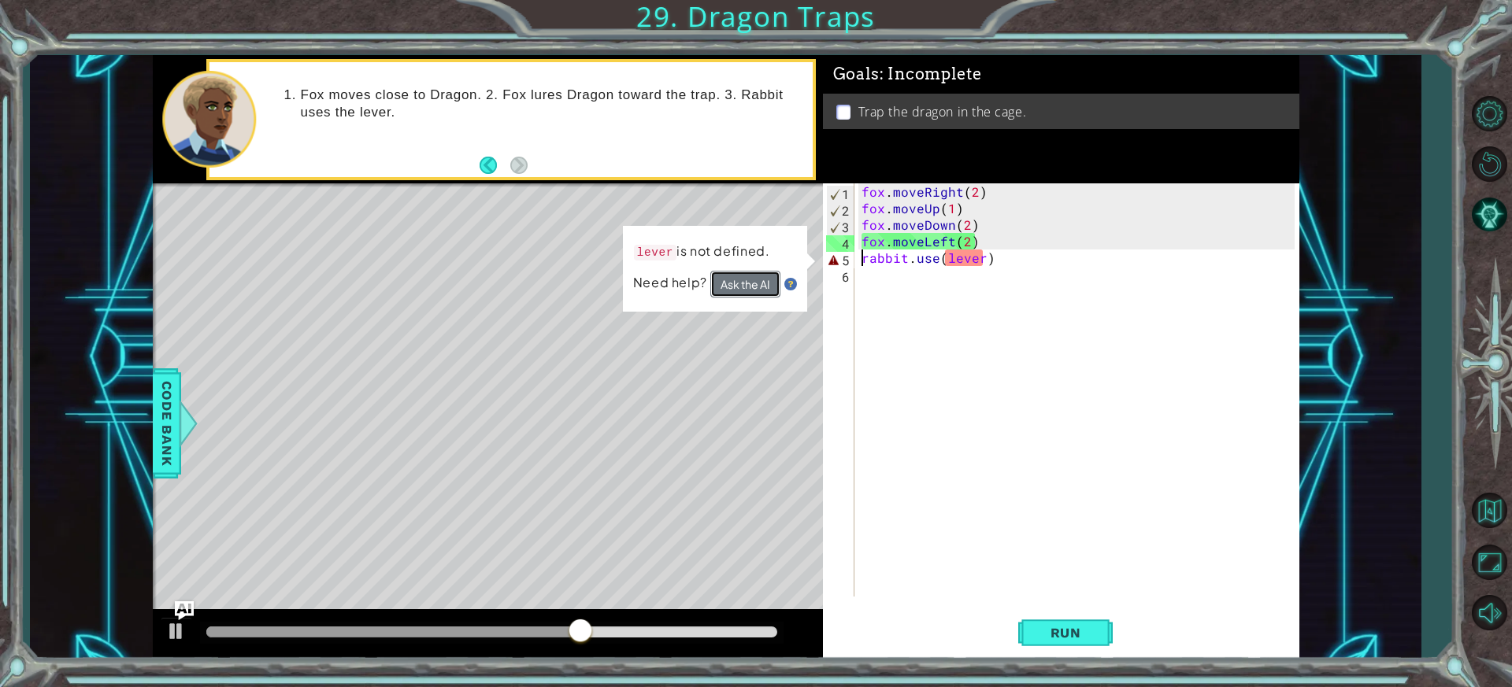
click at [764, 275] on button "Ask the AI" at bounding box center [745, 284] width 70 height 27
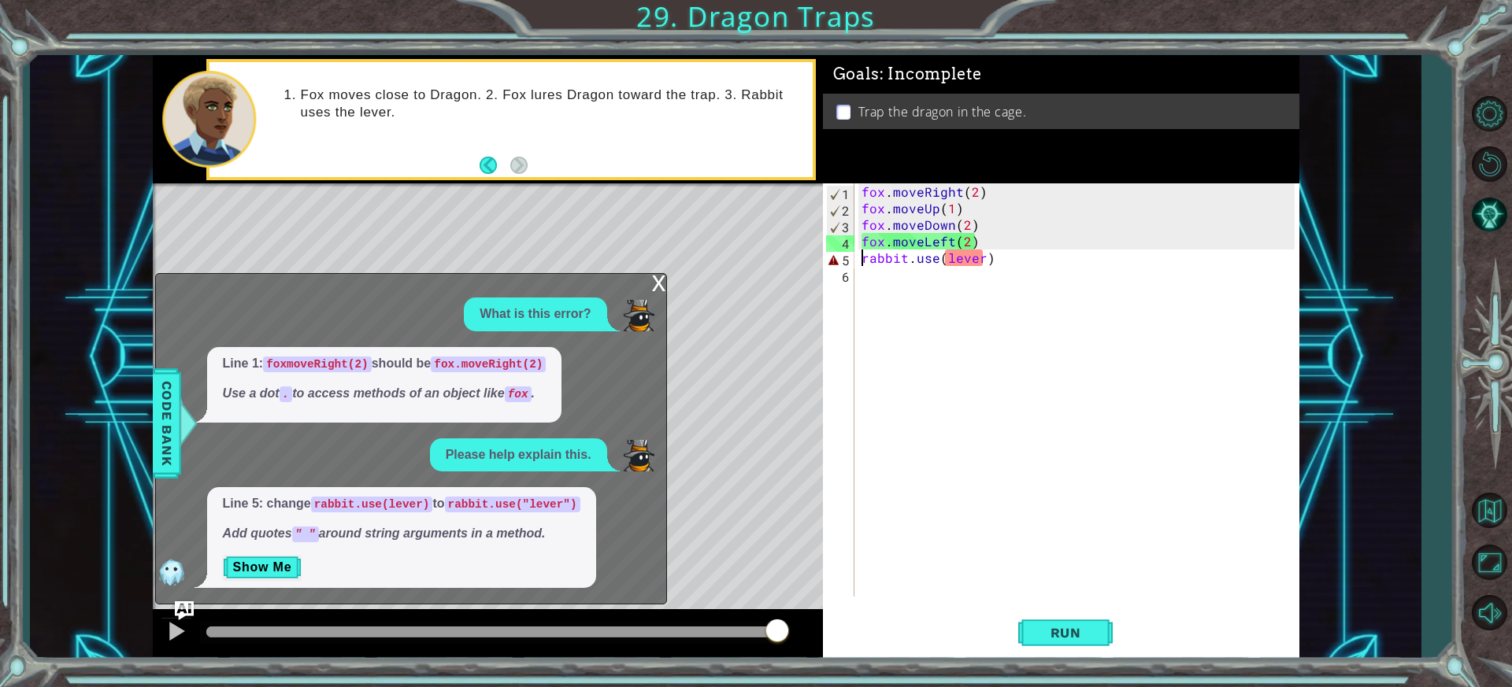
drag, startPoint x: 1058, startPoint y: 287, endPoint x: 1043, endPoint y: 293, distance: 16.2
click at [1049, 292] on div "fox . moveRight ( 2 ) fox . moveUp ( 1 ) fox . moveDown ( 2 ) fox . moveLeft ( …" at bounding box center [1079, 406] width 443 height 447
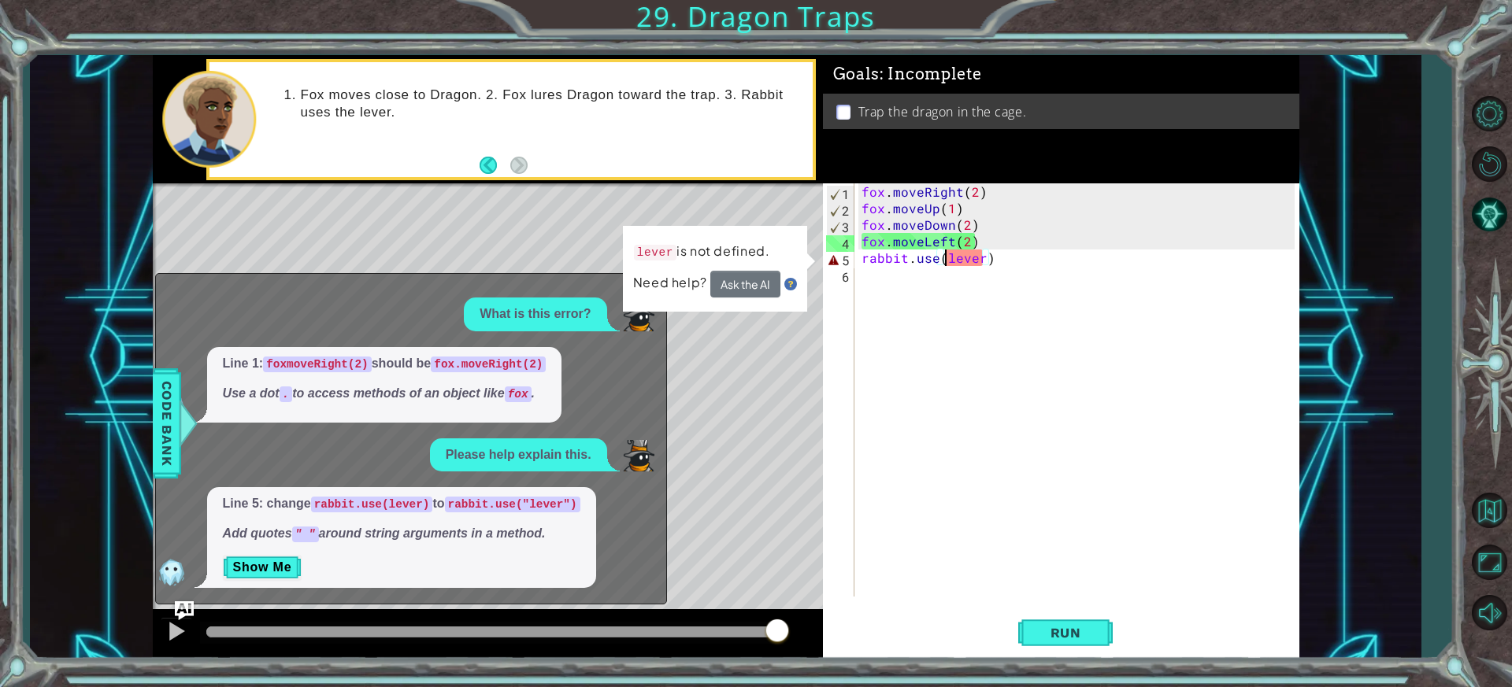
click at [947, 257] on div "fox . moveRight ( 2 ) fox . moveUp ( 1 ) fox . moveDown ( 2 ) fox . moveLeft ( …" at bounding box center [1079, 406] width 443 height 447
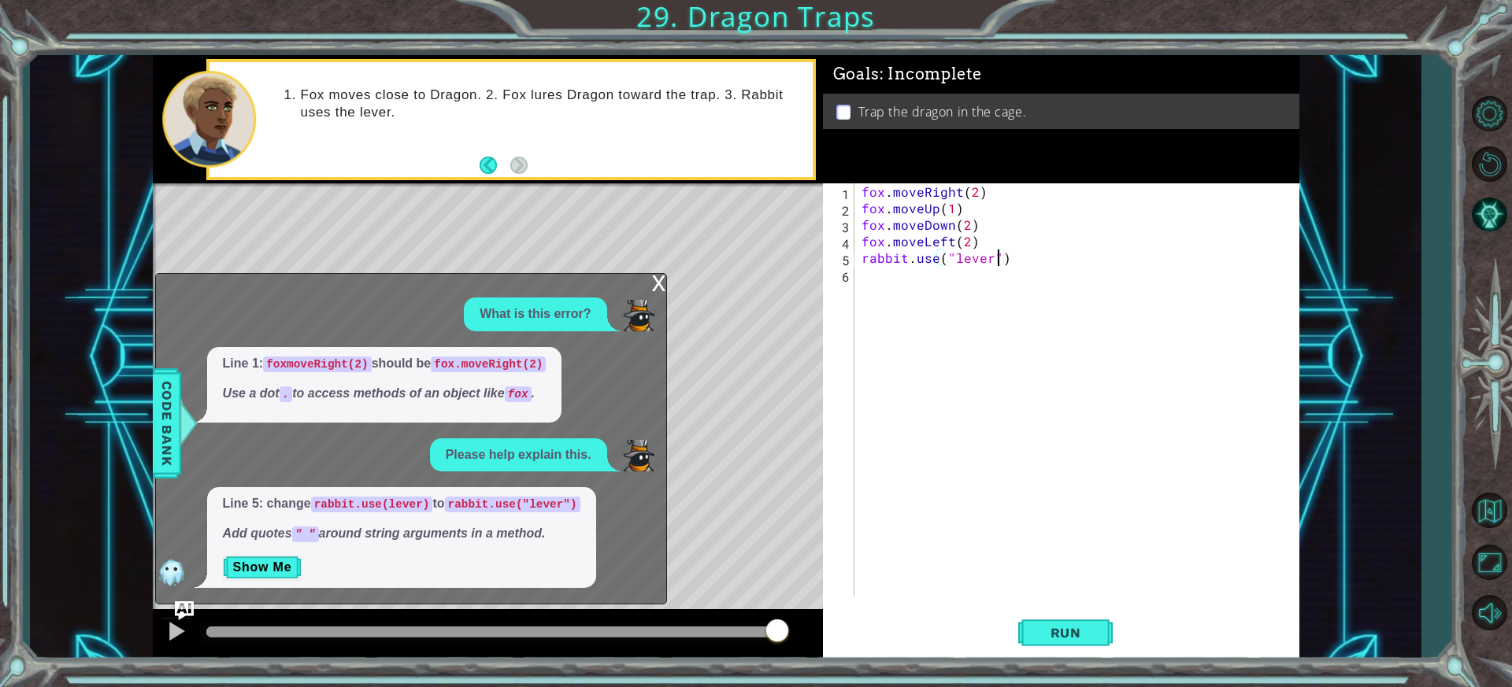
scroll to position [0, 8]
type textarea "rabbit.use("lever")"
click at [1080, 627] on span "Run" at bounding box center [1066, 633] width 62 height 16
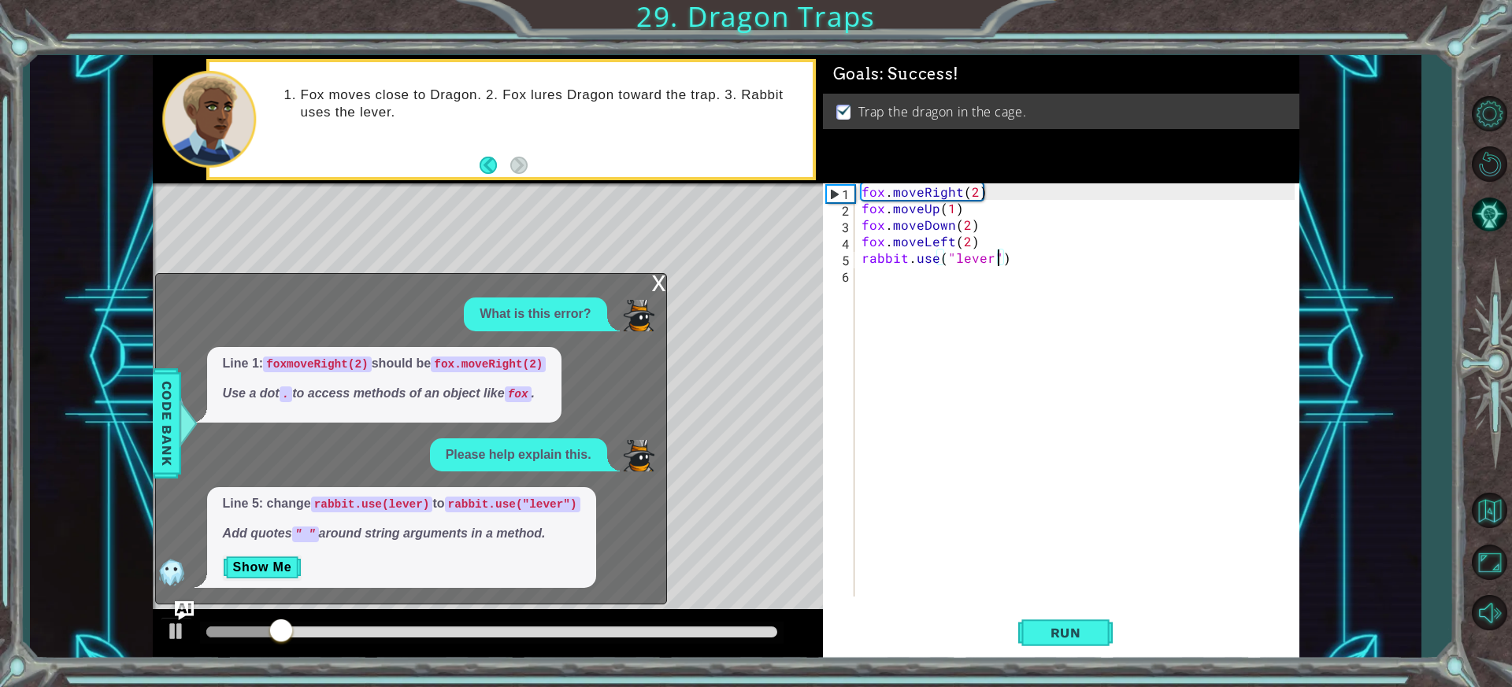
click at [655, 280] on div "x" at bounding box center [659, 282] width 14 height 16
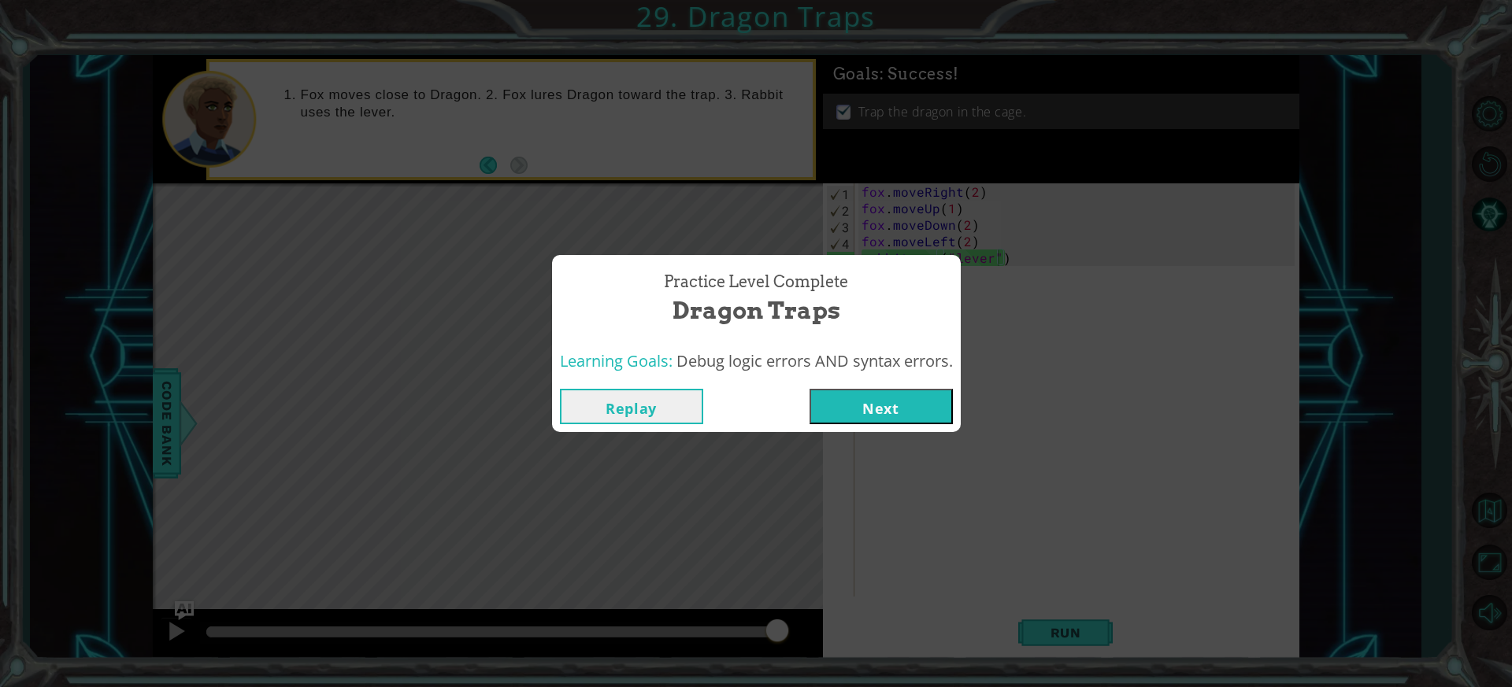
click at [890, 415] on button "Next" at bounding box center [881, 406] width 143 height 35
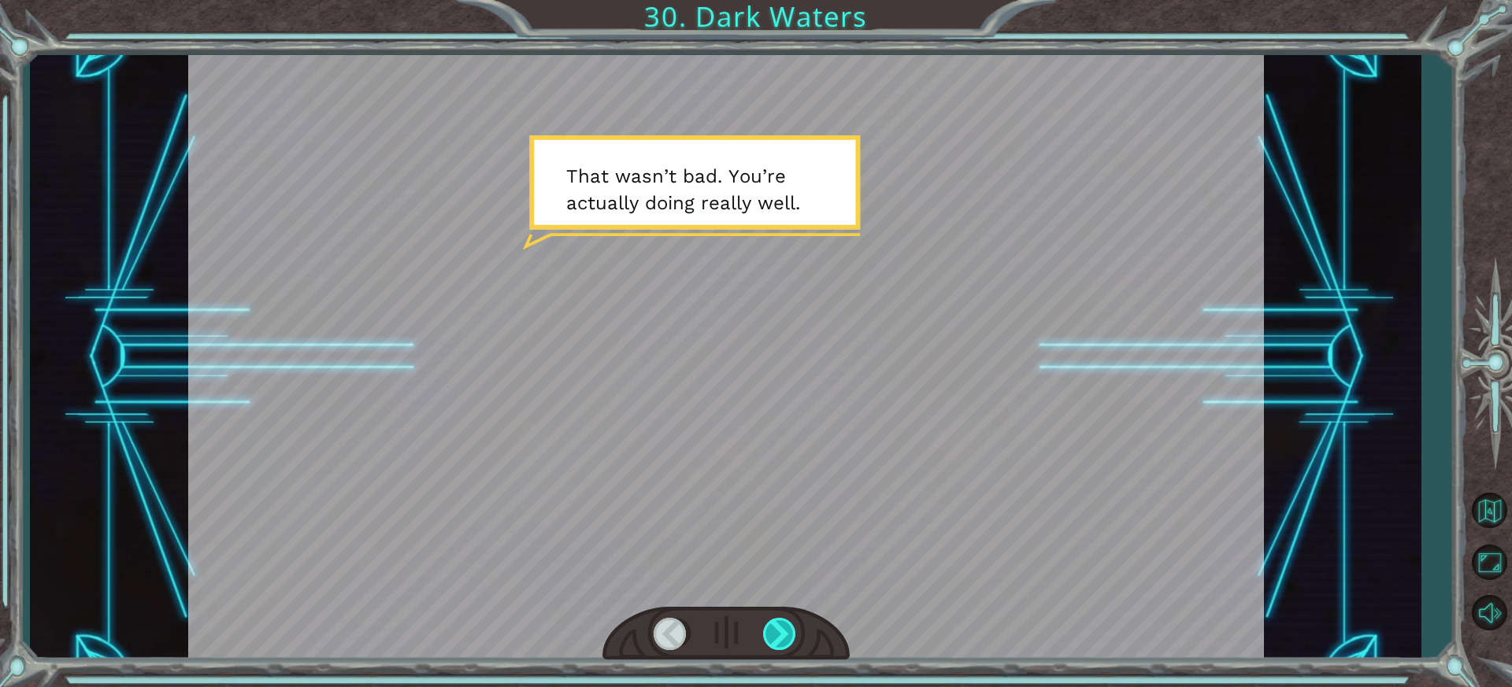
click at [786, 632] on div at bounding box center [780, 634] width 35 height 32
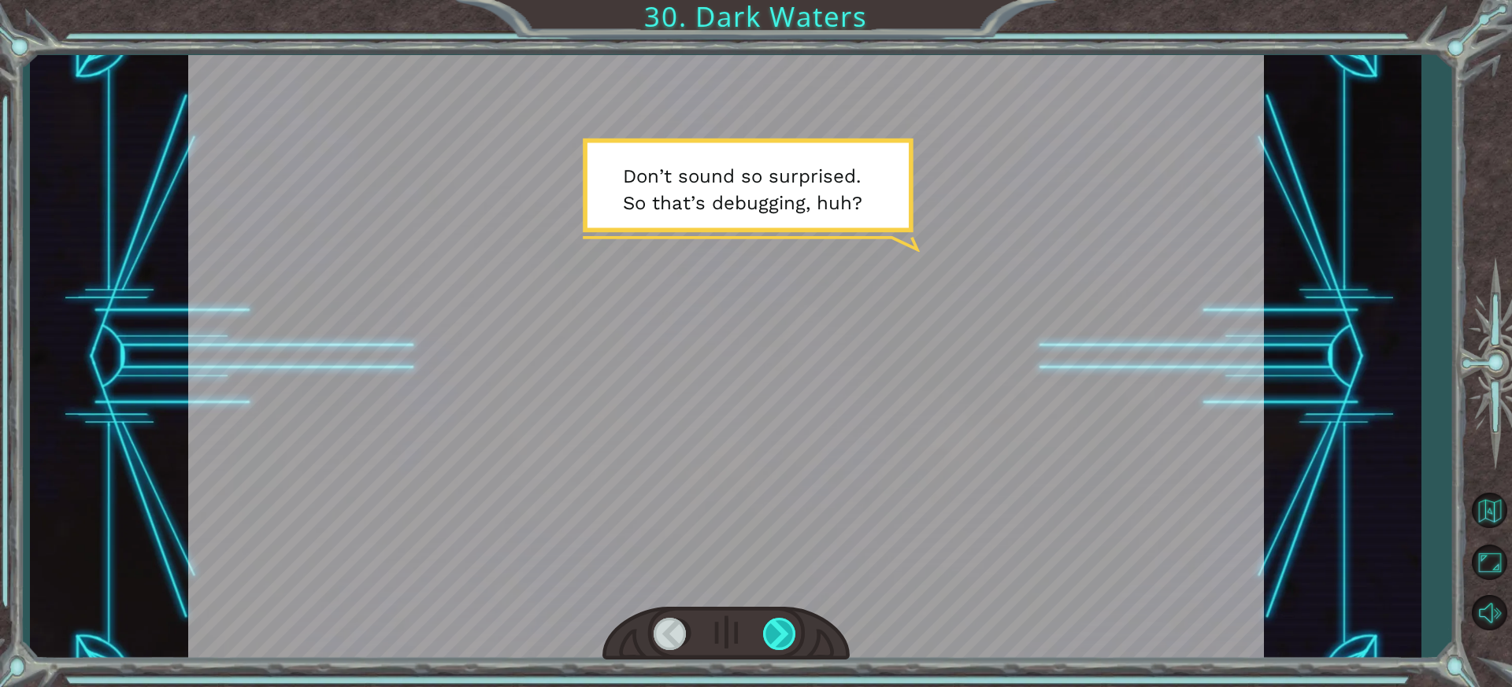
click at [784, 632] on div at bounding box center [780, 634] width 35 height 32
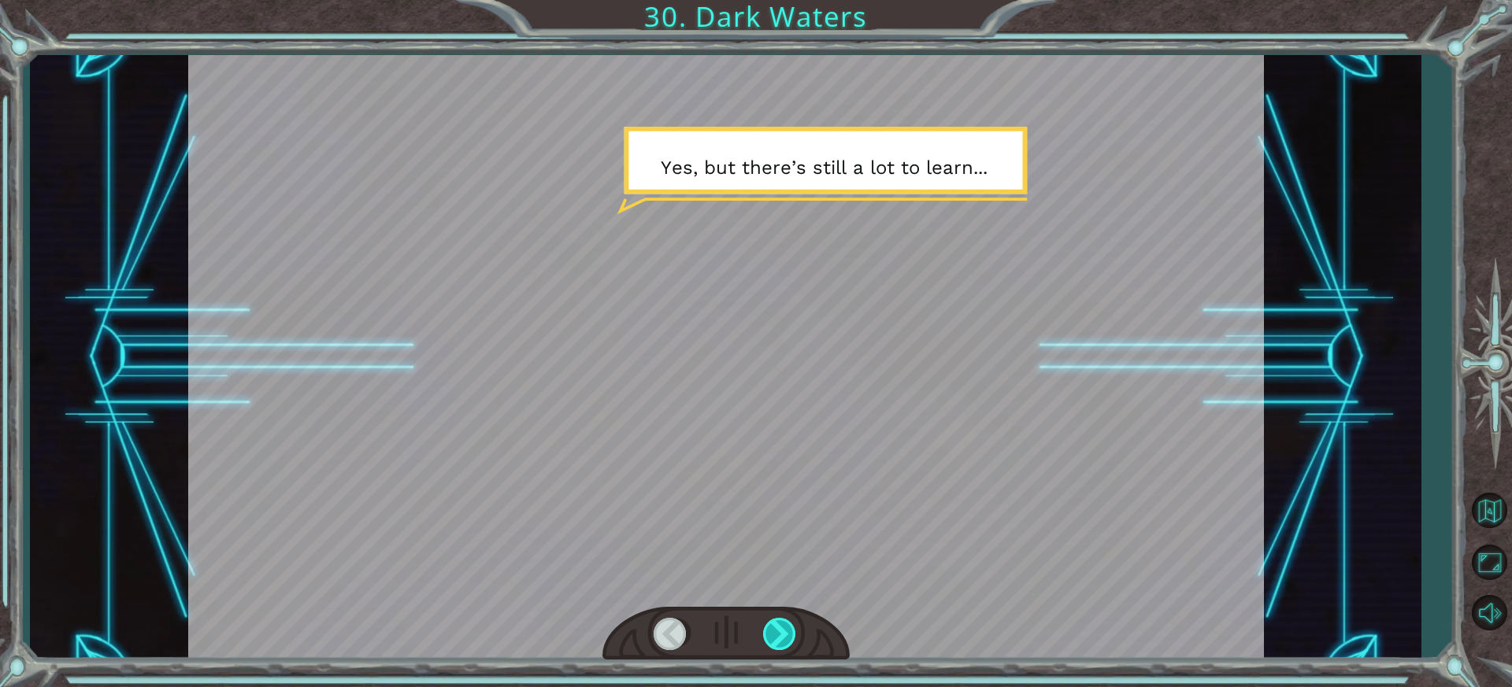
click at [780, 631] on div at bounding box center [780, 634] width 35 height 32
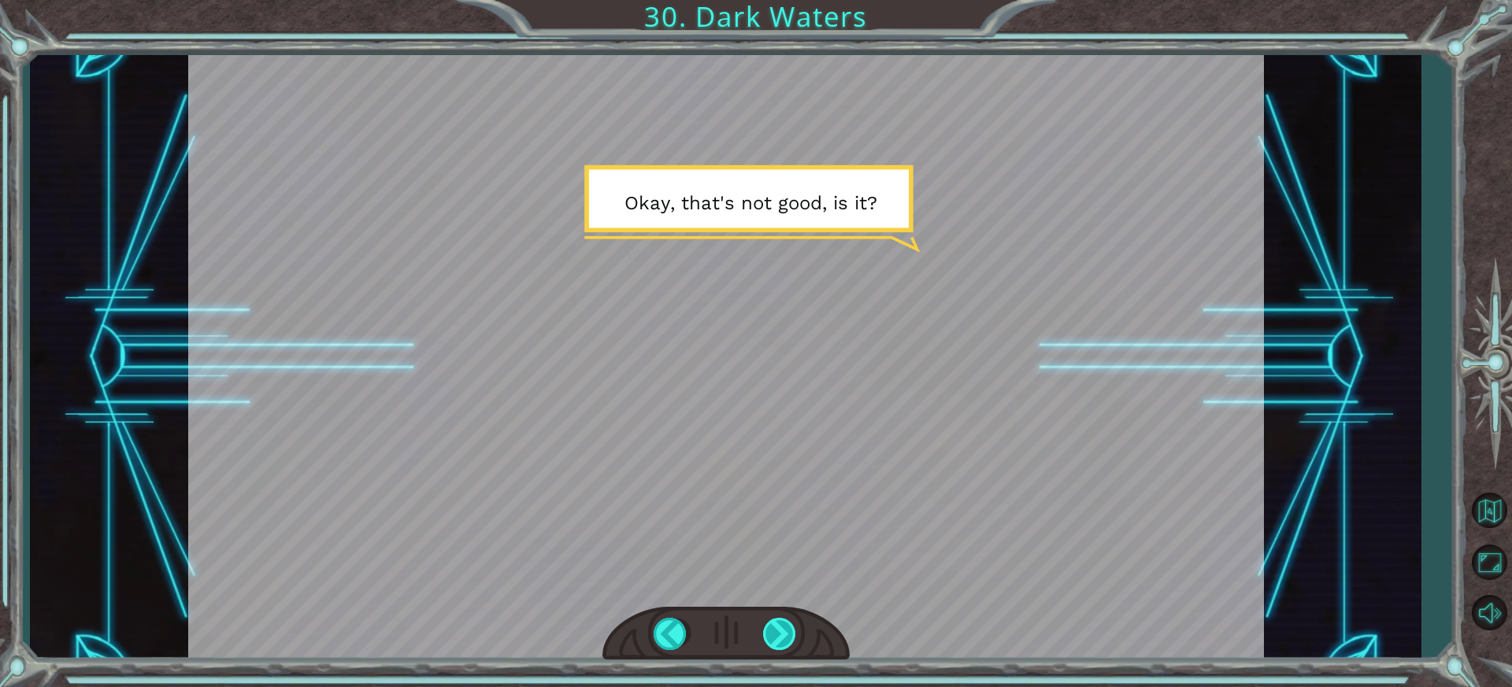
click at [780, 631] on div at bounding box center [780, 634] width 35 height 32
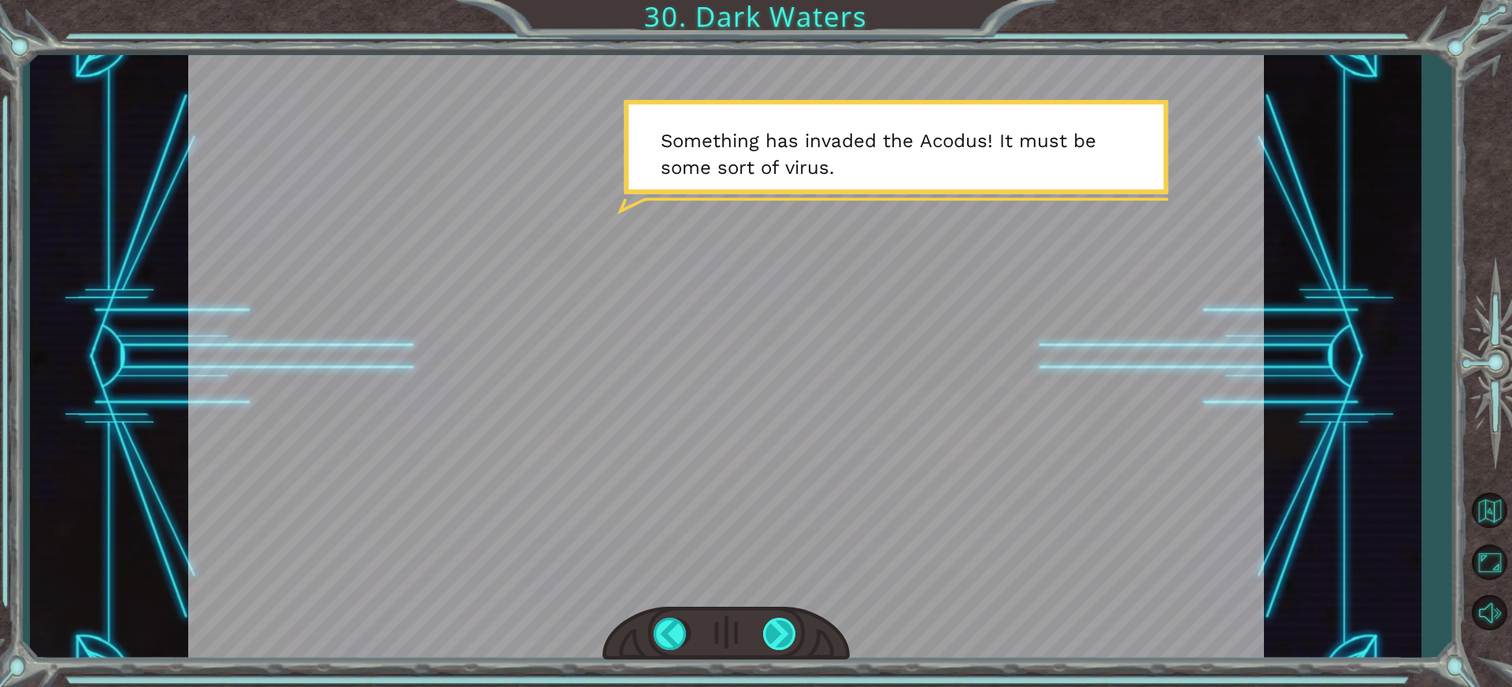
click at [780, 631] on div at bounding box center [780, 634] width 35 height 32
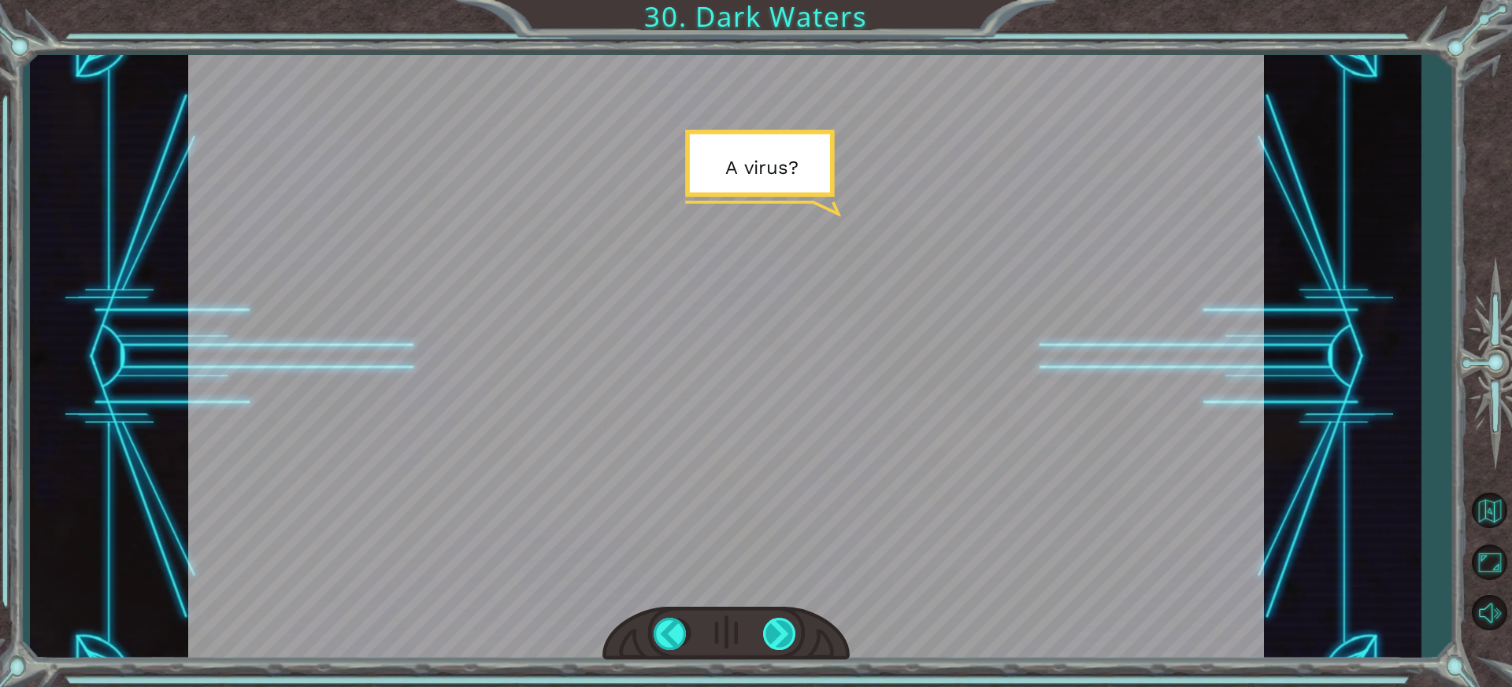
click at [780, 631] on div at bounding box center [780, 634] width 35 height 32
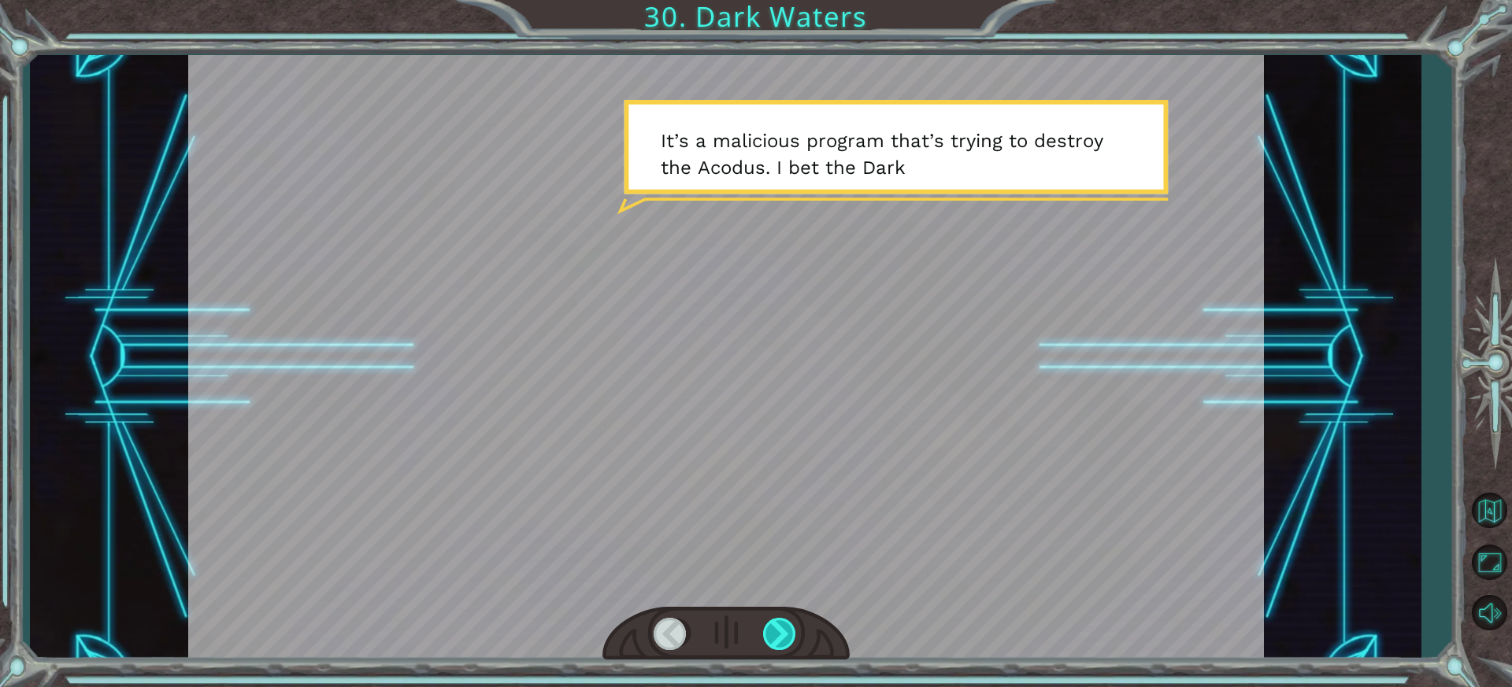
click at [780, 631] on div at bounding box center [780, 634] width 35 height 32
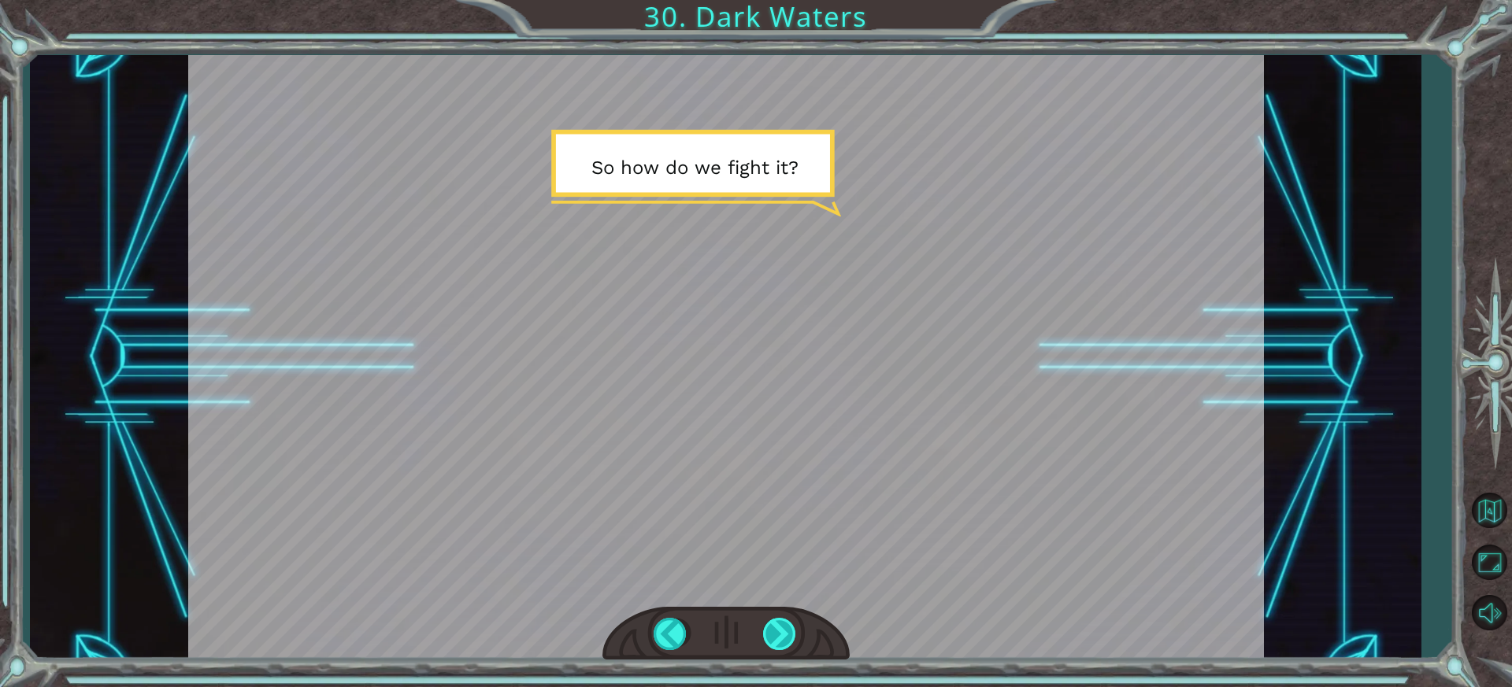
click at [780, 631] on div at bounding box center [780, 634] width 35 height 32
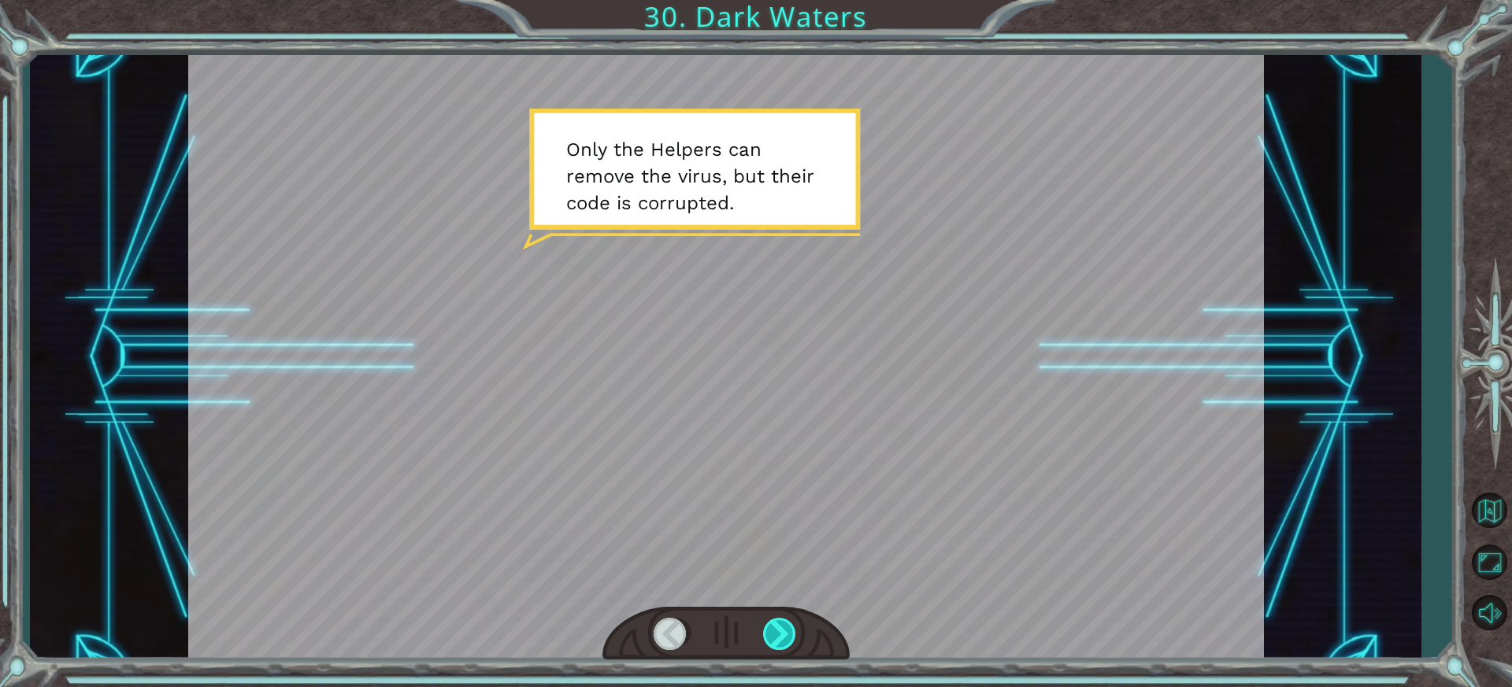
click at [780, 631] on div at bounding box center [780, 634] width 35 height 32
click at [787, 633] on div at bounding box center [780, 634] width 35 height 32
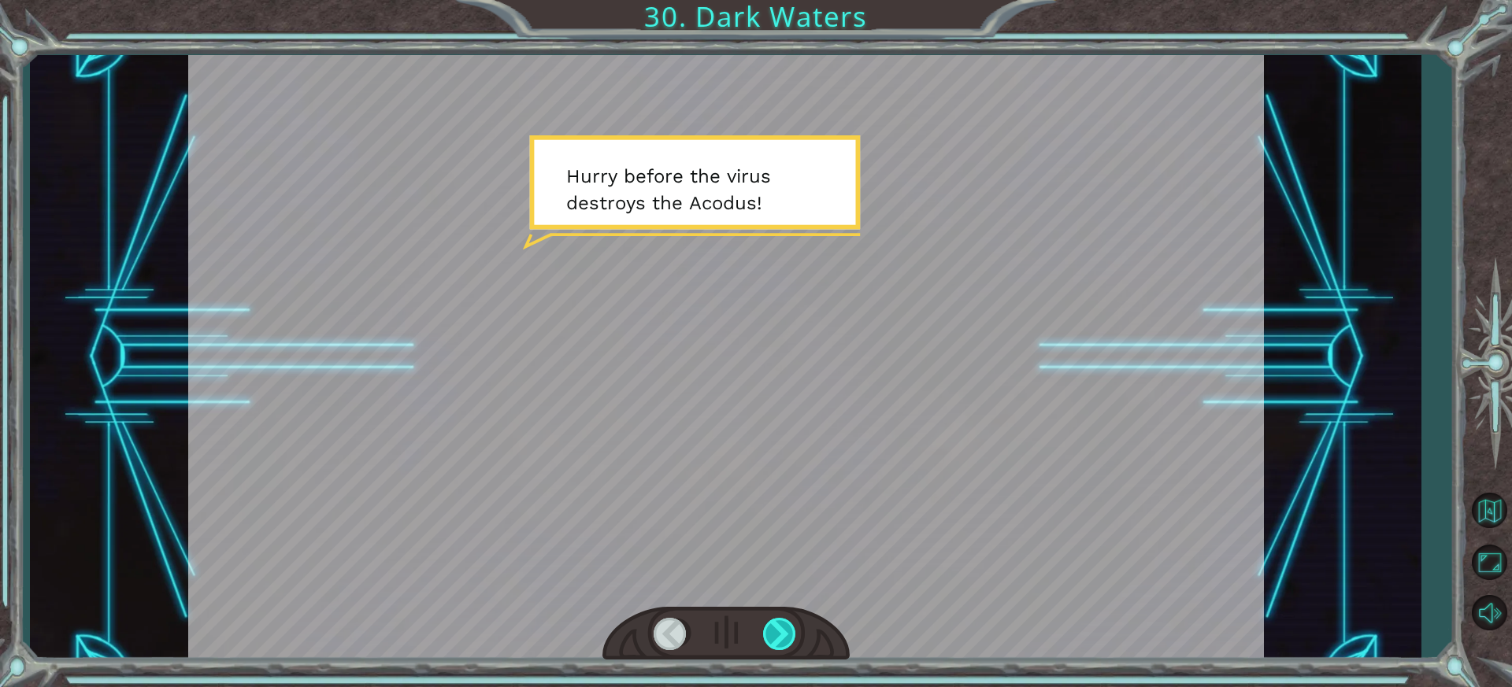
click at [782, 631] on div at bounding box center [780, 634] width 35 height 32
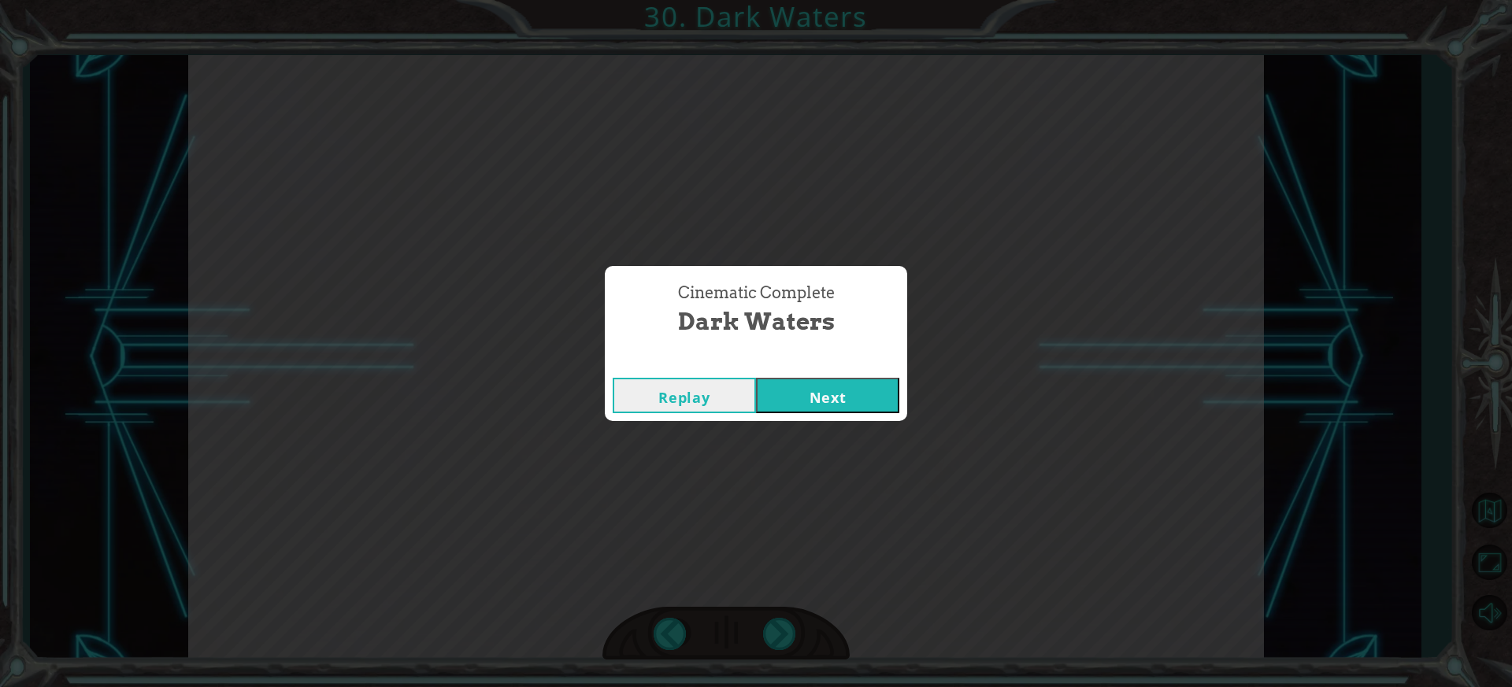
click at [816, 406] on button "Next" at bounding box center [827, 395] width 143 height 35
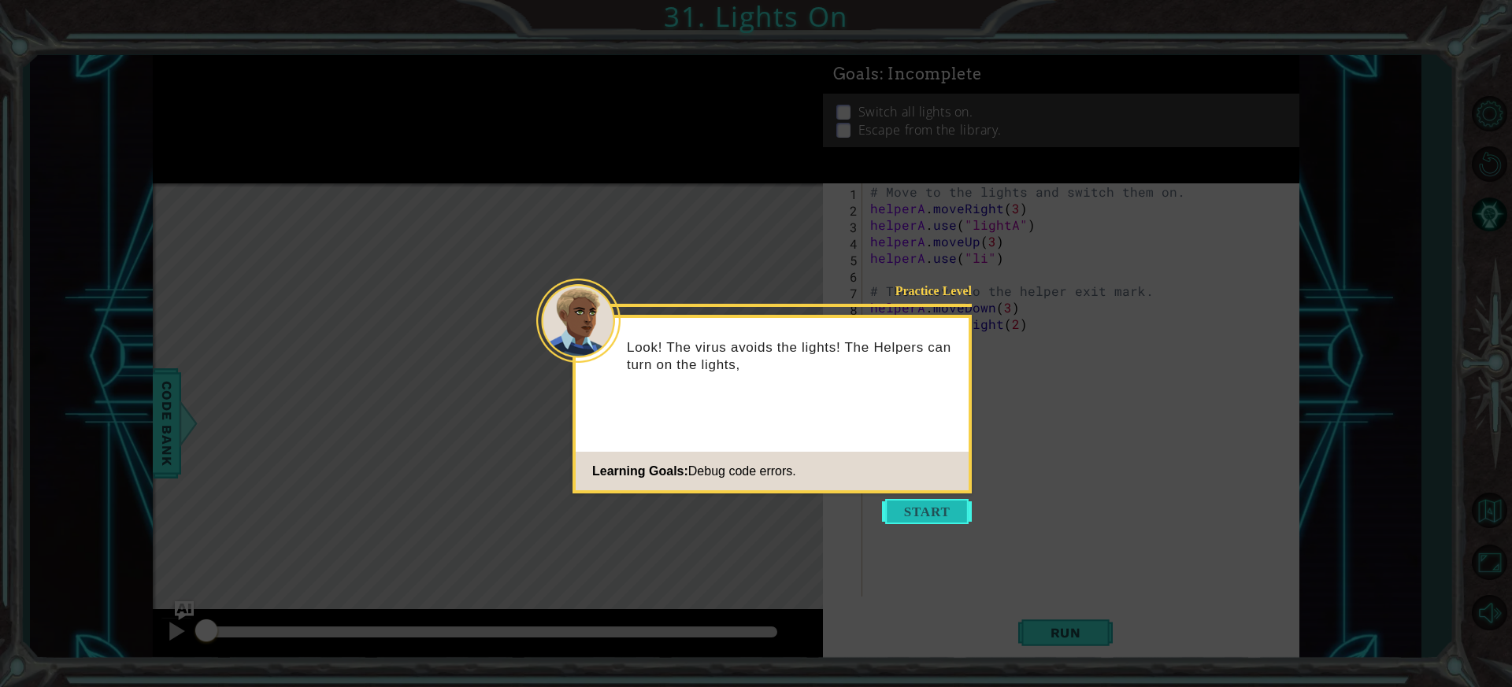
click at [930, 506] on button "Start" at bounding box center [927, 511] width 90 height 25
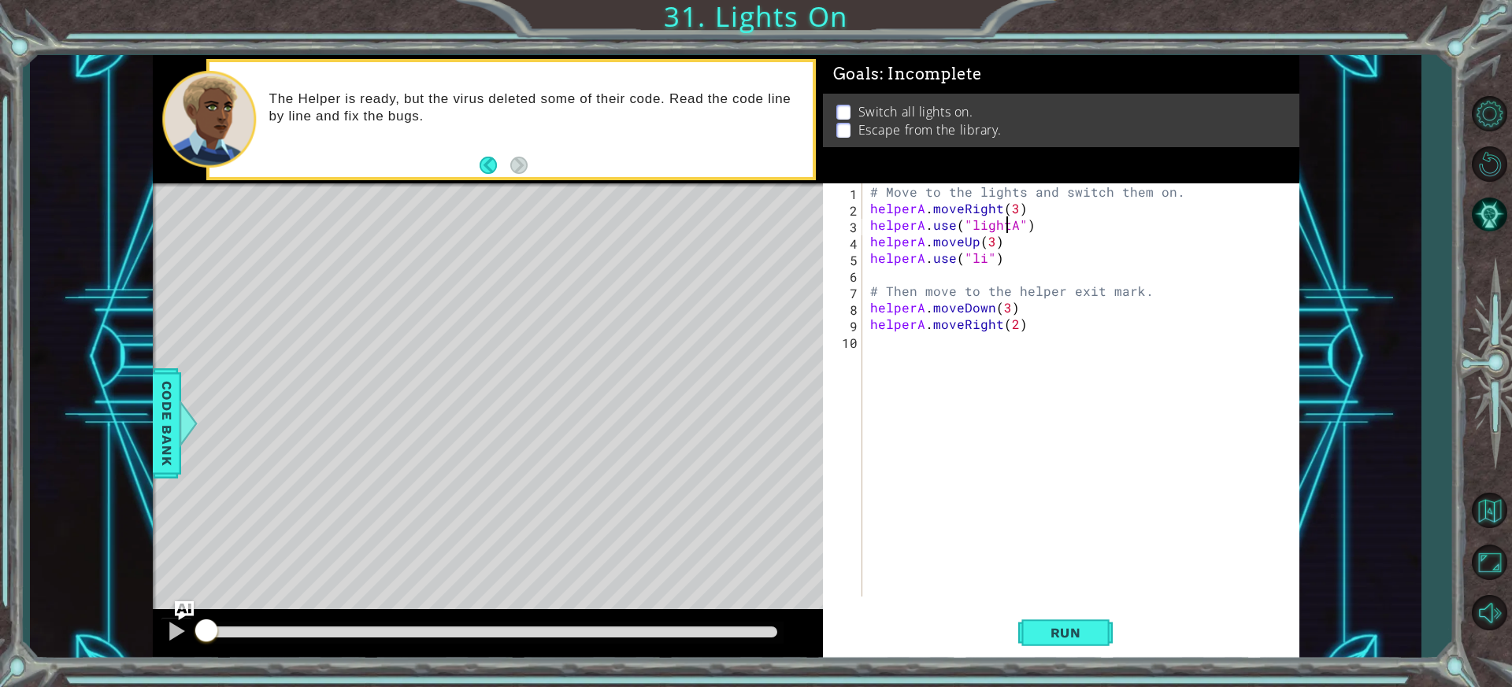
click at [1005, 232] on div "# Move to the lights and switch them on. helperA . moveRight ( 3 ) helperA . us…" at bounding box center [1084, 406] width 435 height 447
click at [1013, 232] on div "# Move to the lights and switch them on. helperA . moveRight ( 3 ) helperA . us…" at bounding box center [1084, 406] width 435 height 447
click at [1044, 238] on div ""light A" press enter" at bounding box center [1099, 263] width 298 height 57
drag, startPoint x: 1025, startPoint y: 206, endPoint x: 850, endPoint y: 206, distance: 174.0
click at [850, 206] on div "helperA.use("lightA") 1 2 3 4 5 6 7 8 9 10 # Move to the lights and switch them…" at bounding box center [1059, 389] width 472 height 413
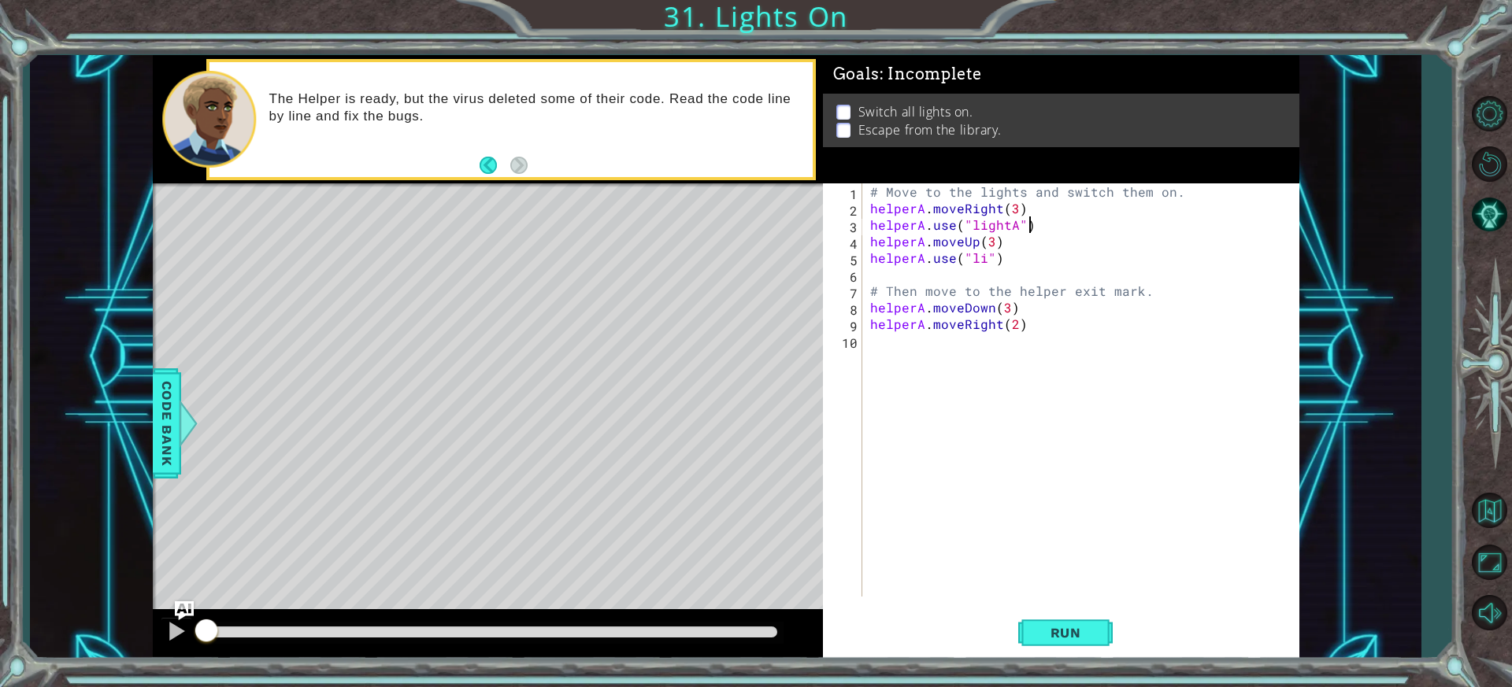
click at [1040, 217] on div "# Move to the lights and switch them on. helperA . moveRight ( 3 ) helperA . us…" at bounding box center [1084, 406] width 435 height 447
click at [1010, 209] on div "# Move to the lights and switch them on. helperA . moveRight ( 3 ) helperA . us…" at bounding box center [1084, 406] width 435 height 447
click at [1011, 209] on div "# Move to the lights and switch them on. helperA . moveRight ( 3 ) helperA . us…" at bounding box center [1084, 406] width 435 height 447
click at [1062, 624] on button "Run" at bounding box center [1065, 633] width 94 height 47
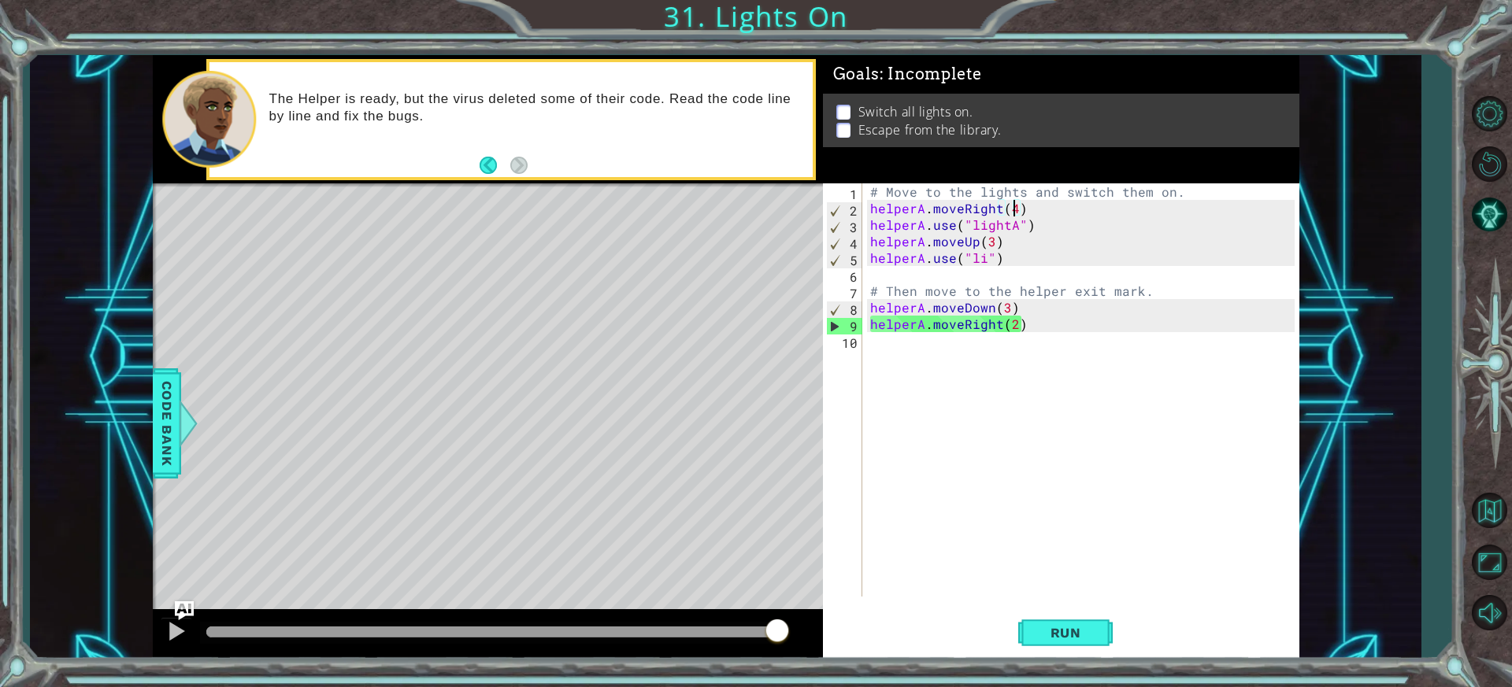
click at [1013, 203] on div "# Move to the lights and switch them on. helperA . moveRight ( 4 ) helperA . us…" at bounding box center [1084, 406] width 435 height 447
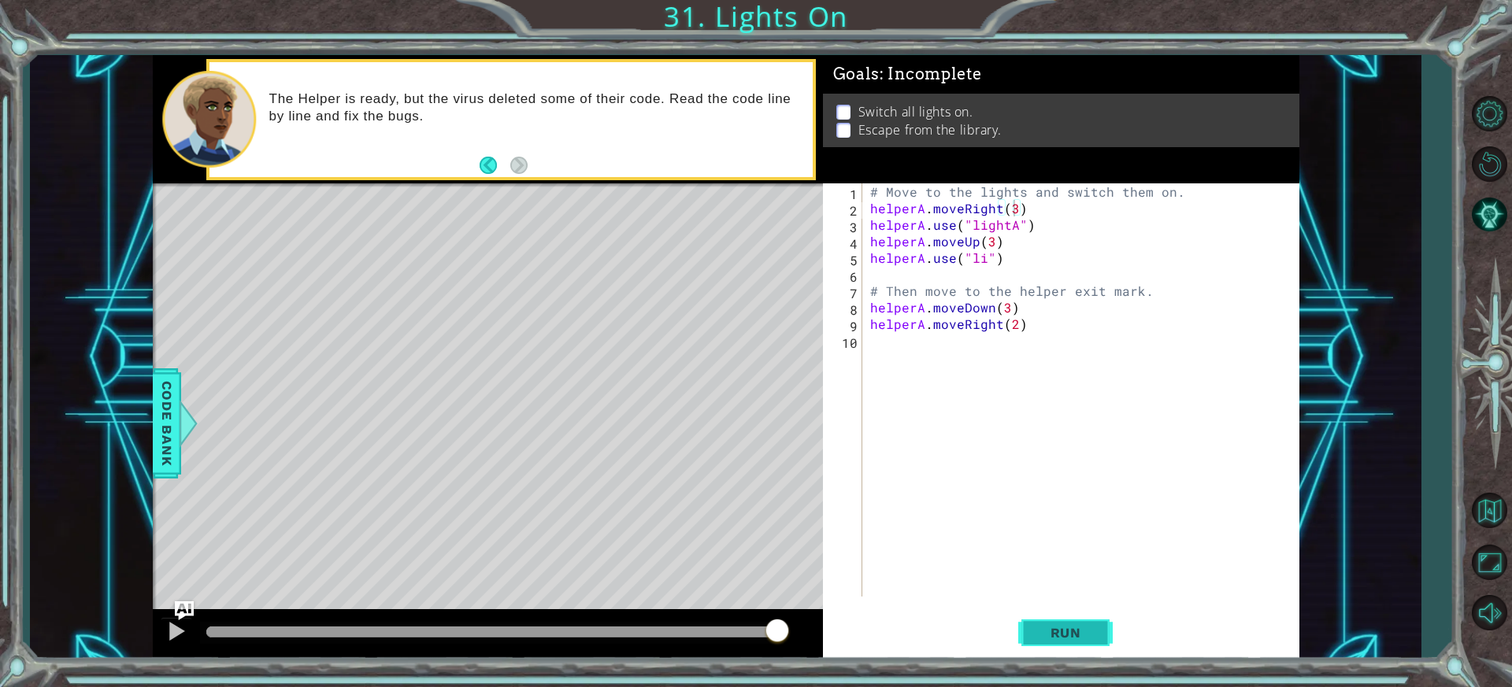
click at [1080, 630] on span "Run" at bounding box center [1066, 633] width 62 height 16
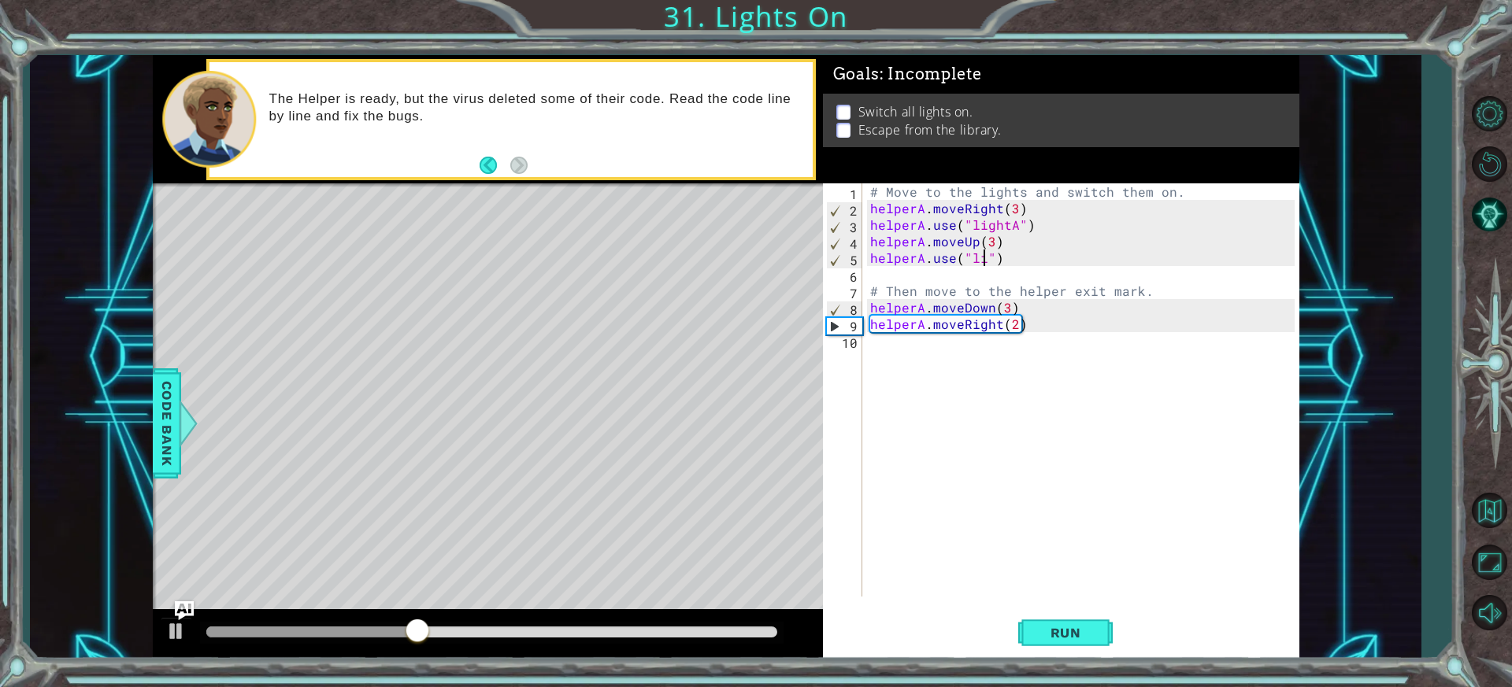
click at [983, 258] on div "# Move to the lights and switch them on. helperA . moveRight ( 3 ) helperA . us…" at bounding box center [1084, 406] width 435 height 447
type textarea "helperA.use("lightB")"
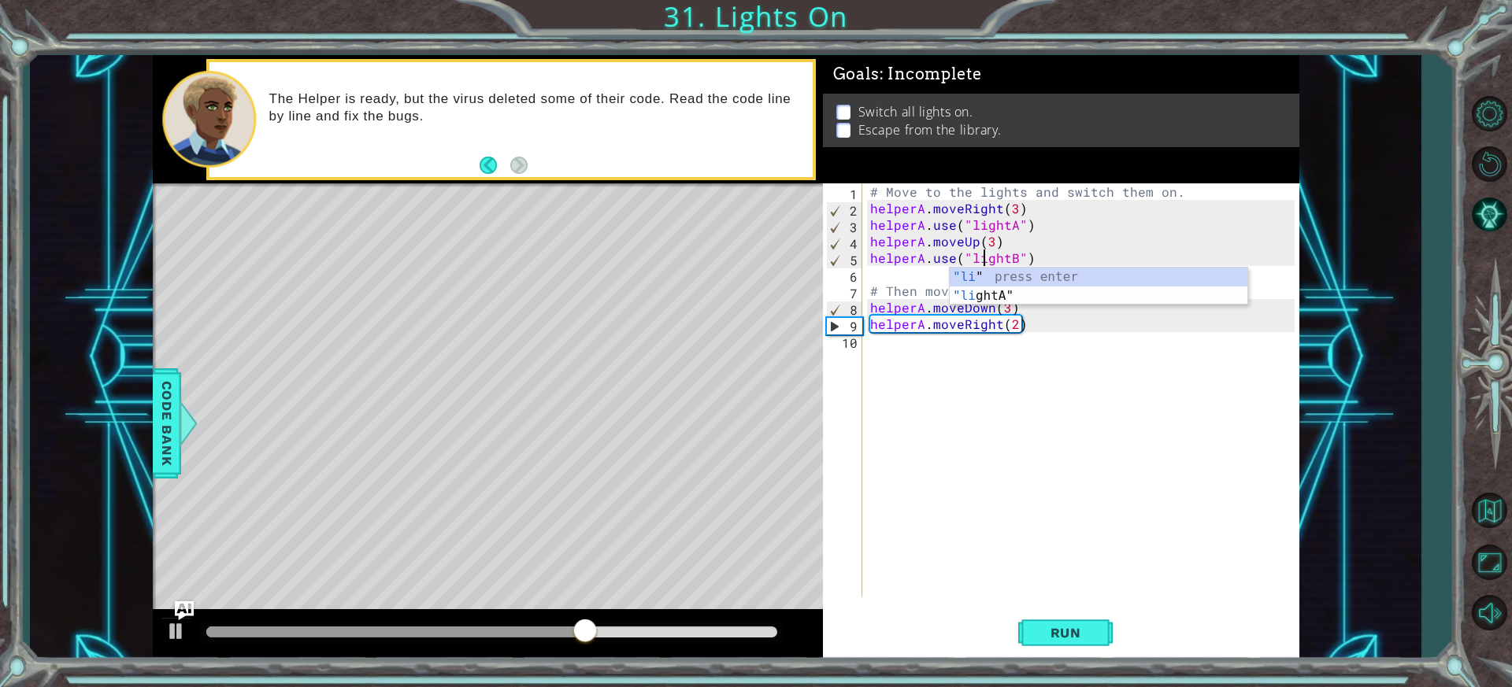
click at [1062, 377] on div "# Move to the lights and switch them on. helperA . moveRight ( 3 ) helperA . us…" at bounding box center [1084, 406] width 435 height 447
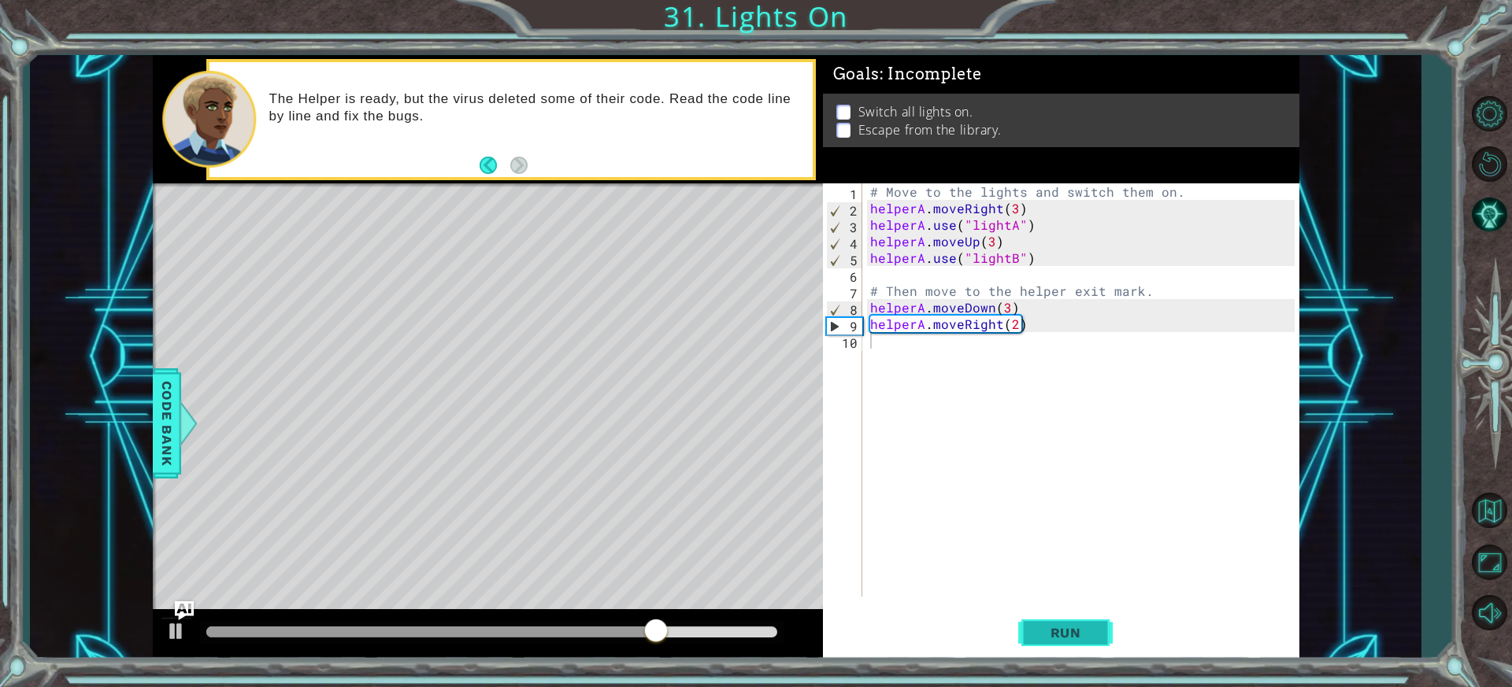
click at [1058, 630] on span "Run" at bounding box center [1066, 633] width 62 height 16
click at [1005, 309] on div "# Move to the lights and switch them on. helperA . moveRight ( 3 ) helperA . us…" at bounding box center [1084, 406] width 435 height 447
type textarea "helperA.moveDown(1)"
click at [1064, 638] on span "Run" at bounding box center [1066, 633] width 62 height 16
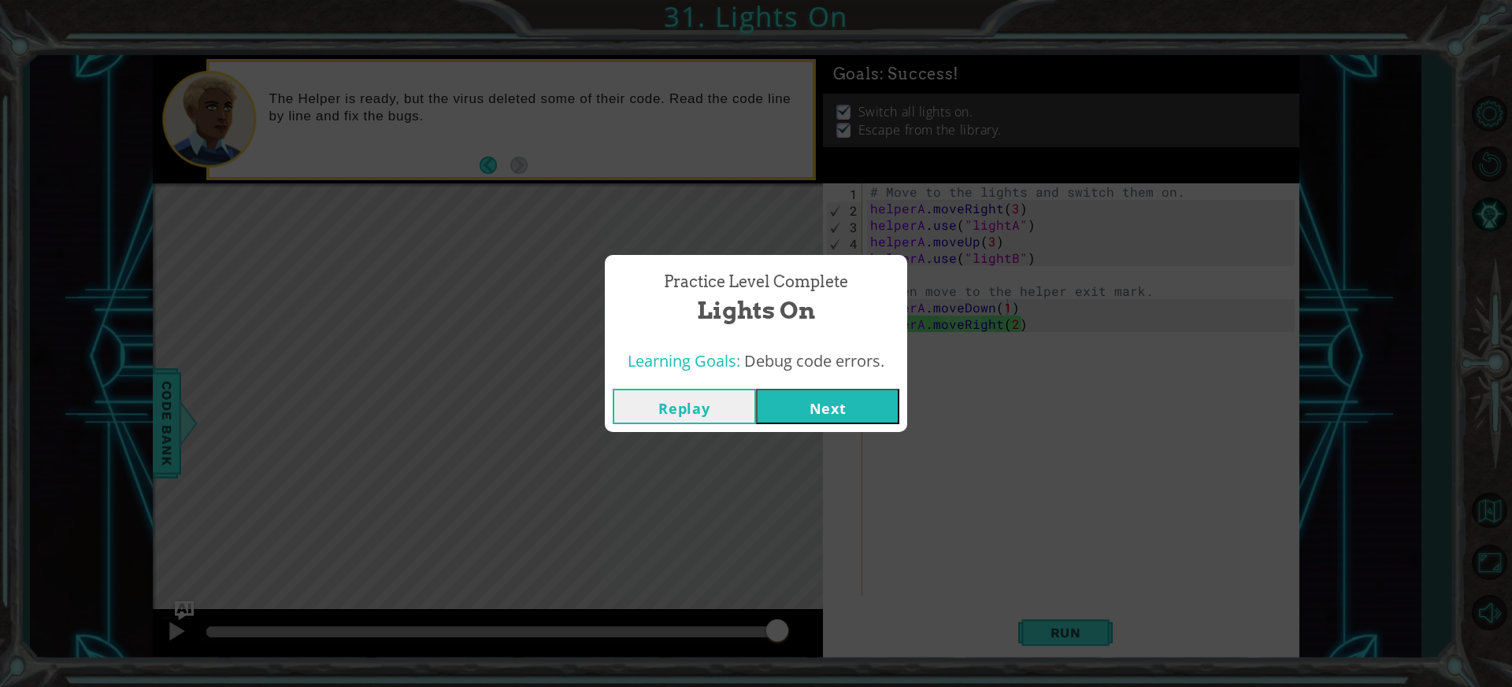
click at [833, 411] on button "Next" at bounding box center [827, 406] width 143 height 35
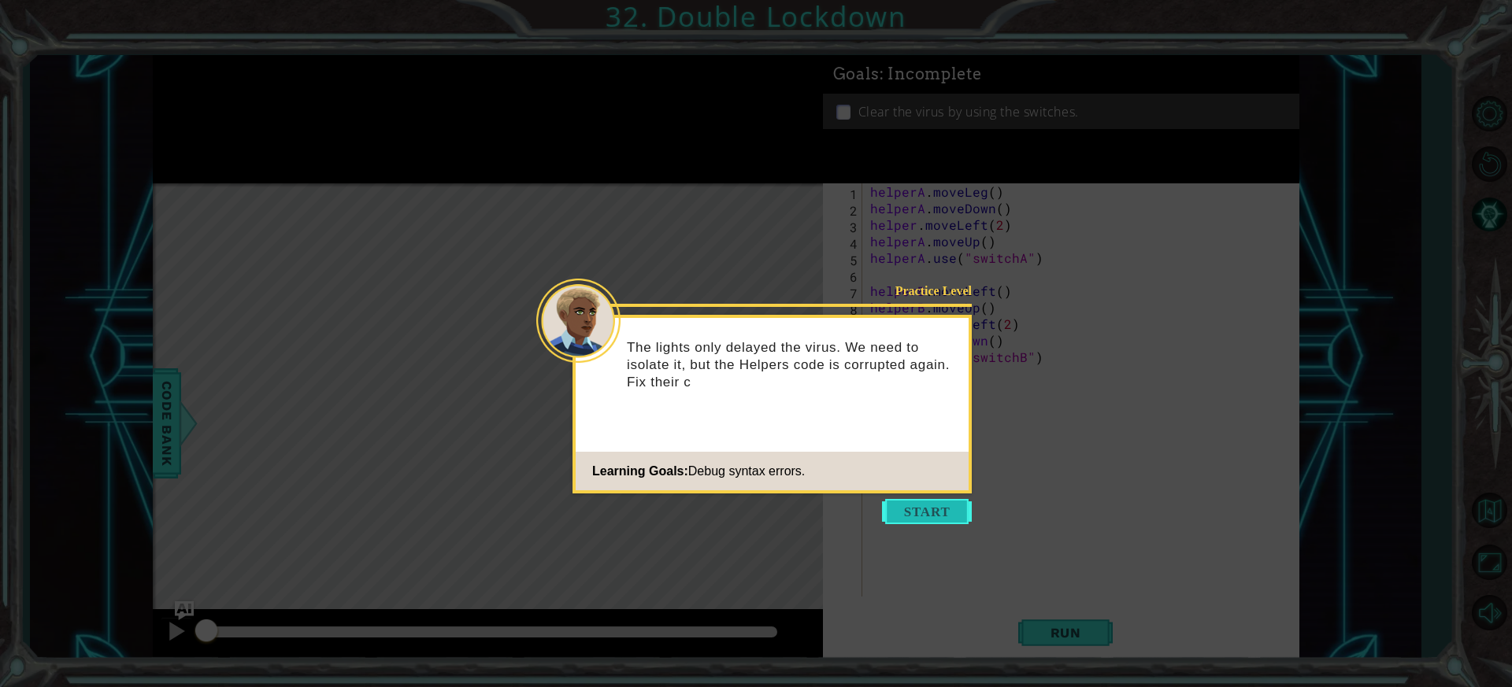
click at [896, 503] on button "Start" at bounding box center [927, 511] width 90 height 25
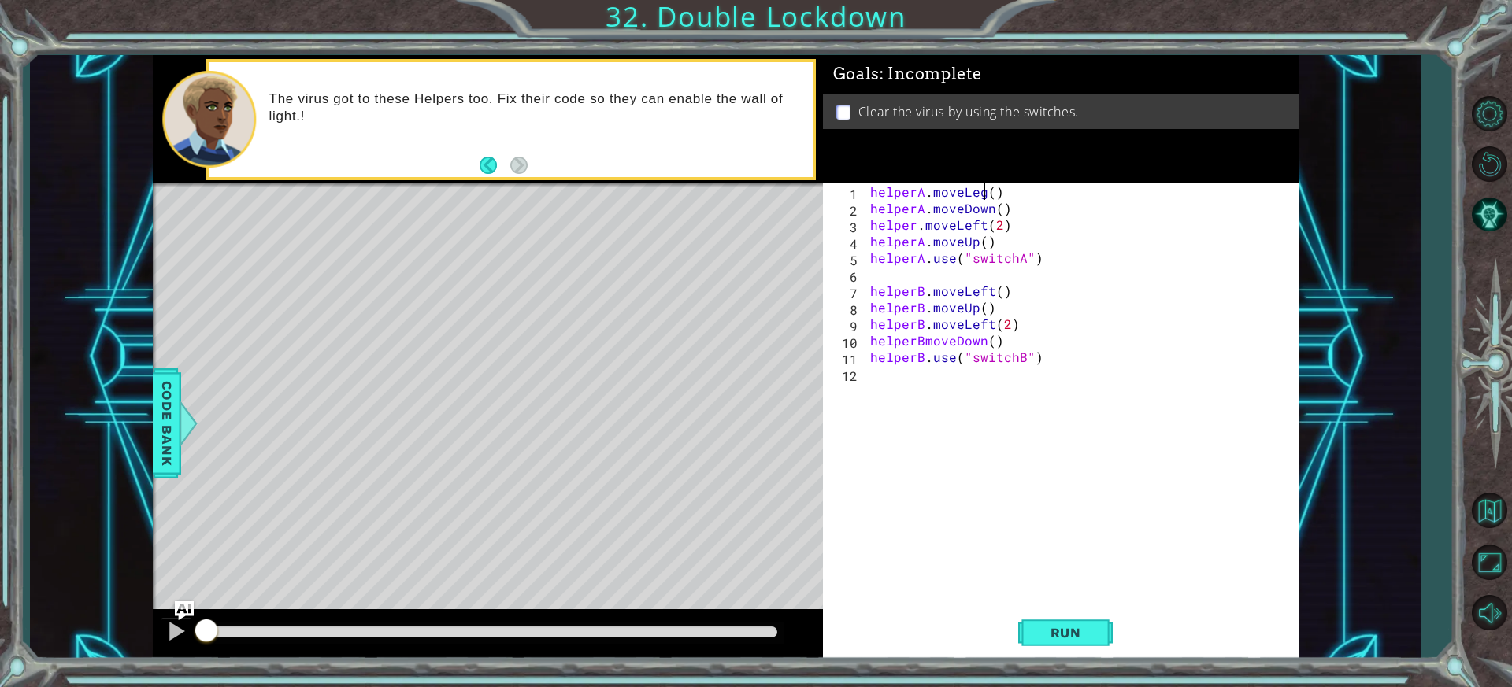
click at [980, 191] on div "helperA . moveLeg ( ) helperA . moveDown ( ) helper . moveLeft ( 2 ) helperA . …" at bounding box center [1084, 406] width 435 height 447
click at [998, 195] on div "helperA . moveLeft ( ) helperA . moveDown ( ) helper . moveLeft ( 2 ) helperA .…" at bounding box center [1084, 406] width 435 height 447
click at [997, 211] on div "helperA . moveLeft ( 1 ) helperA . moveDown ( ) helper . moveLeft ( 2 ) helperA…" at bounding box center [1084, 406] width 435 height 447
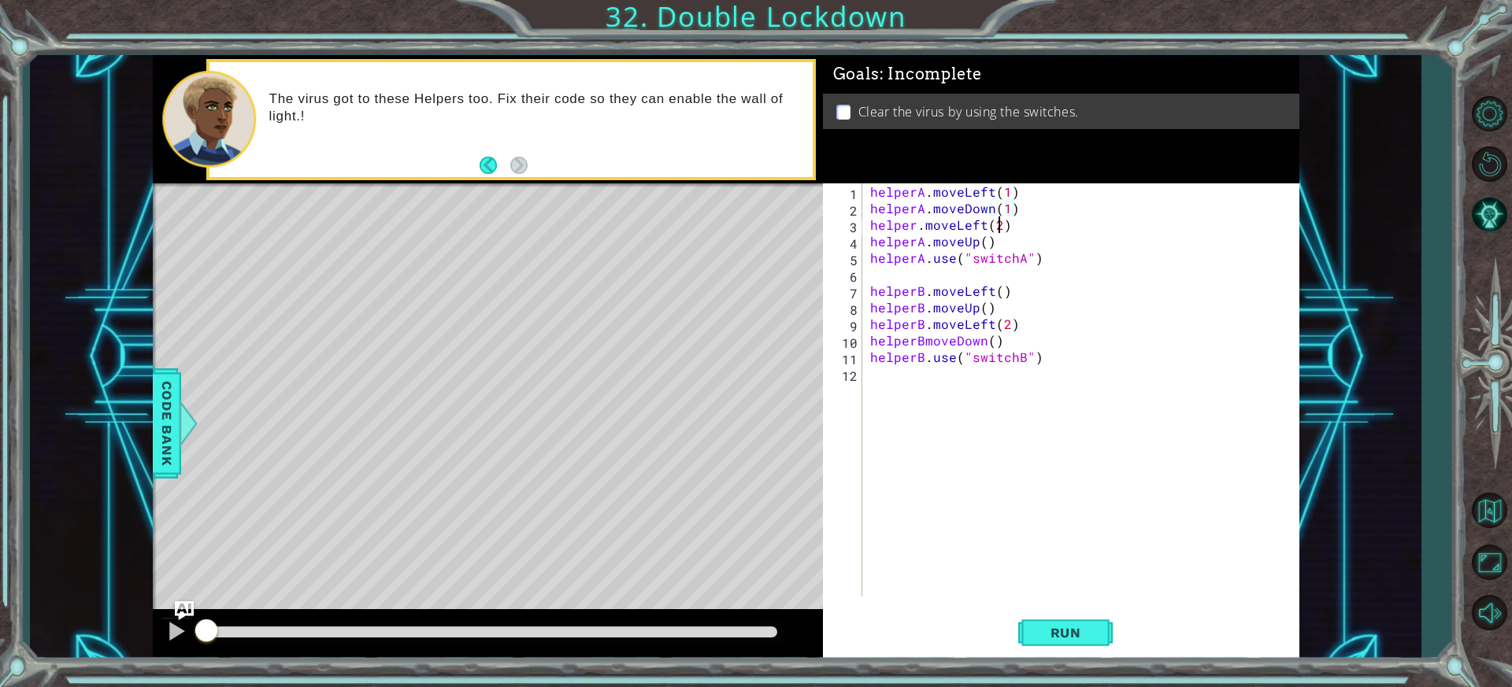
click at [996, 232] on div "helperA . moveLeft ( 1 ) helperA . moveDown ( 1 ) helper . moveLeft ( 2 ) helpe…" at bounding box center [1084, 406] width 435 height 447
click at [981, 240] on div "helperA . moveLeft ( 1 ) helperA . moveDown ( 1 ) helper . moveLeft ( 2 ) helpe…" at bounding box center [1084, 406] width 435 height 447
click at [1080, 635] on span "Run" at bounding box center [1066, 633] width 62 height 16
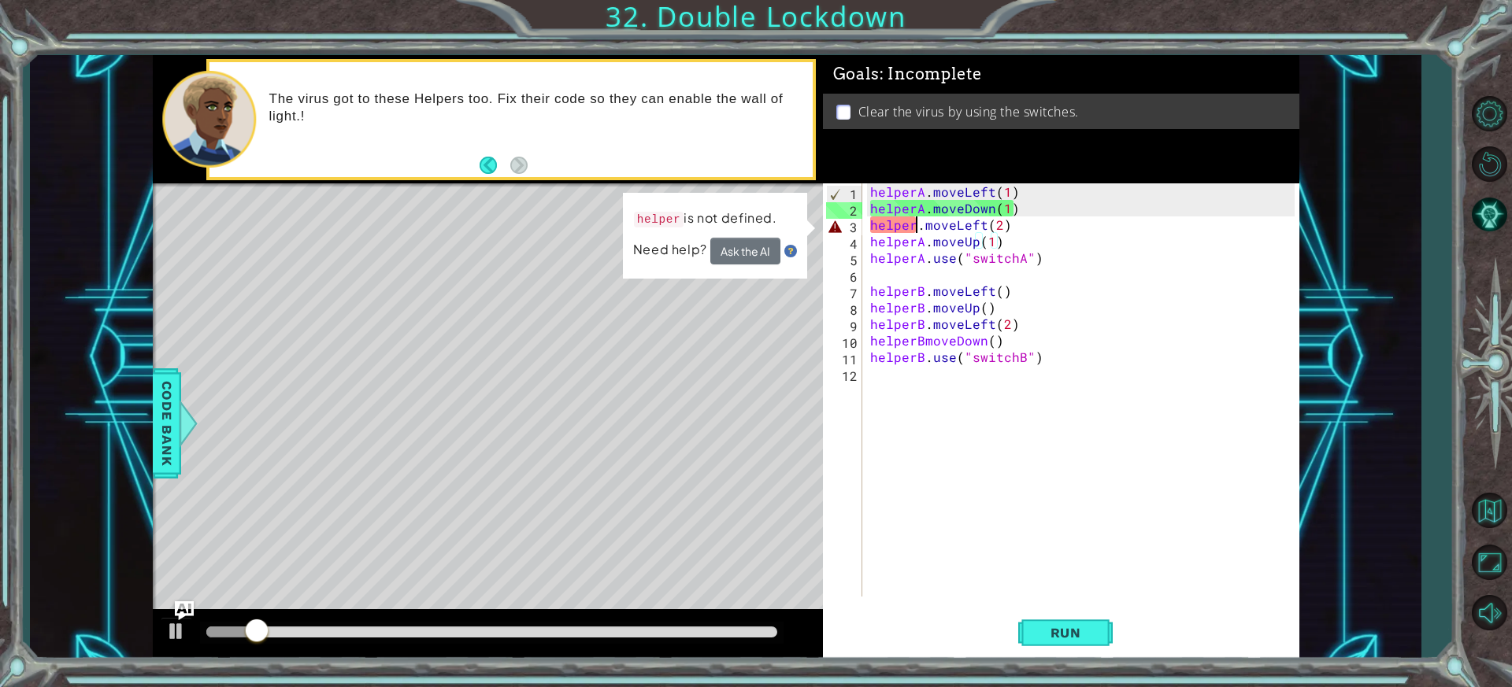
click at [914, 225] on div "helperA . moveLeft ( 1 ) helperA . moveDown ( 1 ) helper . moveLeft ( 2 ) helpe…" at bounding box center [1084, 406] width 435 height 447
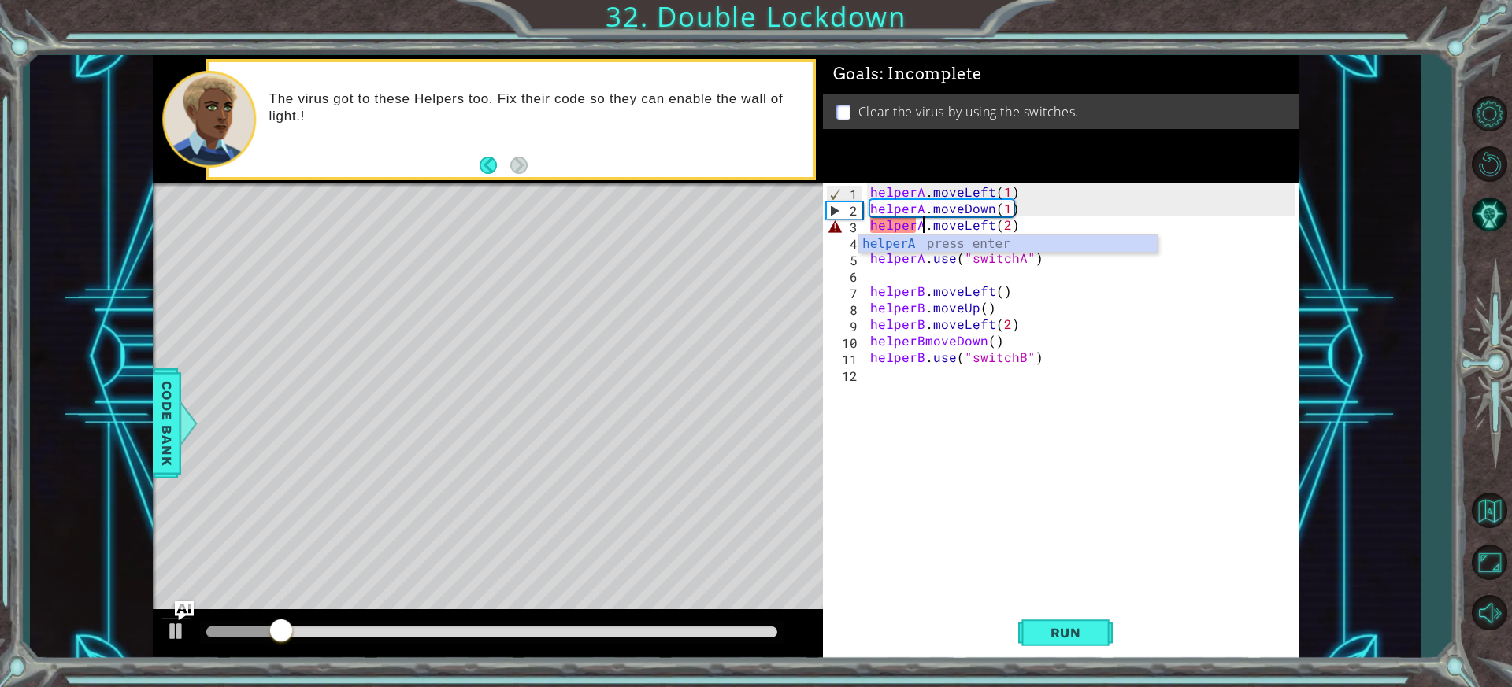
scroll to position [0, 3]
click at [957, 238] on div "helperA press enter" at bounding box center [1008, 263] width 298 height 57
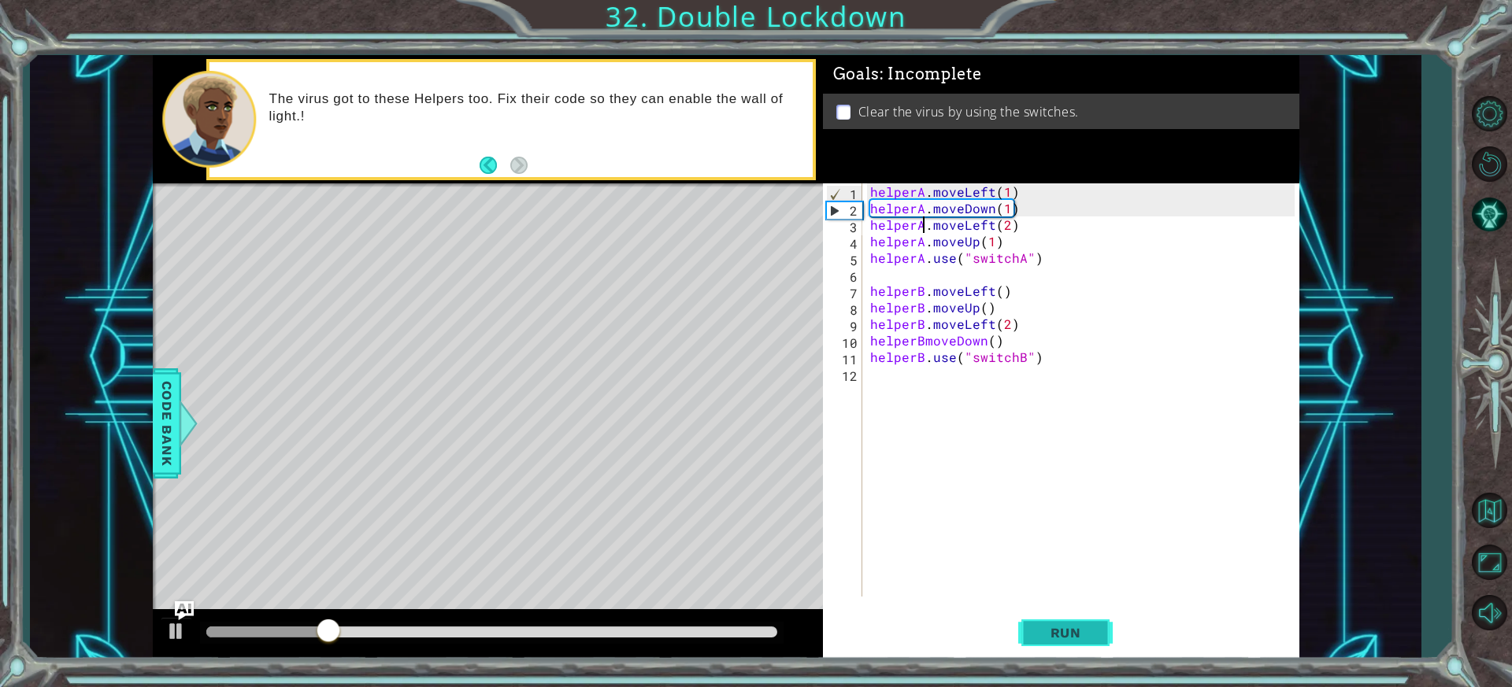
click at [1085, 626] on span "Run" at bounding box center [1066, 633] width 62 height 16
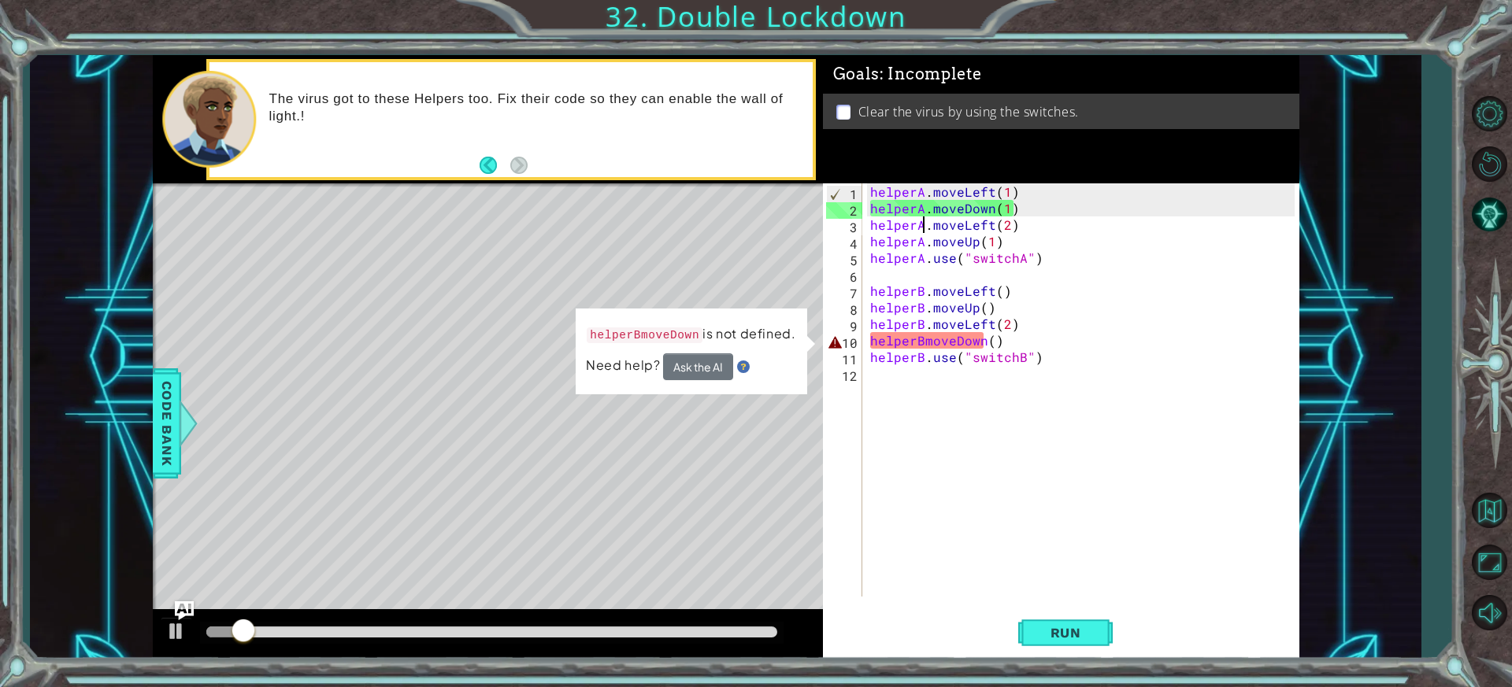
click at [922, 339] on div "helperA . moveLeft ( 1 ) helperA . moveDown ( 1 ) helperA . moveLeft ( 2 ) help…" at bounding box center [1084, 406] width 435 height 447
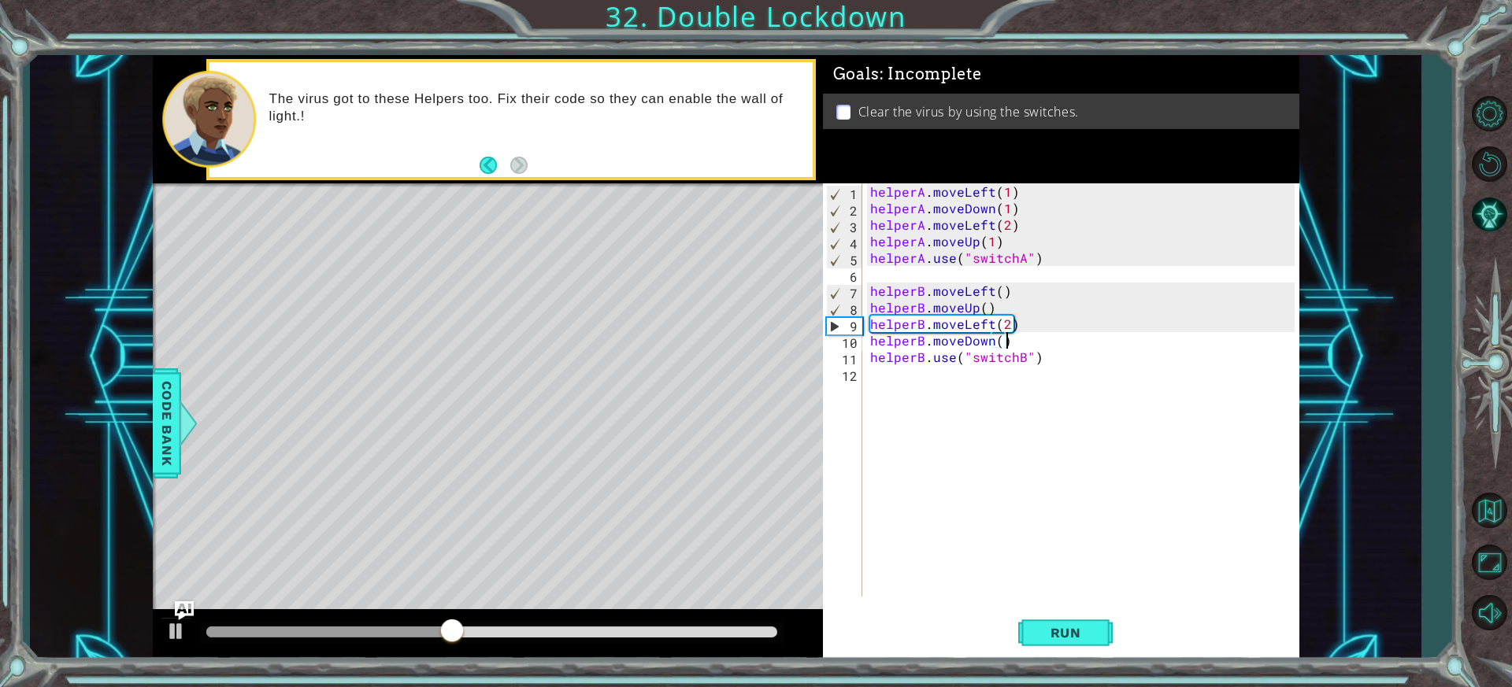
click at [1002, 338] on div "helperA . moveLeft ( 1 ) helperA . moveDown ( 1 ) helperA . moveLeft ( 2 ) help…" at bounding box center [1084, 406] width 435 height 447
click at [997, 341] on div "helperA . moveLeft ( 1 ) helperA . moveDown ( 1 ) helperA . moveLeft ( 2 ) help…" at bounding box center [1084, 406] width 435 height 447
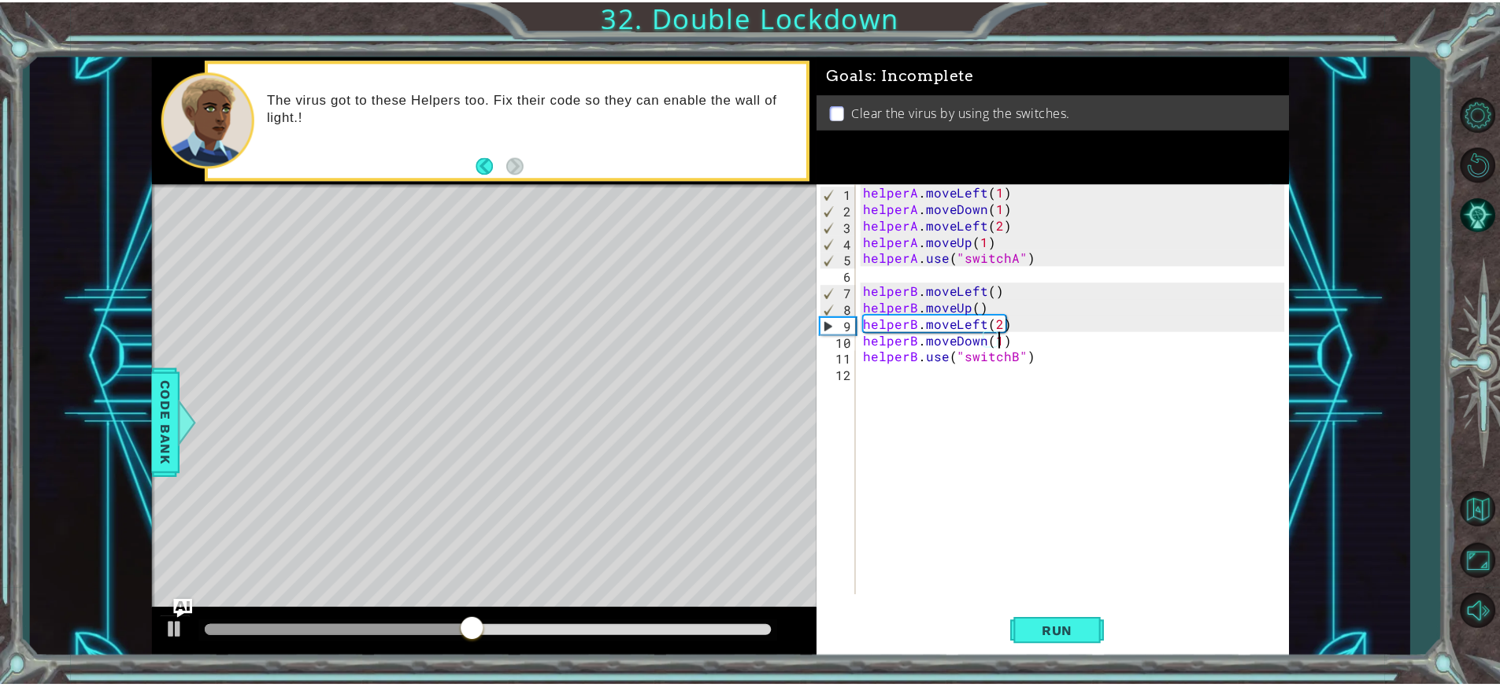
scroll to position [0, 8]
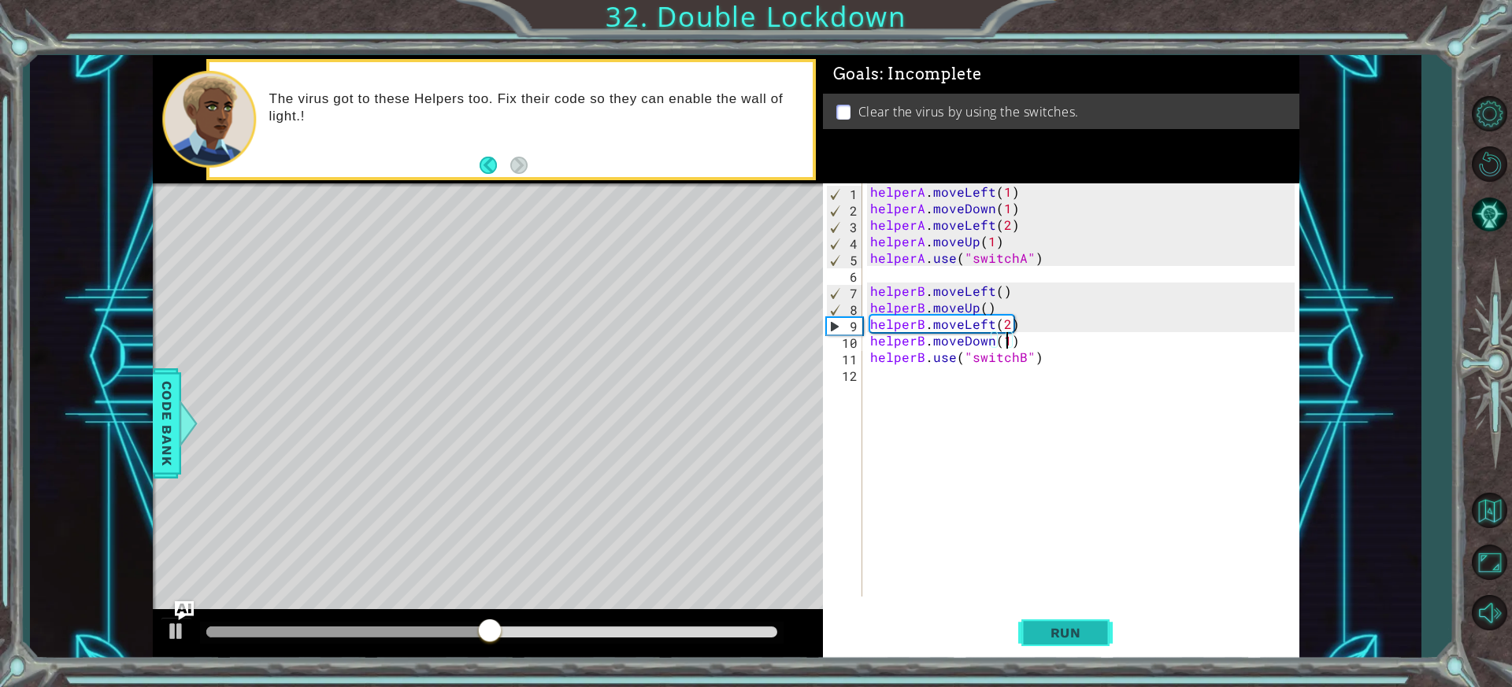
type textarea "helperB.moveDown(1)"
click at [1070, 613] on button "Run" at bounding box center [1065, 633] width 94 height 47
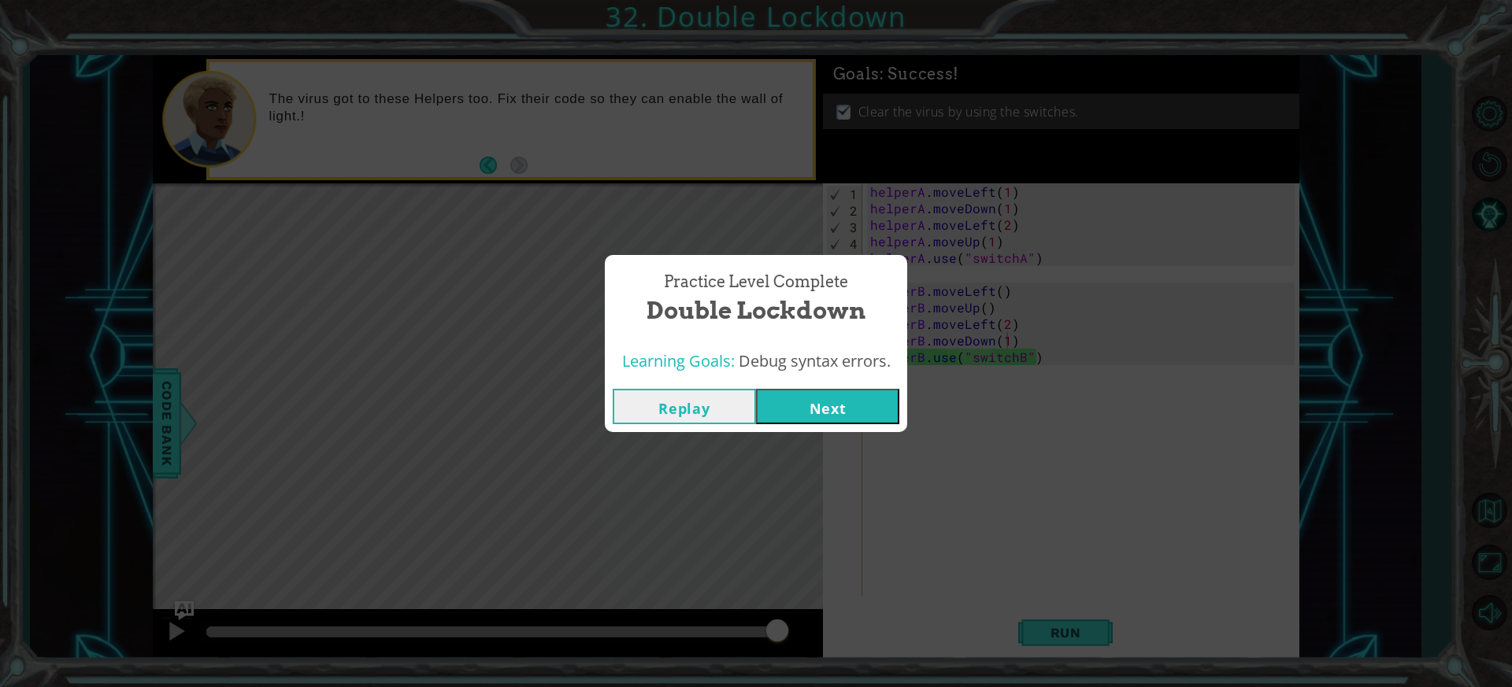
click at [838, 407] on button "Next" at bounding box center [827, 406] width 143 height 35
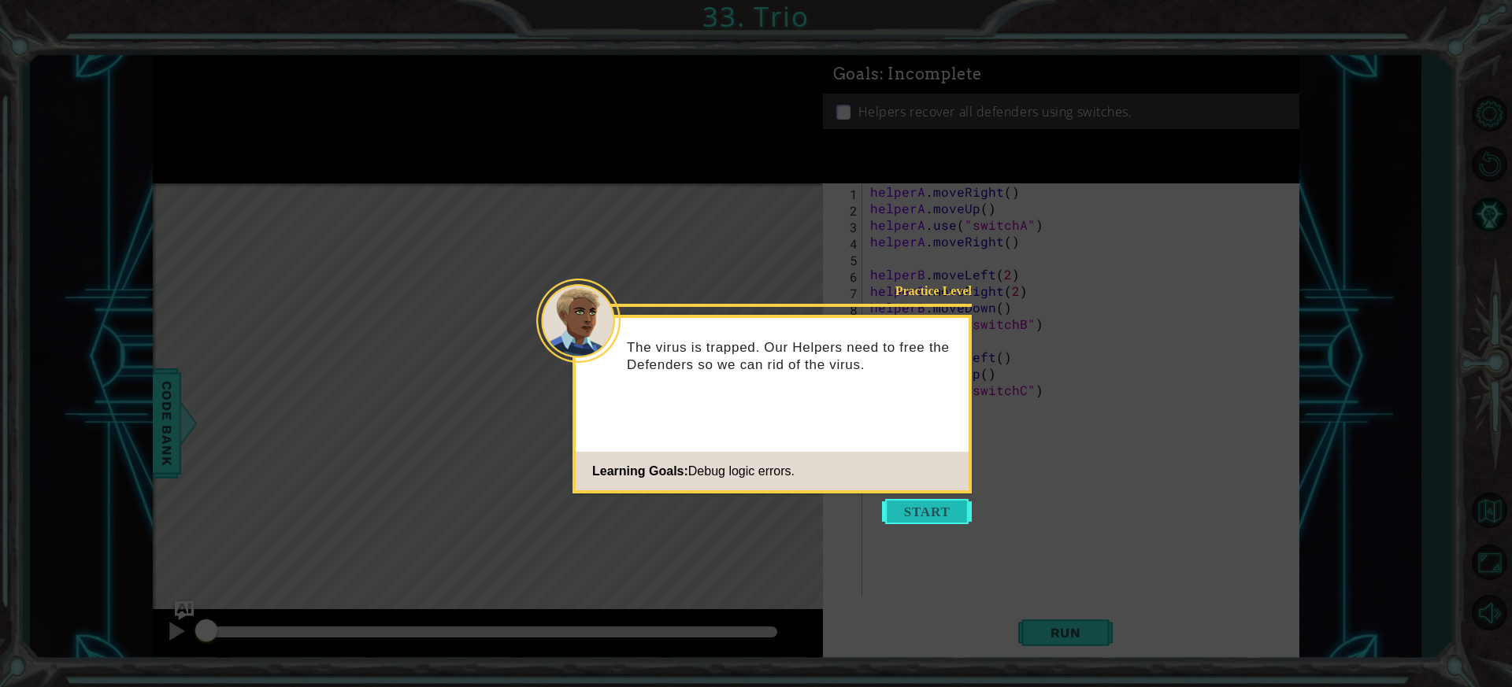
click at [947, 506] on button "Start" at bounding box center [927, 511] width 90 height 25
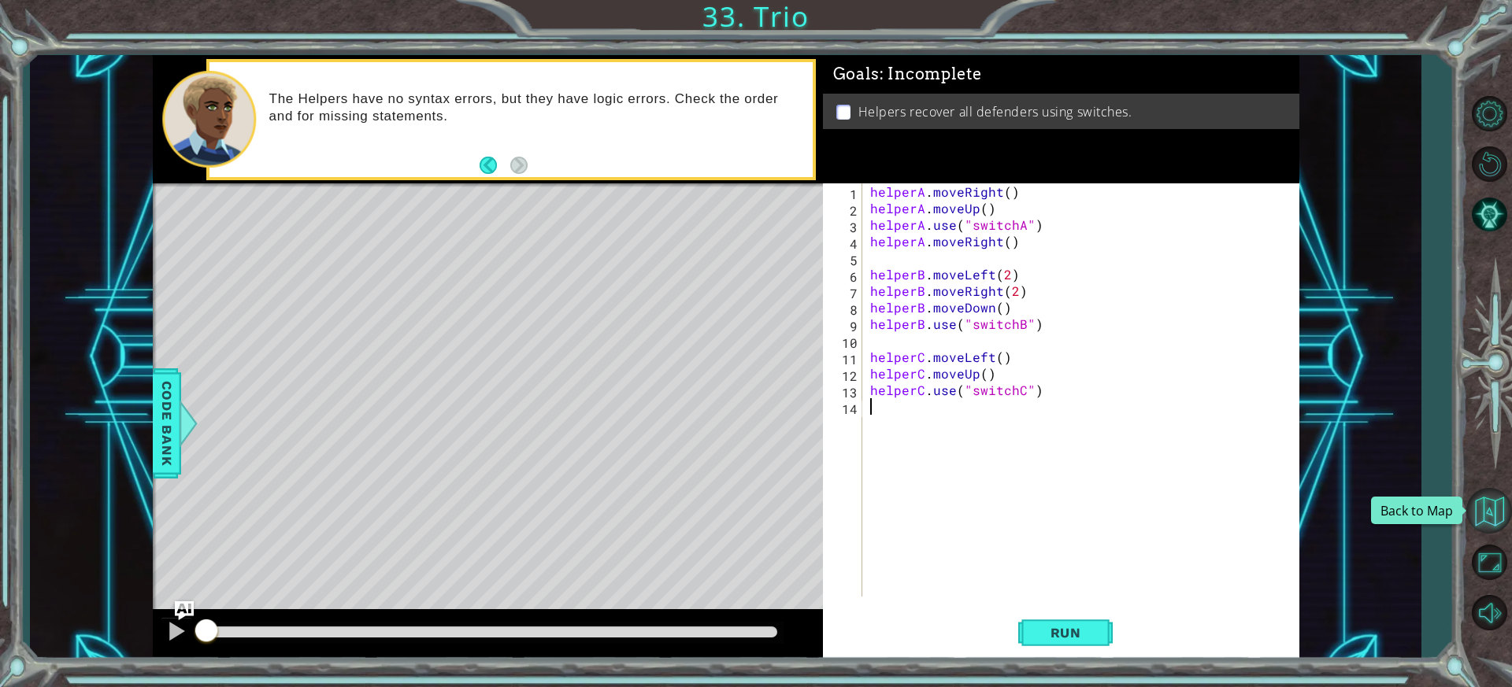
click at [1487, 500] on button "Back to Map" at bounding box center [1489, 511] width 46 height 46
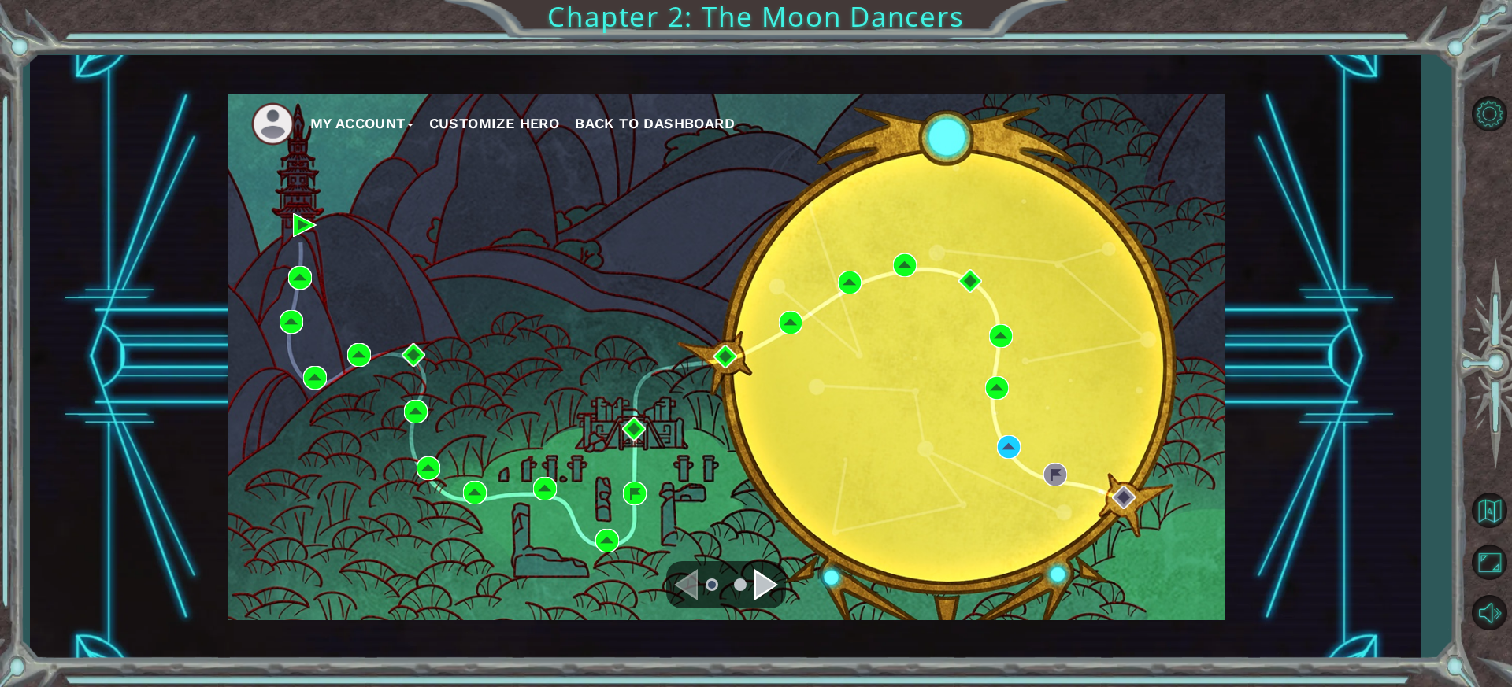
click at [701, 128] on span "Back to Dashboard" at bounding box center [655, 123] width 160 height 17
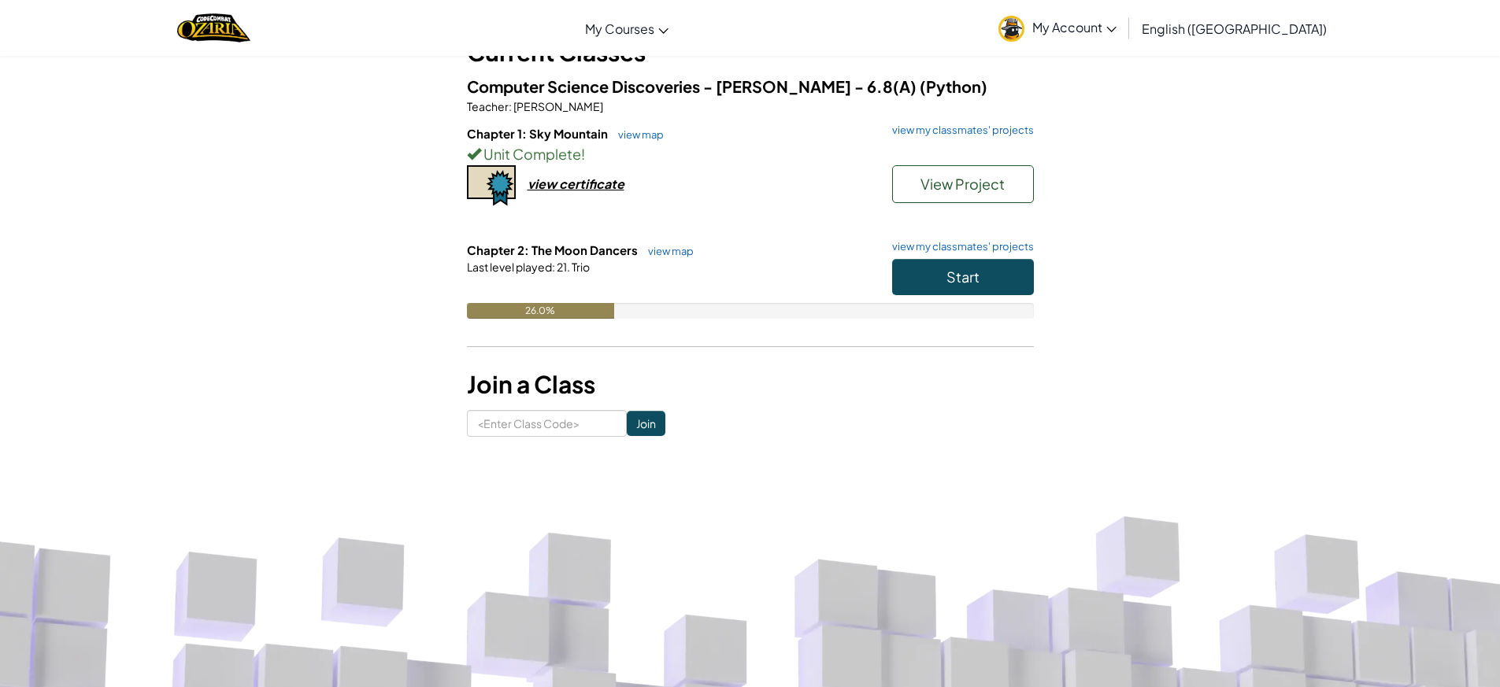
scroll to position [157, 0]
